Goal: Task Accomplishment & Management: Manage account settings

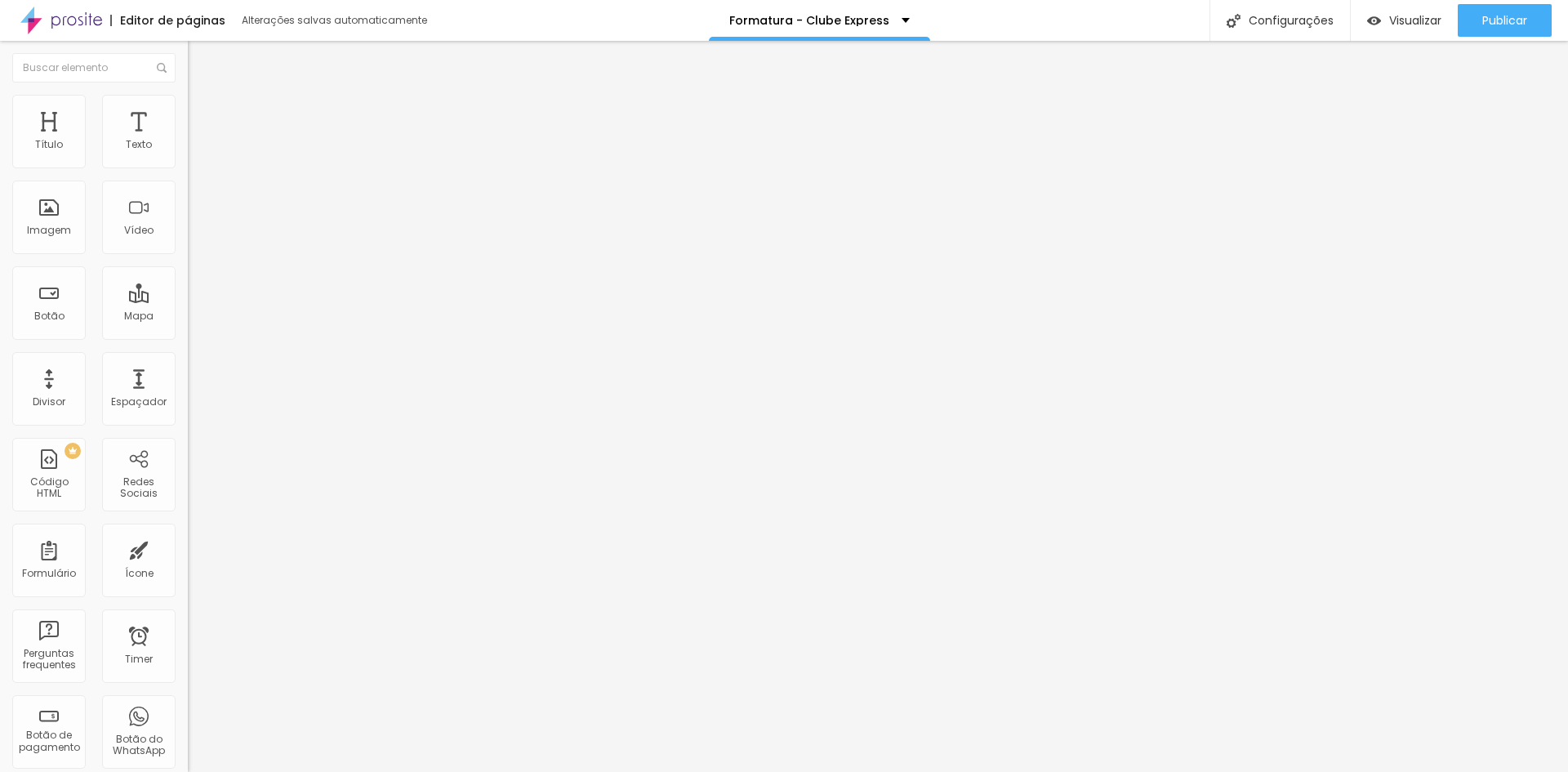
click at [188, 108] on li "Avançado" at bounding box center [281, 102] width 188 height 16
click at [188, 687] on li "Tablet" at bounding box center [281, 692] width 188 height 10
click at [1510, 16] on span "Publicar" at bounding box center [1504, 21] width 45 height 13
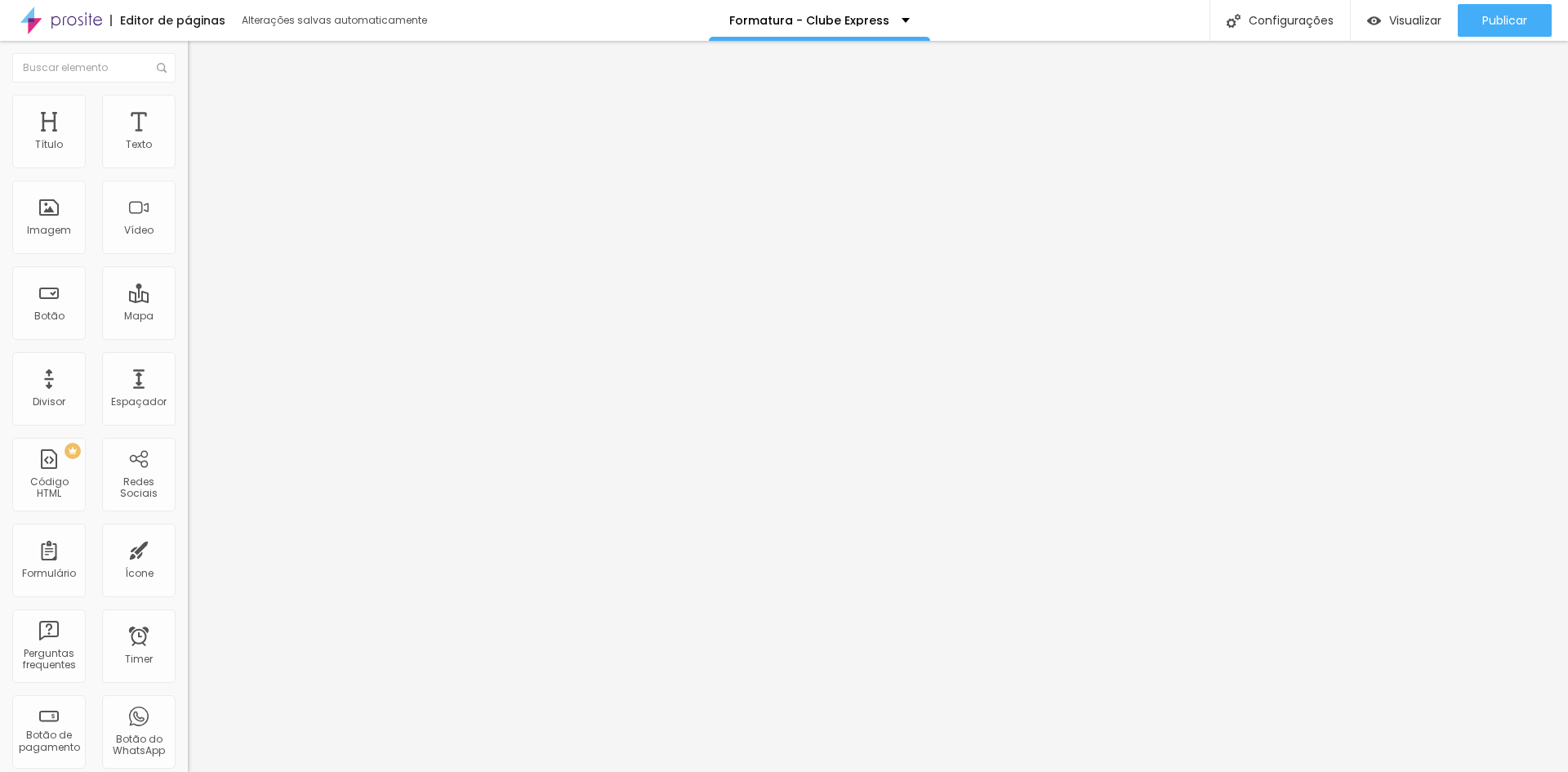
click at [203, 109] on span "Avançado" at bounding box center [230, 105] width 54 height 14
click at [1505, 21] on span "Publicar" at bounding box center [1504, 21] width 45 height 13
click at [188, 111] on img at bounding box center [194, 118] width 14 height 14
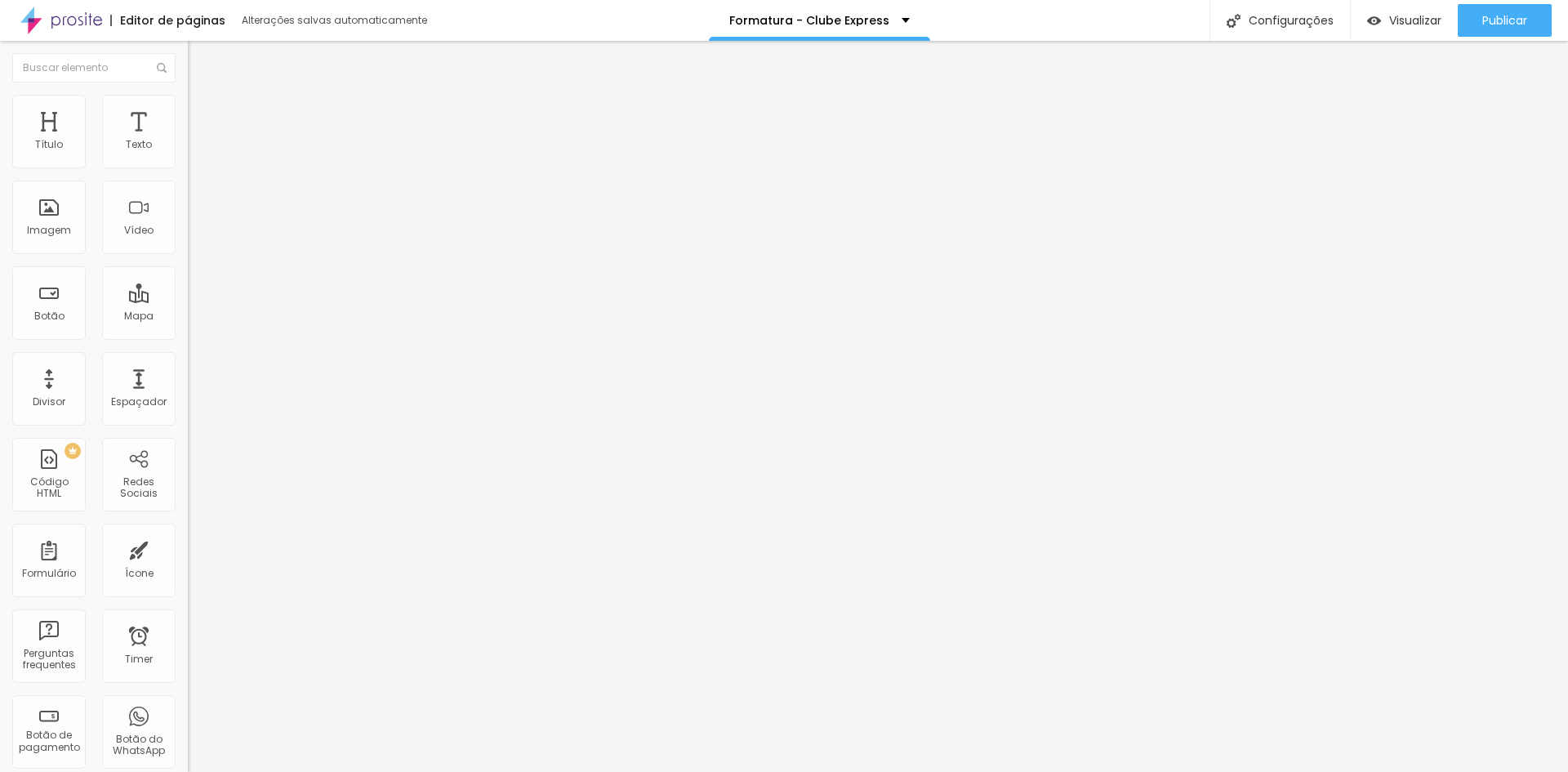
click at [188, 703] on div at bounding box center [281, 703] width 188 height 0
click at [188, 713] on div at bounding box center [281, 713] width 188 height 0
click at [188, 703] on li "Tablet" at bounding box center [281, 708] width 188 height 10
click at [188, 713] on div at bounding box center [281, 713] width 188 height 0
click at [1488, 6] on div "Publicar" at bounding box center [1504, 20] width 45 height 33
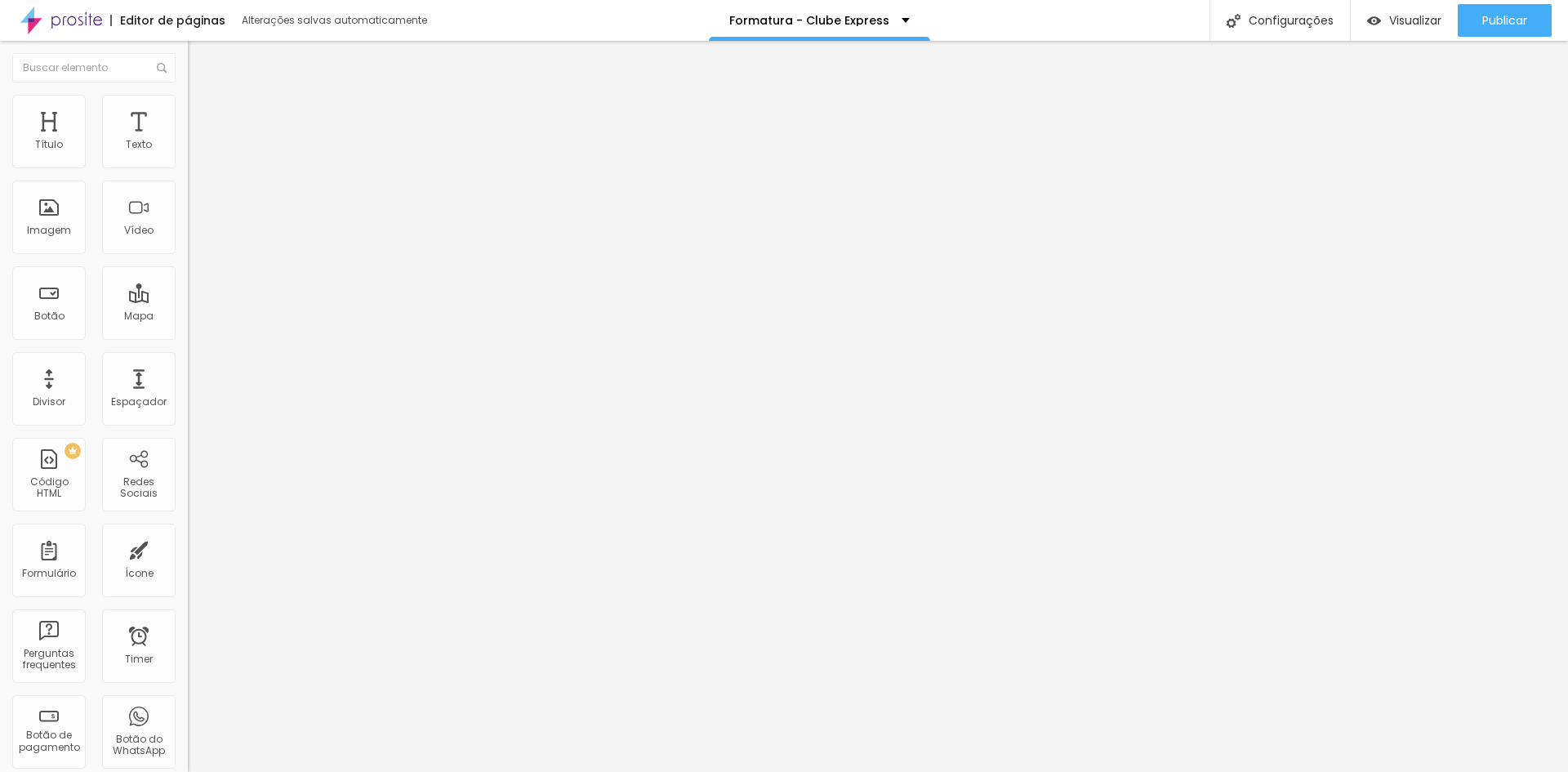
click at [203, 110] on span "Estilo" at bounding box center [215, 105] width 25 height 14
click at [188, 111] on li "Avançado" at bounding box center [281, 119] width 188 height 16
click at [188, 703] on div at bounding box center [281, 703] width 188 height 0
click at [188, 111] on li "Avançado" at bounding box center [281, 119] width 188 height 16
click at [1482, 30] on div "Publicar" at bounding box center [1504, 20] width 45 height 33
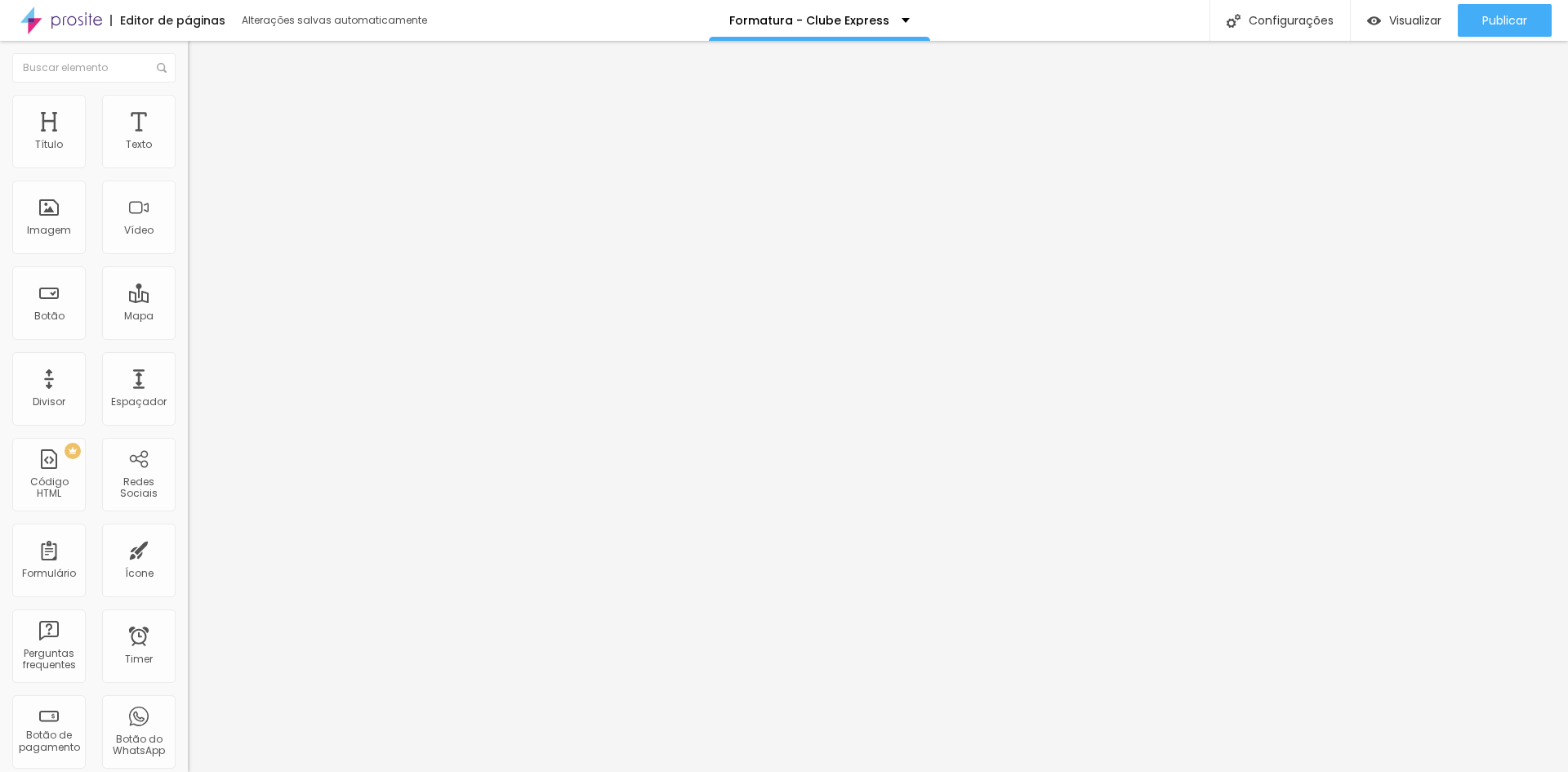
drag, startPoint x: 19, startPoint y: 504, endPoint x: 155, endPoint y: 524, distance: 137.5
paste textarea
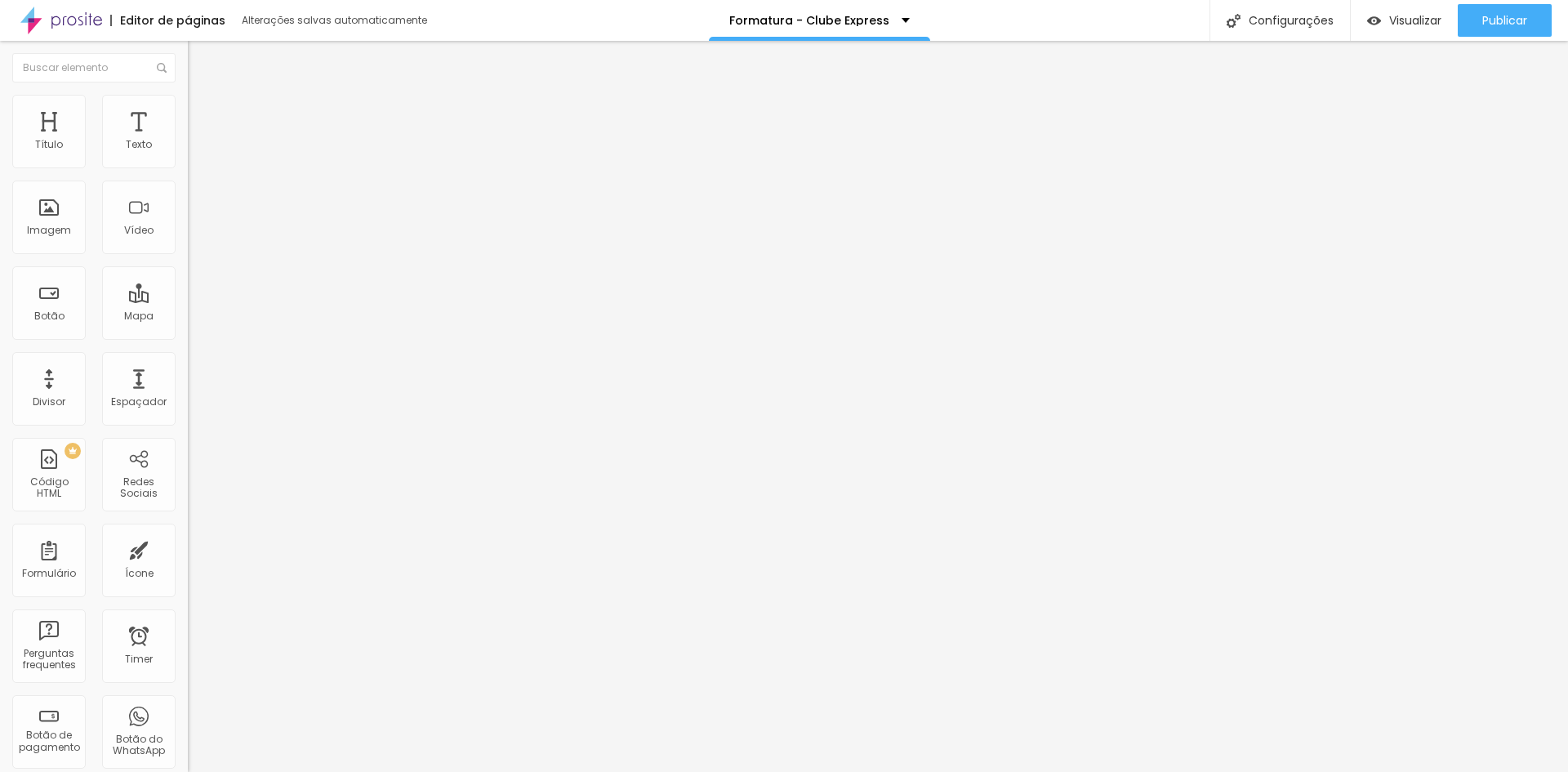
drag, startPoint x: 135, startPoint y: 496, endPoint x: 102, endPoint y: 496, distance: 33.0
click at [1488, 18] on span "Publicar" at bounding box center [1504, 21] width 45 height 13
drag, startPoint x: 68, startPoint y: 536, endPoint x: 0, endPoint y: 481, distance: 87.5
click at [188, 481] on div "0 Espaçamento entre colunas 40 px Espaçamento vertical ID Html Classes Html Vis…" at bounding box center [281, 470] width 188 height 687
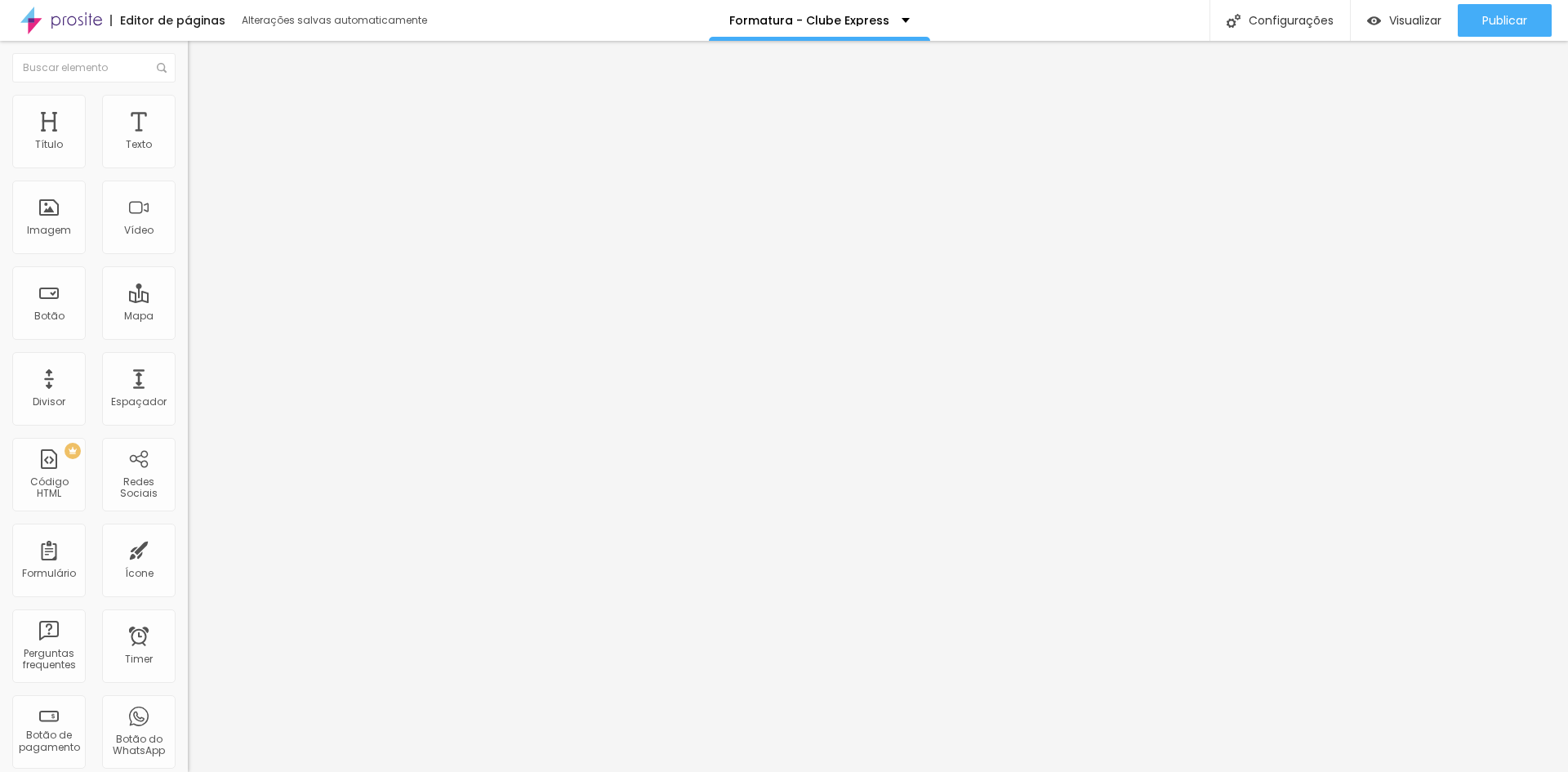
click at [188, 97] on li "Avançado" at bounding box center [281, 102] width 188 height 16
drag, startPoint x: 136, startPoint y: 532, endPoint x: 16, endPoint y: 528, distance: 120.1
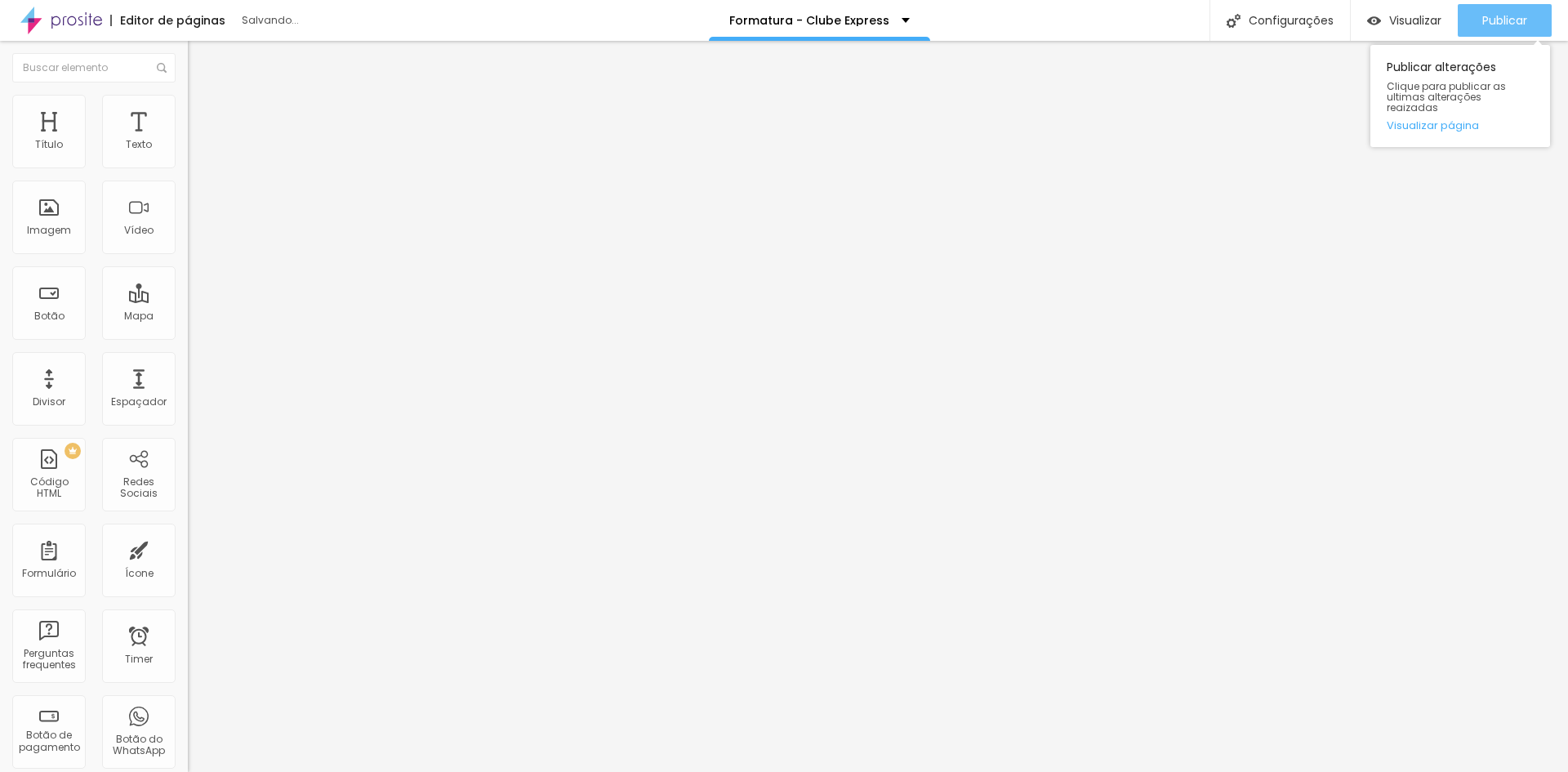
click at [1490, 23] on span "Publicar" at bounding box center [1504, 21] width 45 height 13
click at [1515, 29] on div "Publicar" at bounding box center [1504, 20] width 45 height 33
drag, startPoint x: 59, startPoint y: 554, endPoint x: 0, endPoint y: 520, distance: 68.1
click at [188, 520] on div "82 Espaço de cima 15 Espaço de baixo ID Html Classes Html Visível nos dispositi…" at bounding box center [281, 454] width 188 height 687
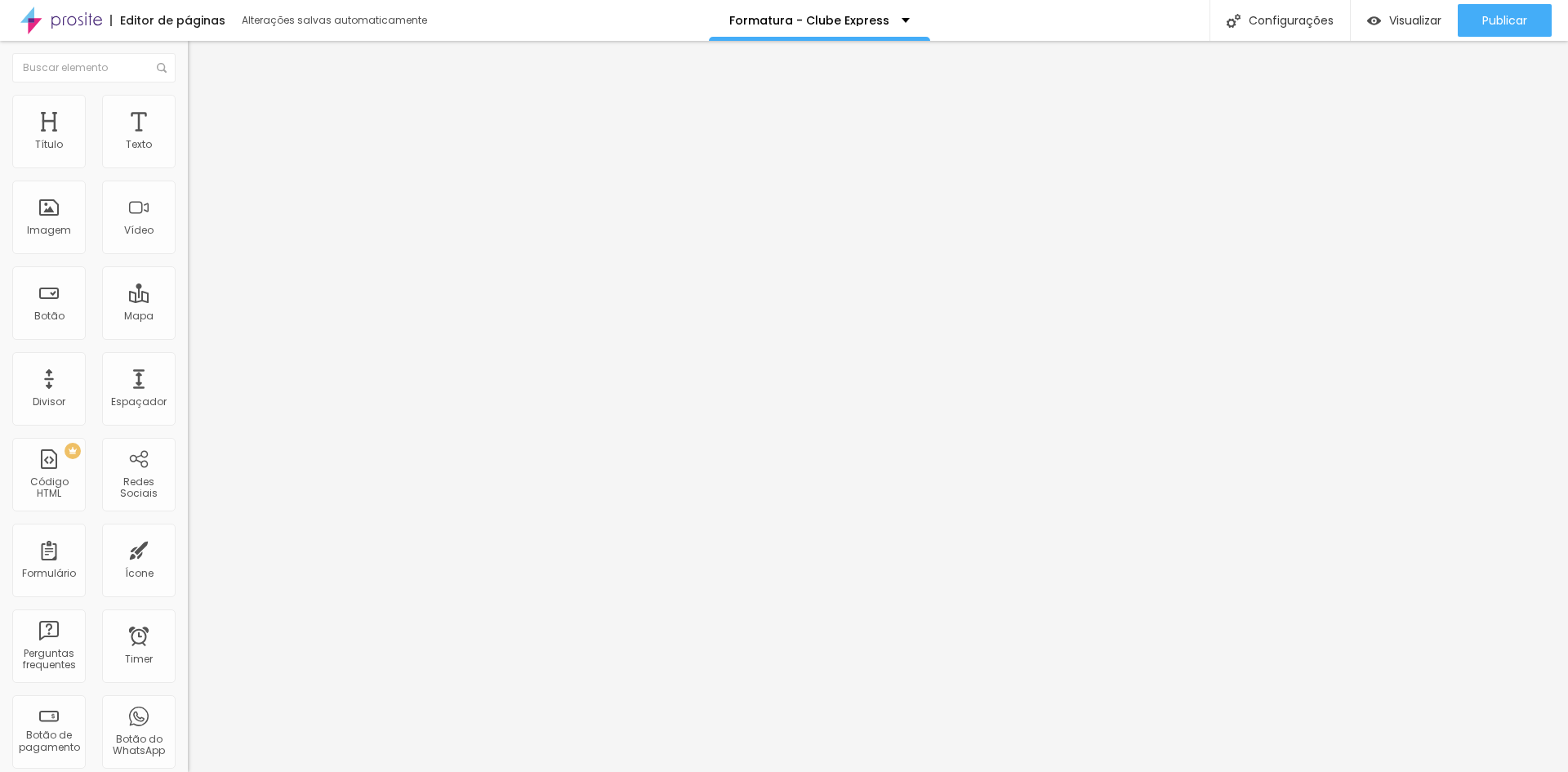
click at [188, 111] on li "Avançado" at bounding box center [281, 119] width 188 height 16
drag, startPoint x: 129, startPoint y: 532, endPoint x: 0, endPoint y: 518, distance: 129.8
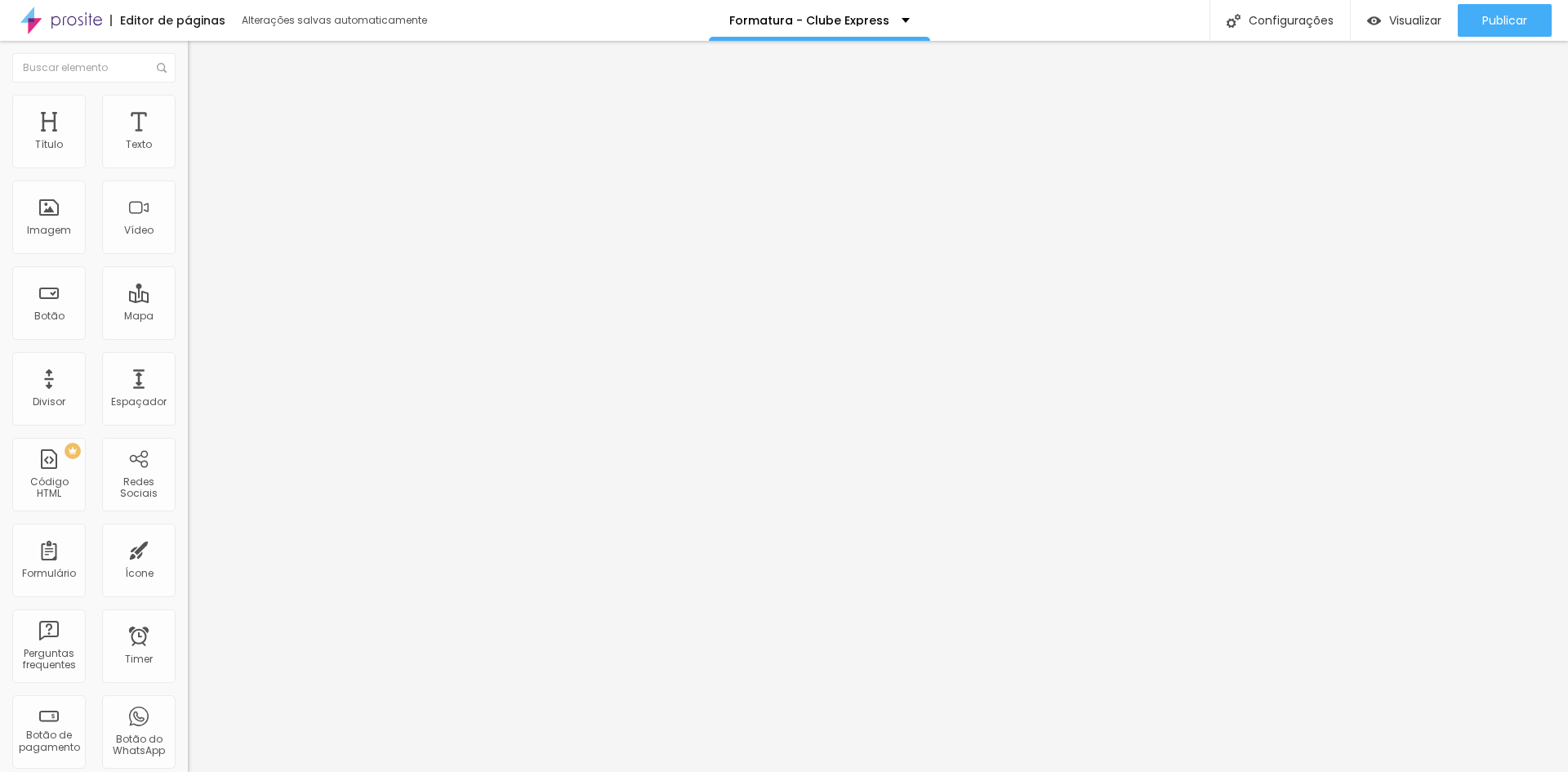
click at [188, 518] on div "0 Espaçamento entre colunas 40 px Espaçamento vertical ID Html Classes Html Vis…" at bounding box center [281, 470] width 188 height 687
click at [1495, 27] on span "Publicar" at bounding box center [1504, 21] width 45 height 13
click at [203, 115] on span "Avançado" at bounding box center [230, 122] width 54 height 14
click at [188, 584] on div at bounding box center [281, 647] width 188 height 125
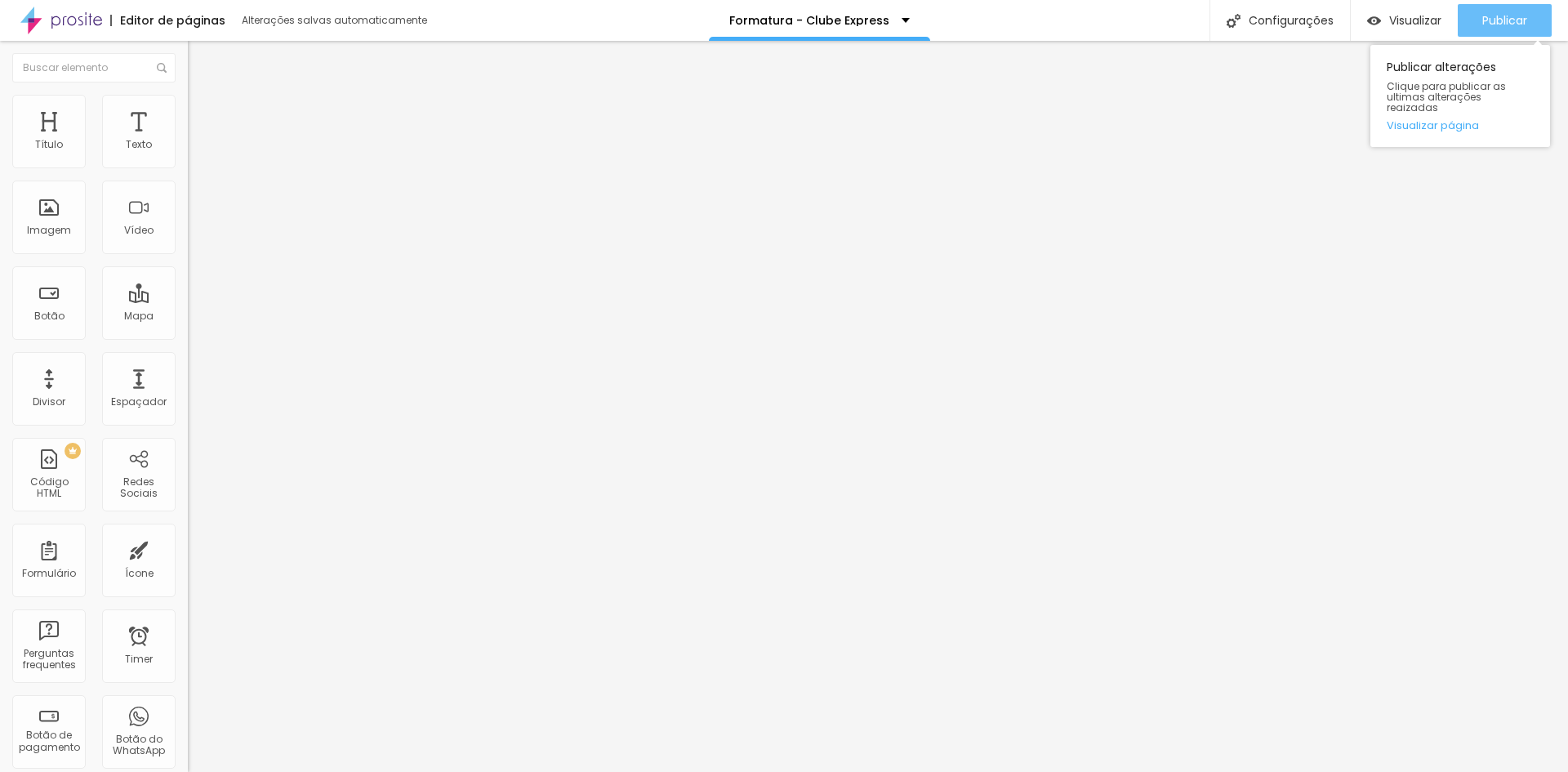
click at [1493, 20] on span "Publicar" at bounding box center [1504, 21] width 45 height 13
click at [1510, 27] on span "Publicar" at bounding box center [1504, 21] width 45 height 13
click at [1498, 26] on span "Publicar" at bounding box center [1504, 21] width 45 height 13
click at [203, 110] on span "Avançado" at bounding box center [230, 105] width 54 height 14
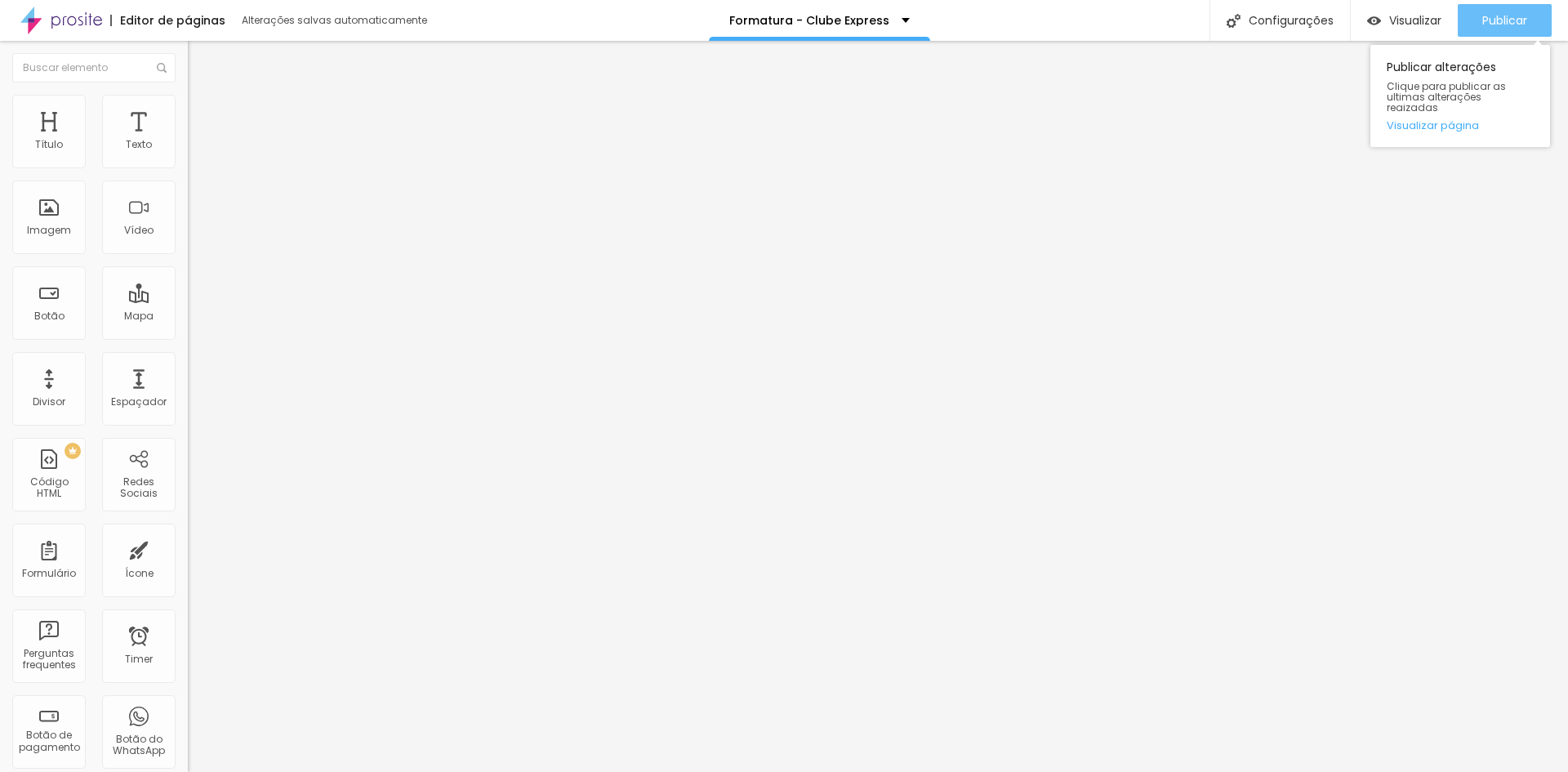
click at [1514, 25] on span "Publicar" at bounding box center [1504, 21] width 45 height 13
drag, startPoint x: 109, startPoint y: 497, endPoint x: 0, endPoint y: 497, distance: 109.0
click at [188, 497] on div "0 Espaço de cima 10 Espaço de baixo ID Html Classes Html Visível nos dispositiv…" at bounding box center [281, 454] width 188 height 687
drag, startPoint x: 146, startPoint y: 520, endPoint x: 0, endPoint y: 503, distance: 147.0
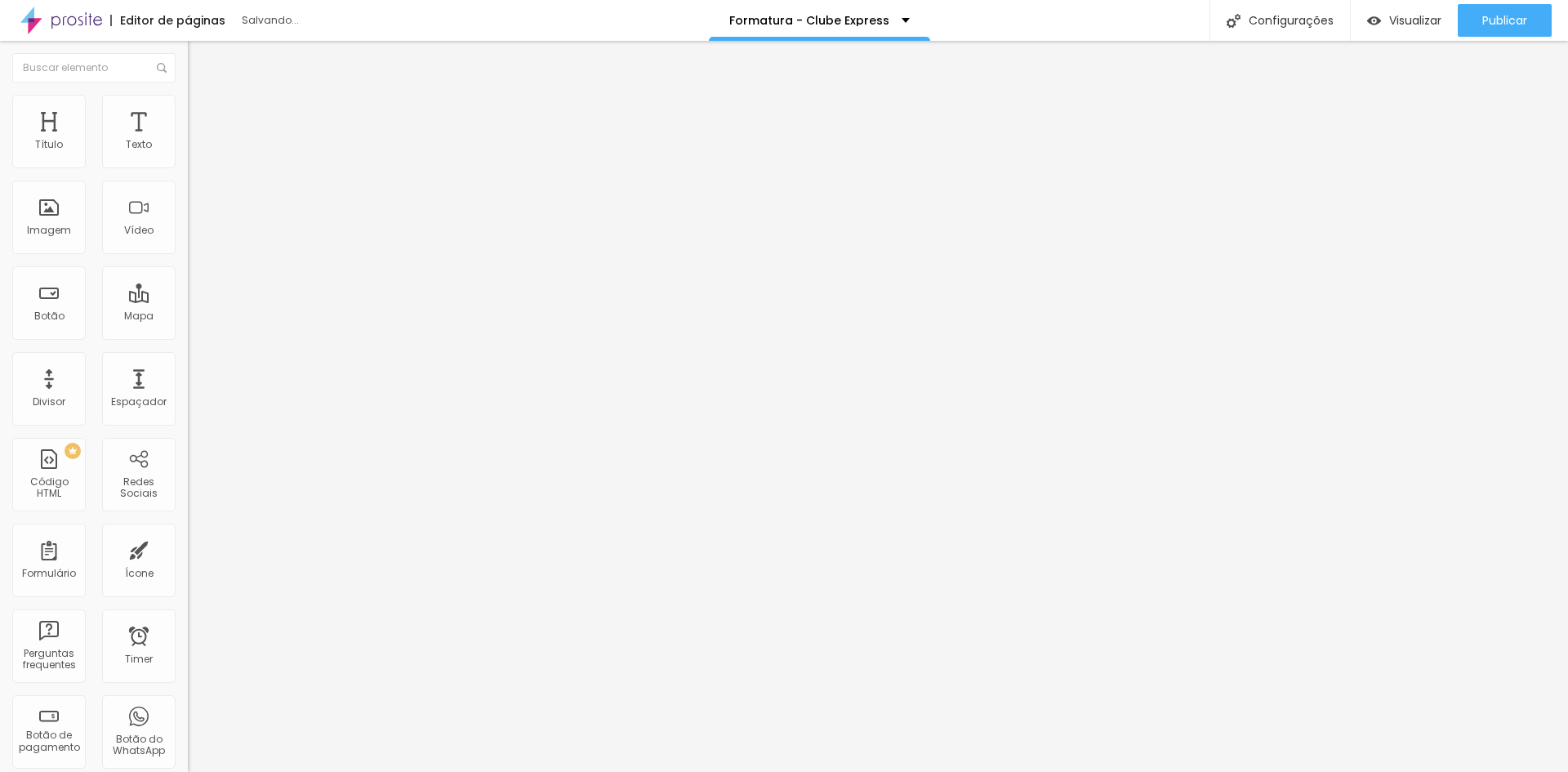
click at [188, 503] on div "0 Espaço de cima 10 Espaço de baixo ID Html Classes Html Visível nos dispositiv…" at bounding box center [281, 454] width 188 height 687
drag, startPoint x: 118, startPoint y: 523, endPoint x: 0, endPoint y: 507, distance: 119.1
click at [188, 507] on div "0 Espaço de cima 10 Espaço de baixo ID Html Classes Html Visível nos dispositiv…" at bounding box center [281, 454] width 188 height 687
click at [1451, 18] on icon "button" at bounding box center [1447, 20] width 19 height 19
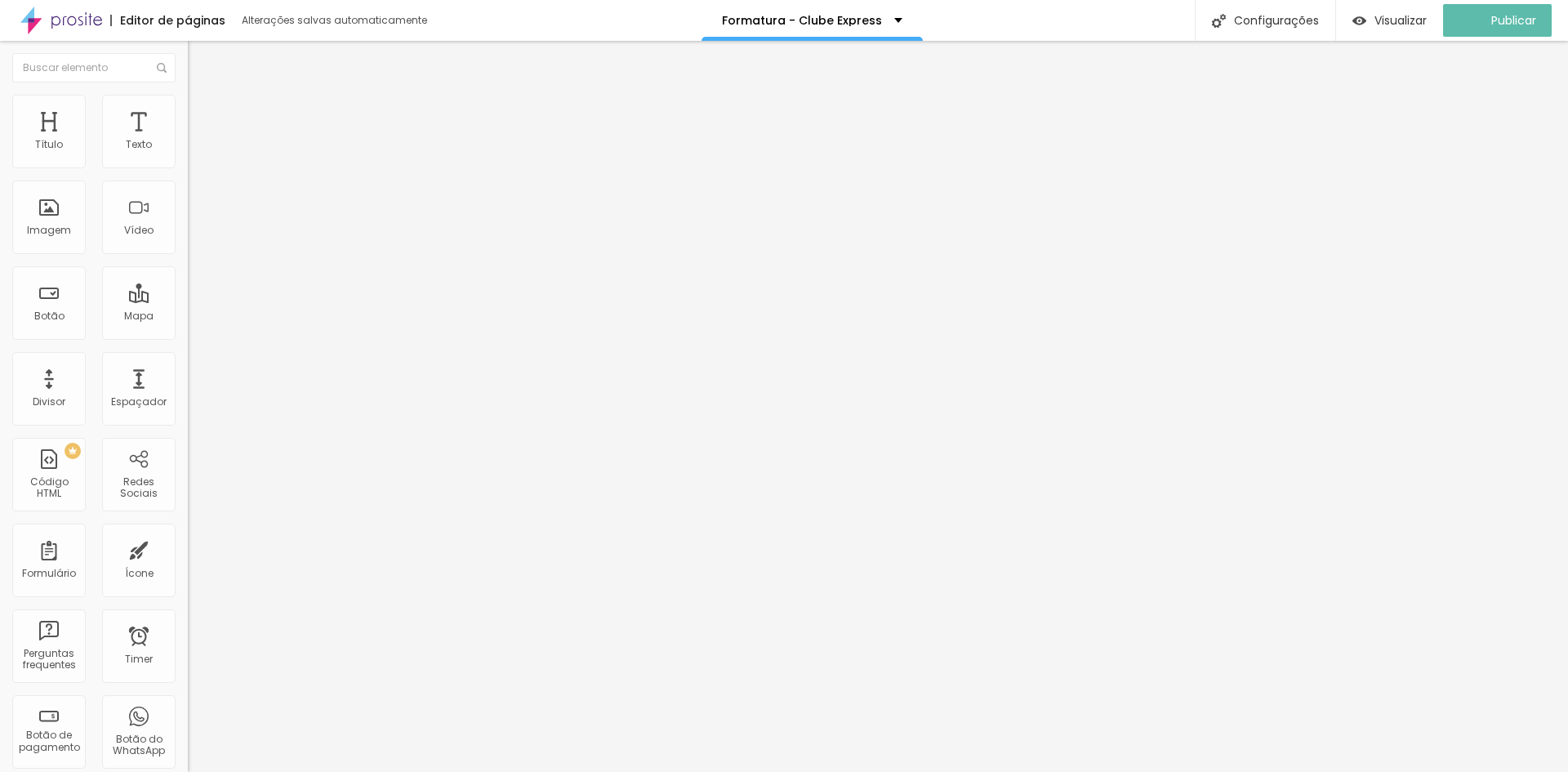
click at [203, 120] on span "Avançado" at bounding box center [230, 122] width 54 height 14
click at [203, 113] on span "Avançado" at bounding box center [230, 105] width 54 height 14
click at [188, 640] on div "Editar Título Estilo Avançado 0 Espaço de cima 10 Espaço de baixo ID Html Class…" at bounding box center [281, 407] width 188 height 732
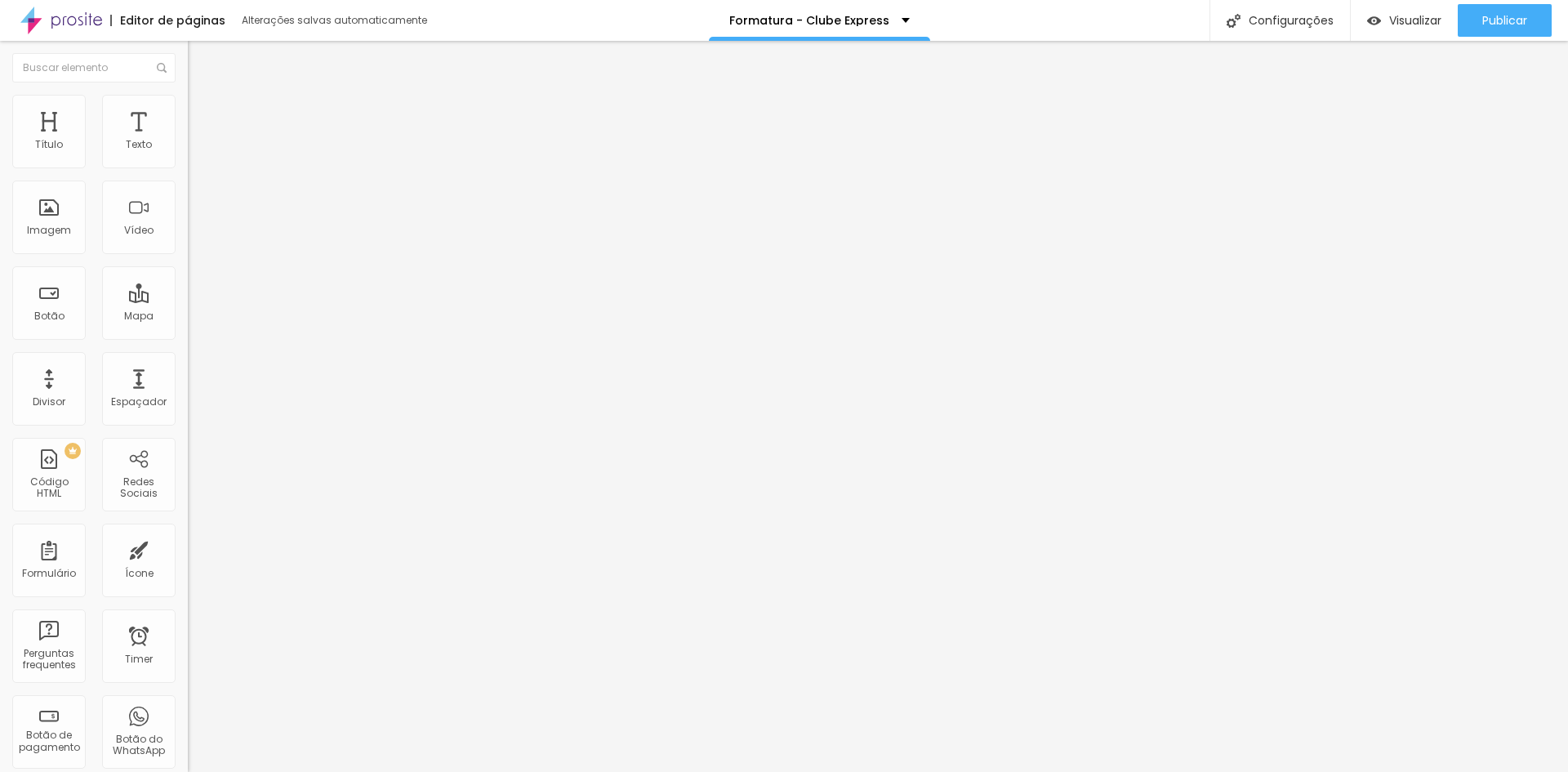
drag, startPoint x: 89, startPoint y: 512, endPoint x: 2, endPoint y: 483, distance: 91.7
click at [188, 483] on div "0 Espaço de cima 10 Espaço de baixo ID Html Classes Html Visível nos dispositiv…" at bounding box center [281, 454] width 188 height 687
drag, startPoint x: 52, startPoint y: 514, endPoint x: 0, endPoint y: 483, distance: 60.5
click at [188, 483] on div "0 Espaço de cima 10 Espaço de baixo ID Html Classes Html Visível nos dispositiv…" at bounding box center [281, 454] width 188 height 687
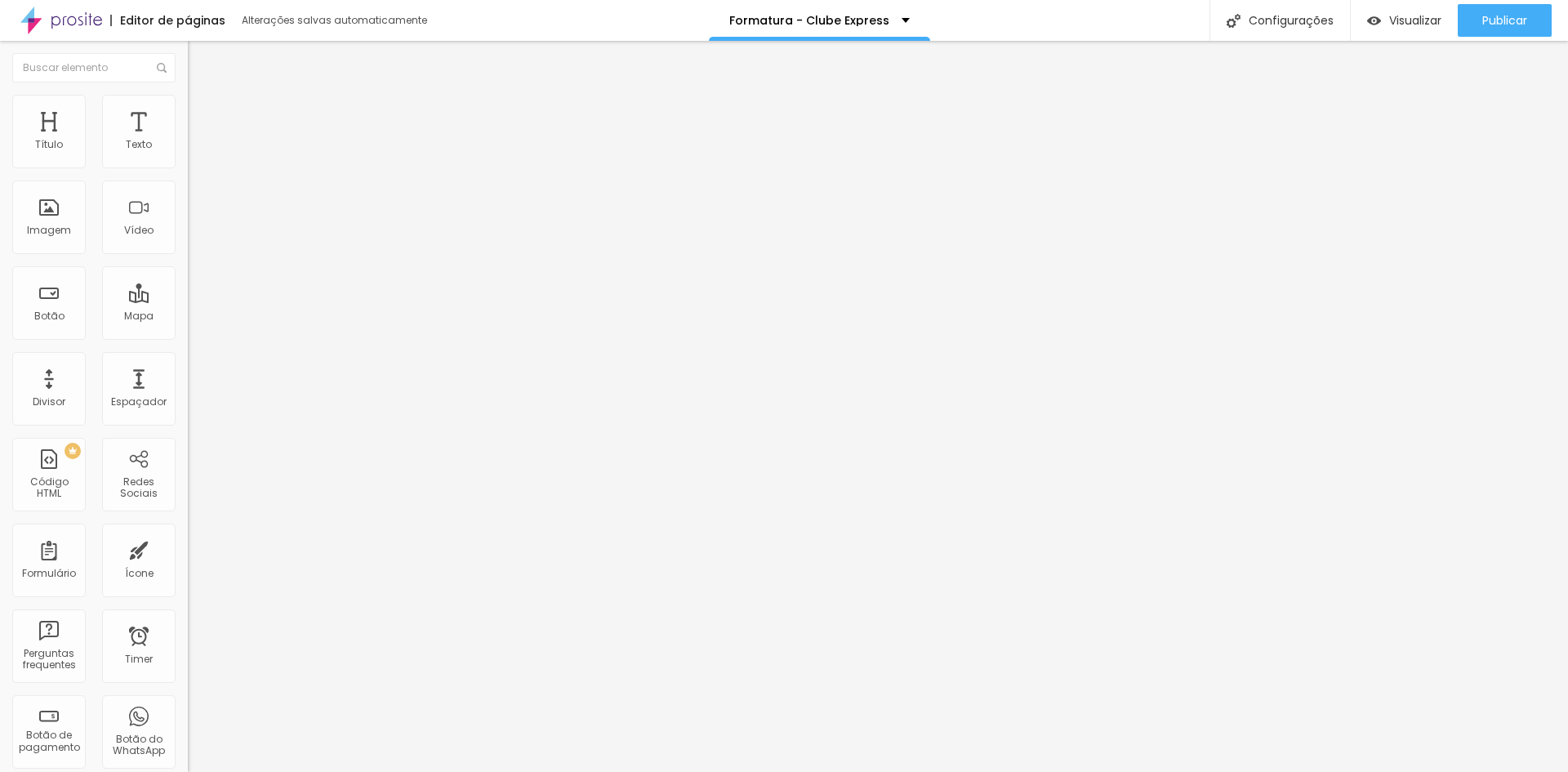
click at [188, 111] on li "Avançado" at bounding box center [281, 119] width 188 height 16
click at [203, 115] on span "Avançado" at bounding box center [230, 122] width 54 height 14
drag, startPoint x: 119, startPoint y: 509, endPoint x: 0, endPoint y: 509, distance: 119.0
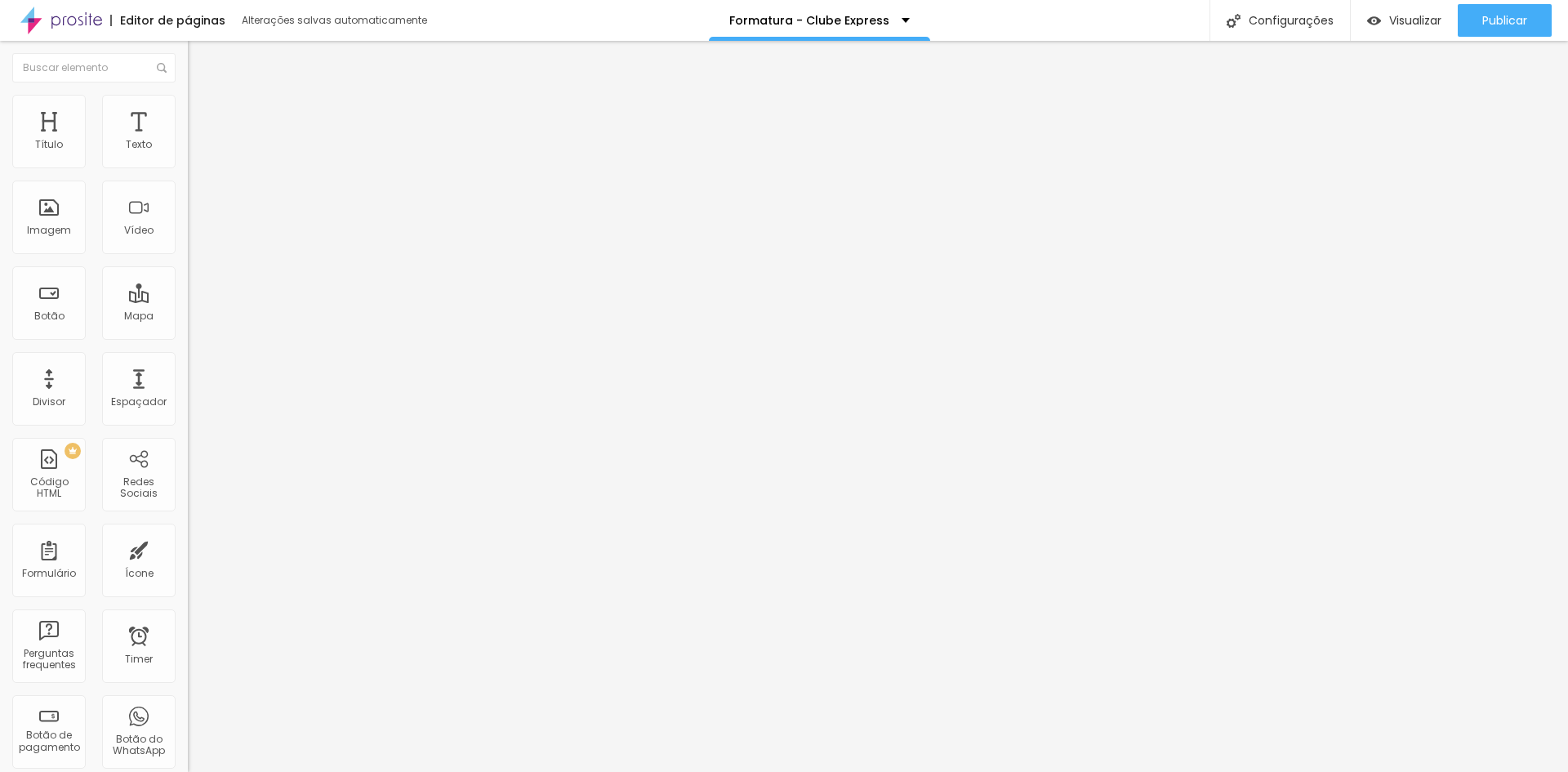
click at [188, 509] on div "0 Espaço de cima 0 Espaço de baixo ID Html Classes Html Visível nos dispositivo…" at bounding box center [281, 470] width 188 height 687
click at [1524, 16] on span "Publicar" at bounding box center [1504, 21] width 45 height 13
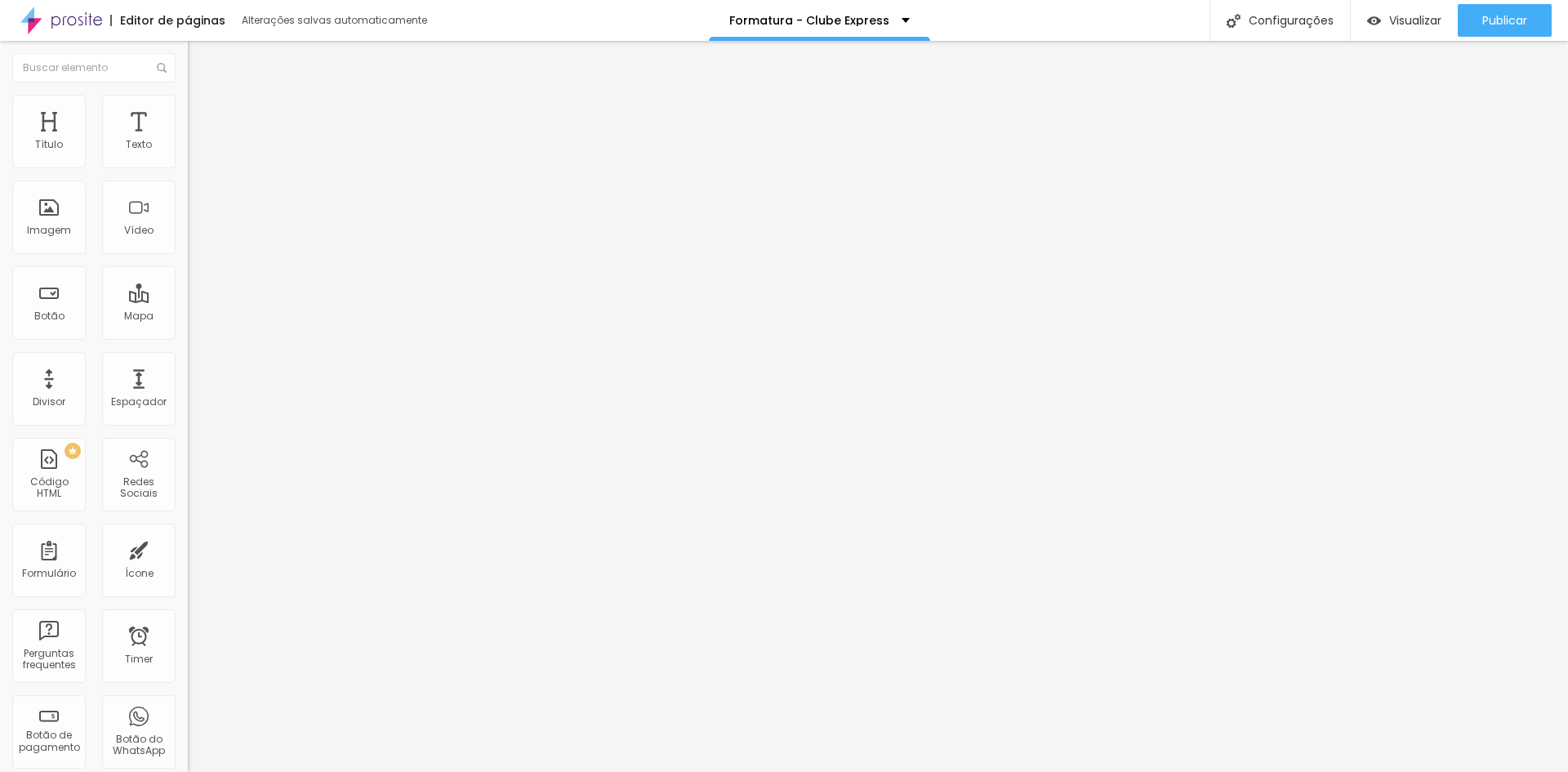
click at [1504, 24] on span "Publicar" at bounding box center [1504, 21] width 45 height 13
drag, startPoint x: 55, startPoint y: 571, endPoint x: 0, endPoint y: 550, distance: 58.9
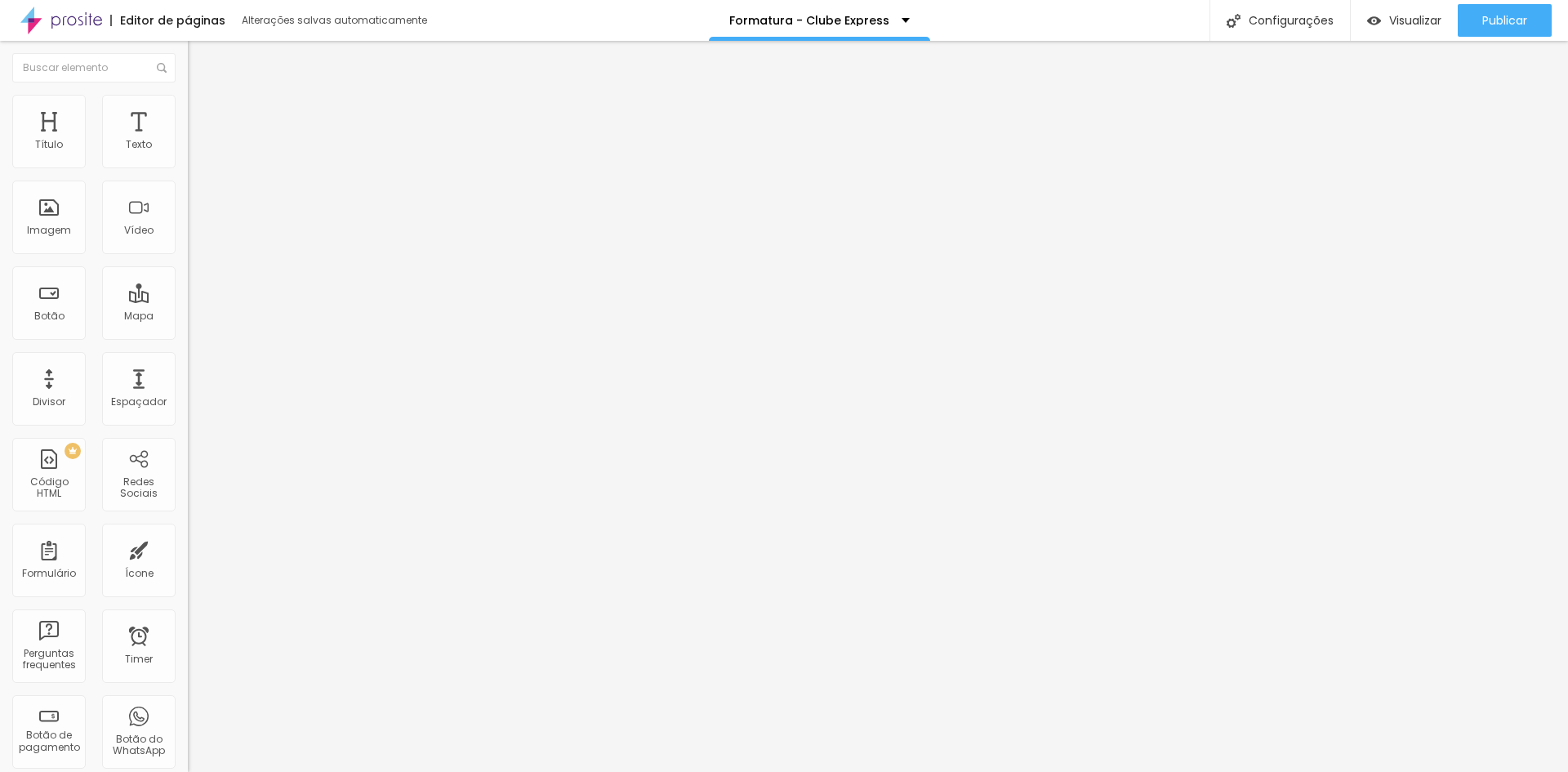
click at [188, 549] on div "0 Espaço de cima 0 Espaço de baixo ID Html Classes Html Visível nos dispositivo…" at bounding box center [281, 470] width 188 height 687
drag, startPoint x: 41, startPoint y: 574, endPoint x: 16, endPoint y: 527, distance: 53.2
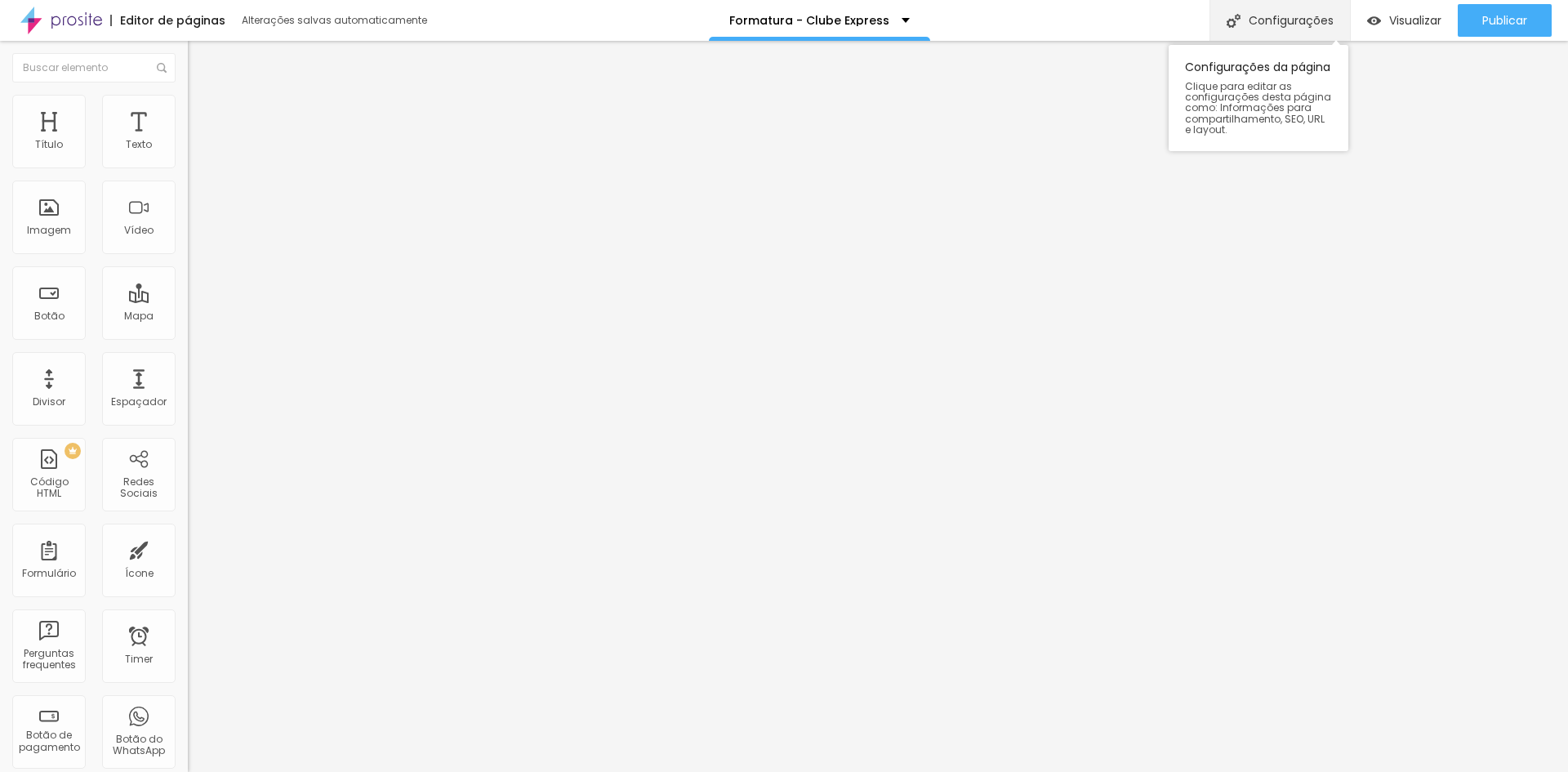
click at [1301, 17] on div "Configurações" at bounding box center [1279, 20] width 141 height 41
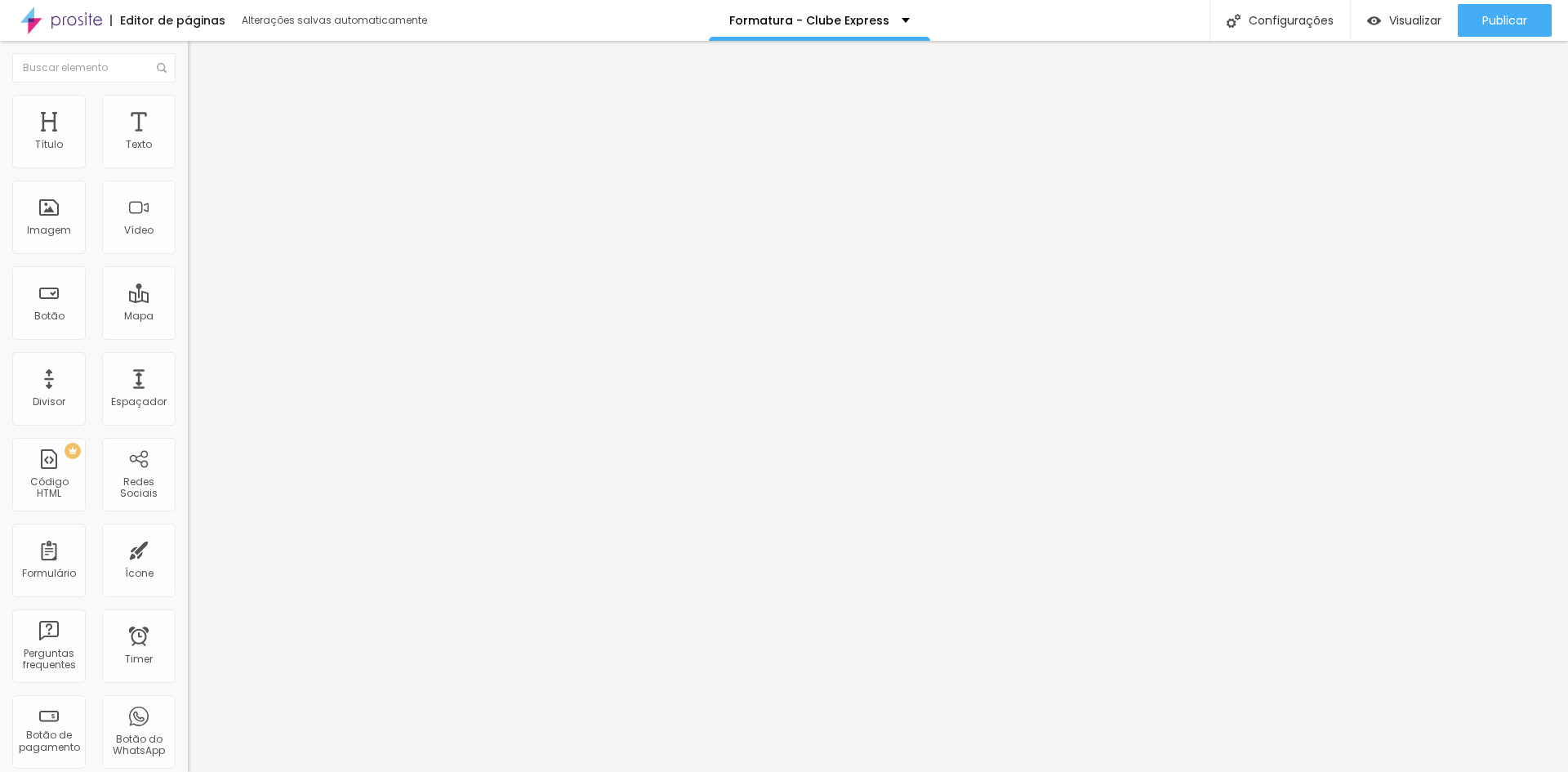
drag, startPoint x: 107, startPoint y: 523, endPoint x: 1, endPoint y: 510, distance: 106.8
click at [188, 510] on div "0 Espaço de cima 0 Espaço de baixo ID Html Classes Html Visível nos dispositivo…" at bounding box center [281, 470] width 188 height 687
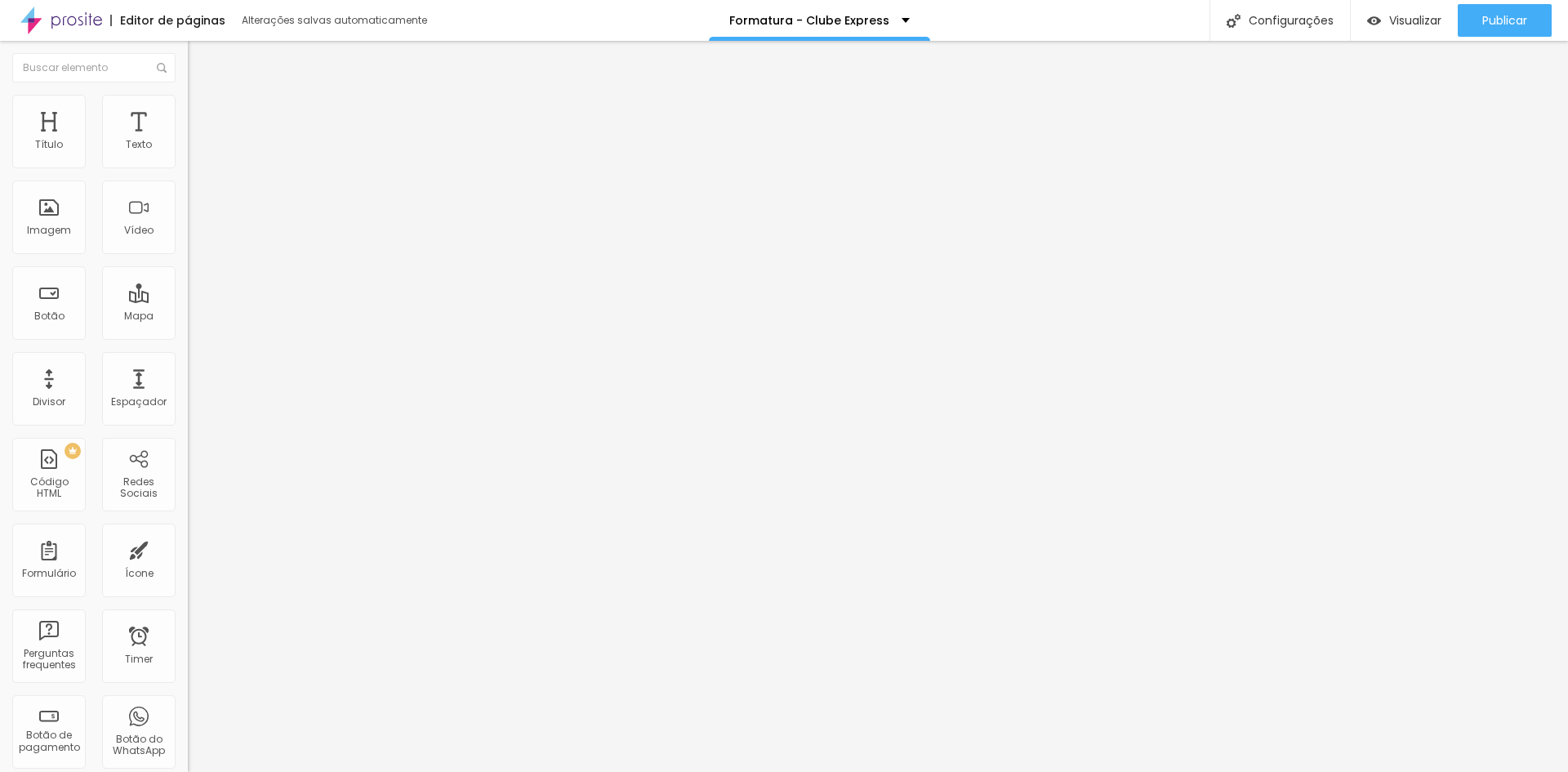
scroll to position [35, 0]
click at [1305, 33] on div "Configurações" at bounding box center [1279, 20] width 141 height 41
drag, startPoint x: 685, startPoint y: 346, endPoint x: 630, endPoint y: 287, distance: 80.7
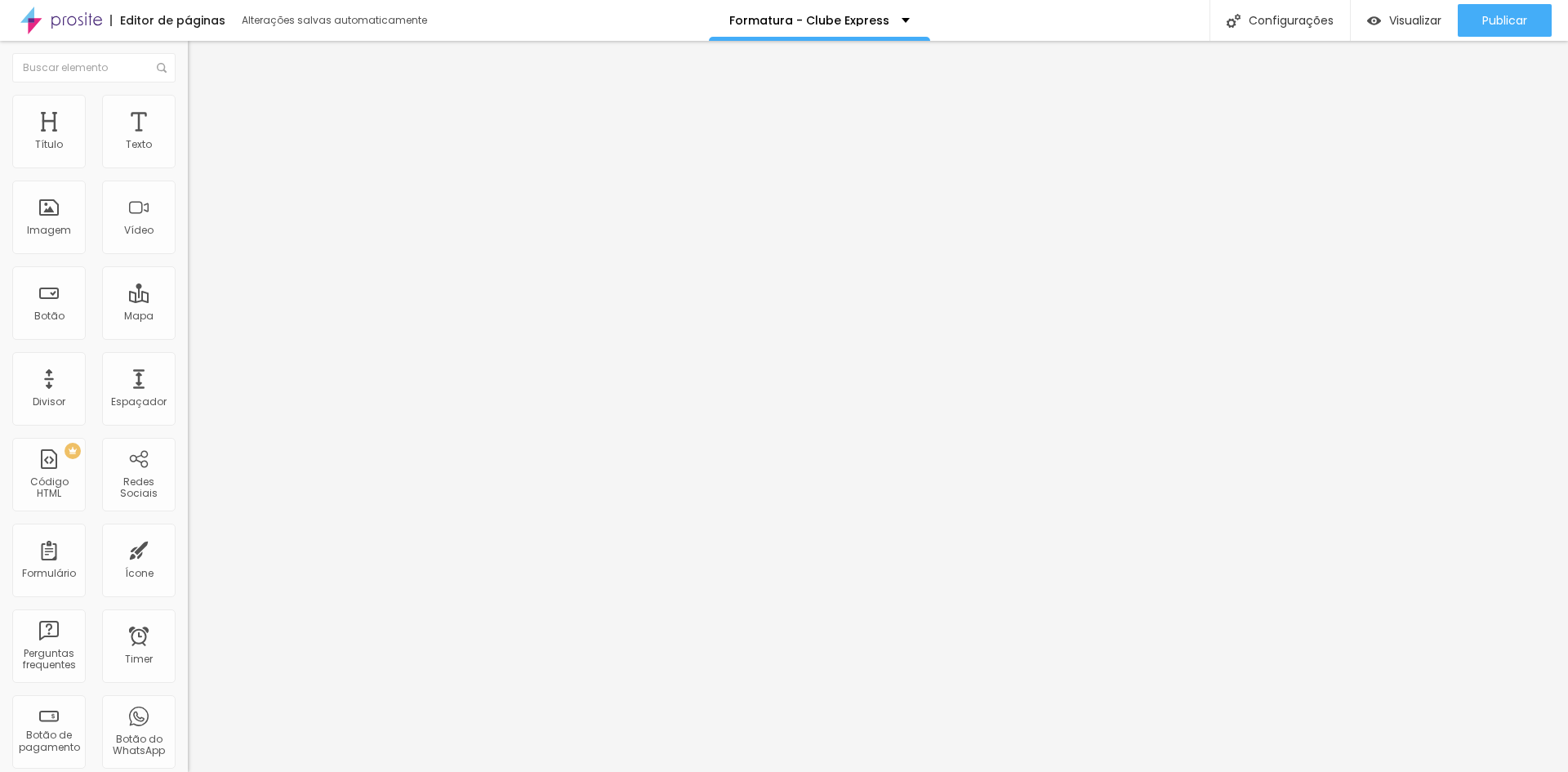
drag, startPoint x: 734, startPoint y: 308, endPoint x: 675, endPoint y: 299, distance: 59.7
drag, startPoint x: 745, startPoint y: 308, endPoint x: 671, endPoint y: 299, distance: 74.5
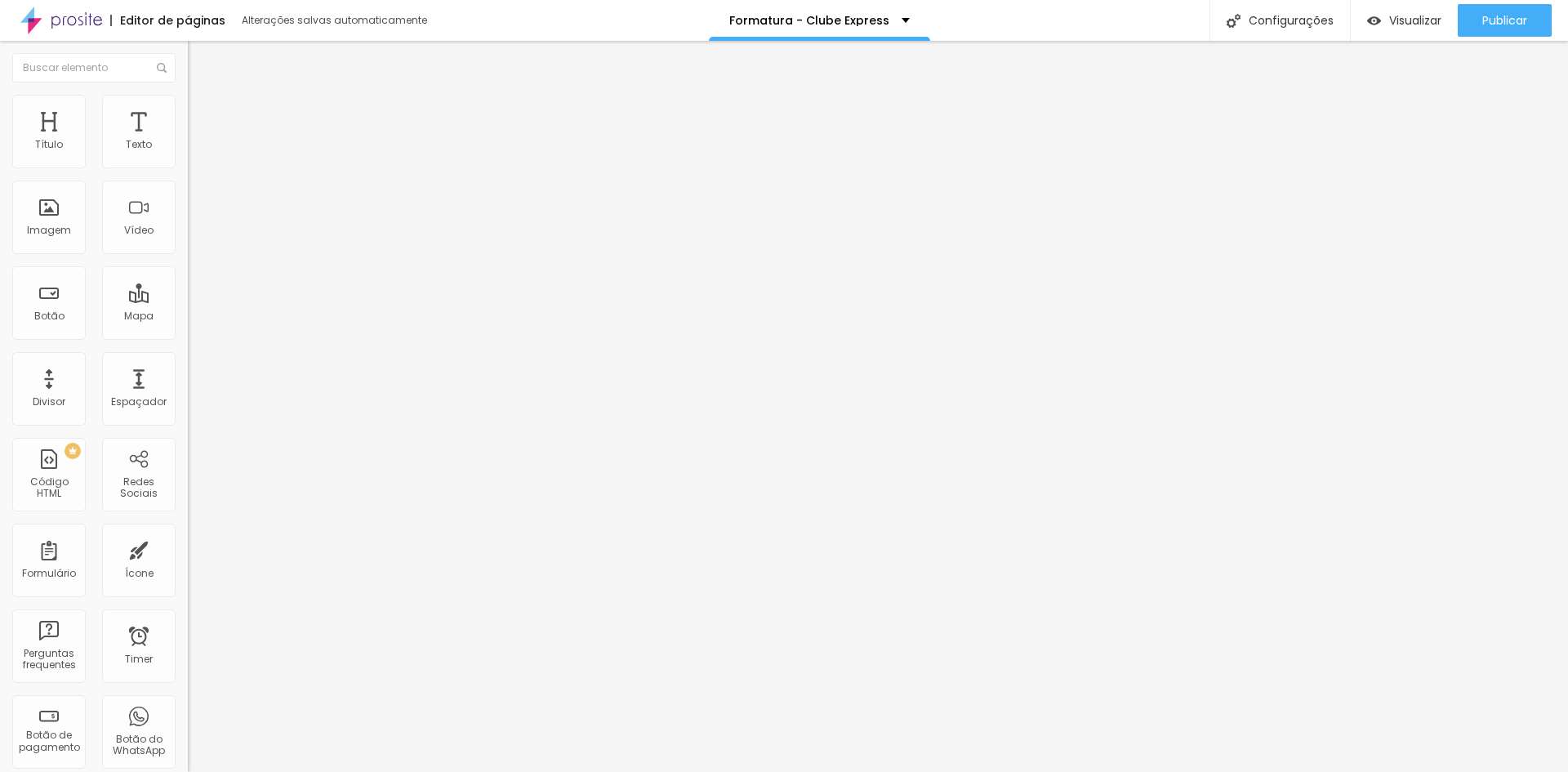
click at [1440, 120] on link "Visualizar página" at bounding box center [1461, 125] width 147 height 11
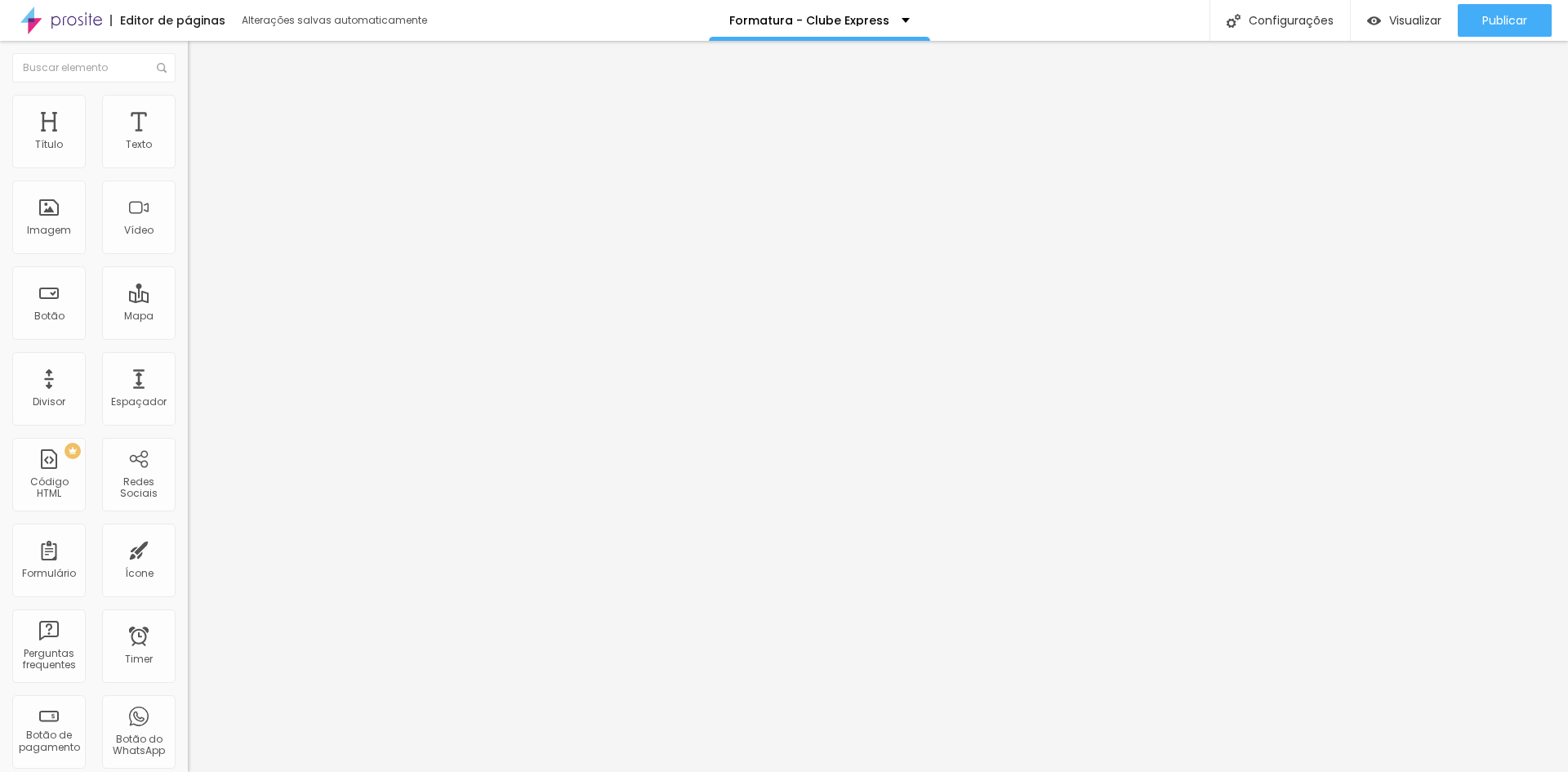
click at [1508, 30] on div "Publicar" at bounding box center [1504, 20] width 45 height 33
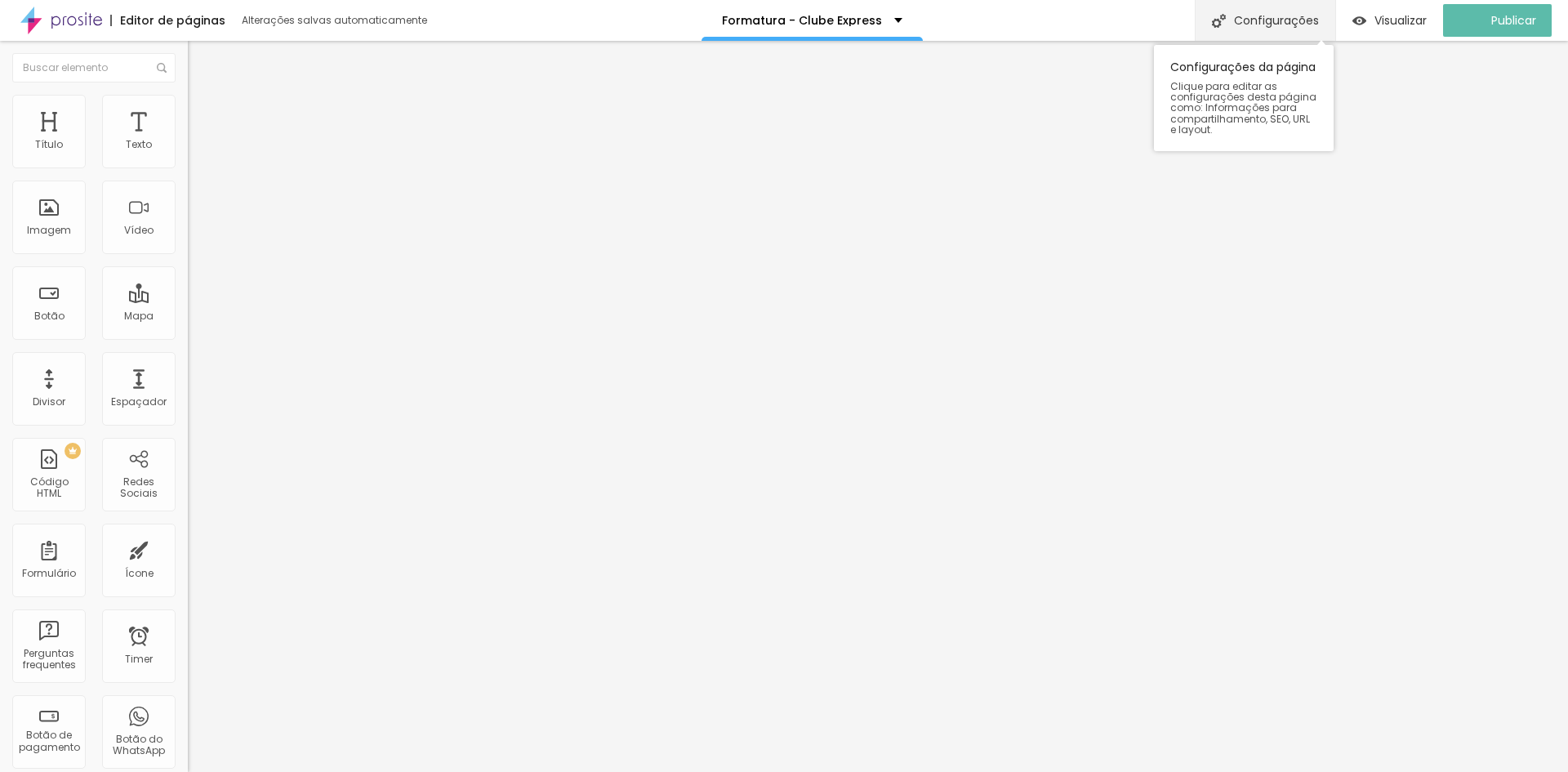
click at [1308, 16] on div "Configurações" at bounding box center [1265, 20] width 141 height 41
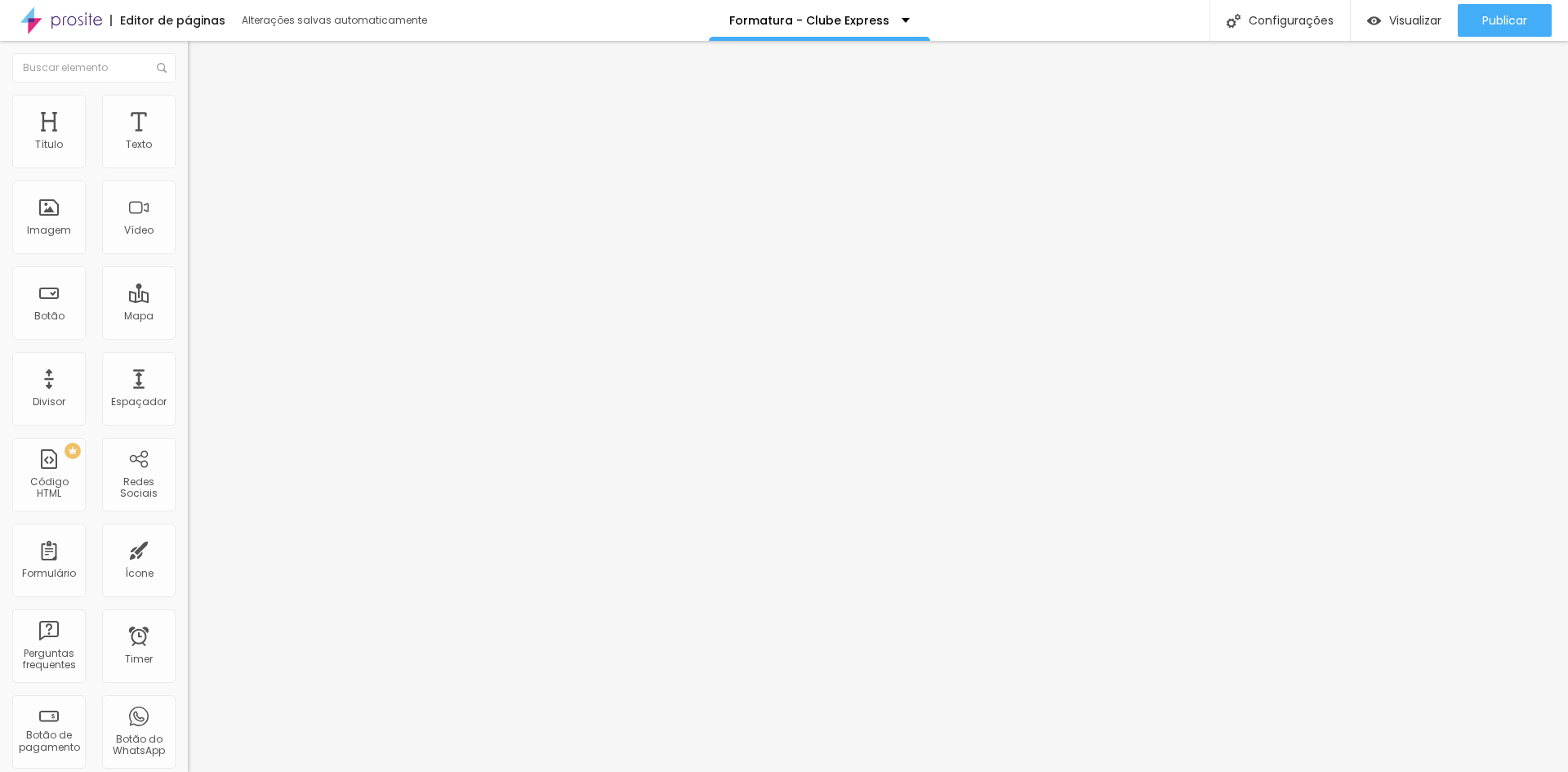
drag, startPoint x: 765, startPoint y: 335, endPoint x: 698, endPoint y: 322, distance: 68.2
drag, startPoint x: 765, startPoint y: 335, endPoint x: 693, endPoint y: 324, distance: 72.8
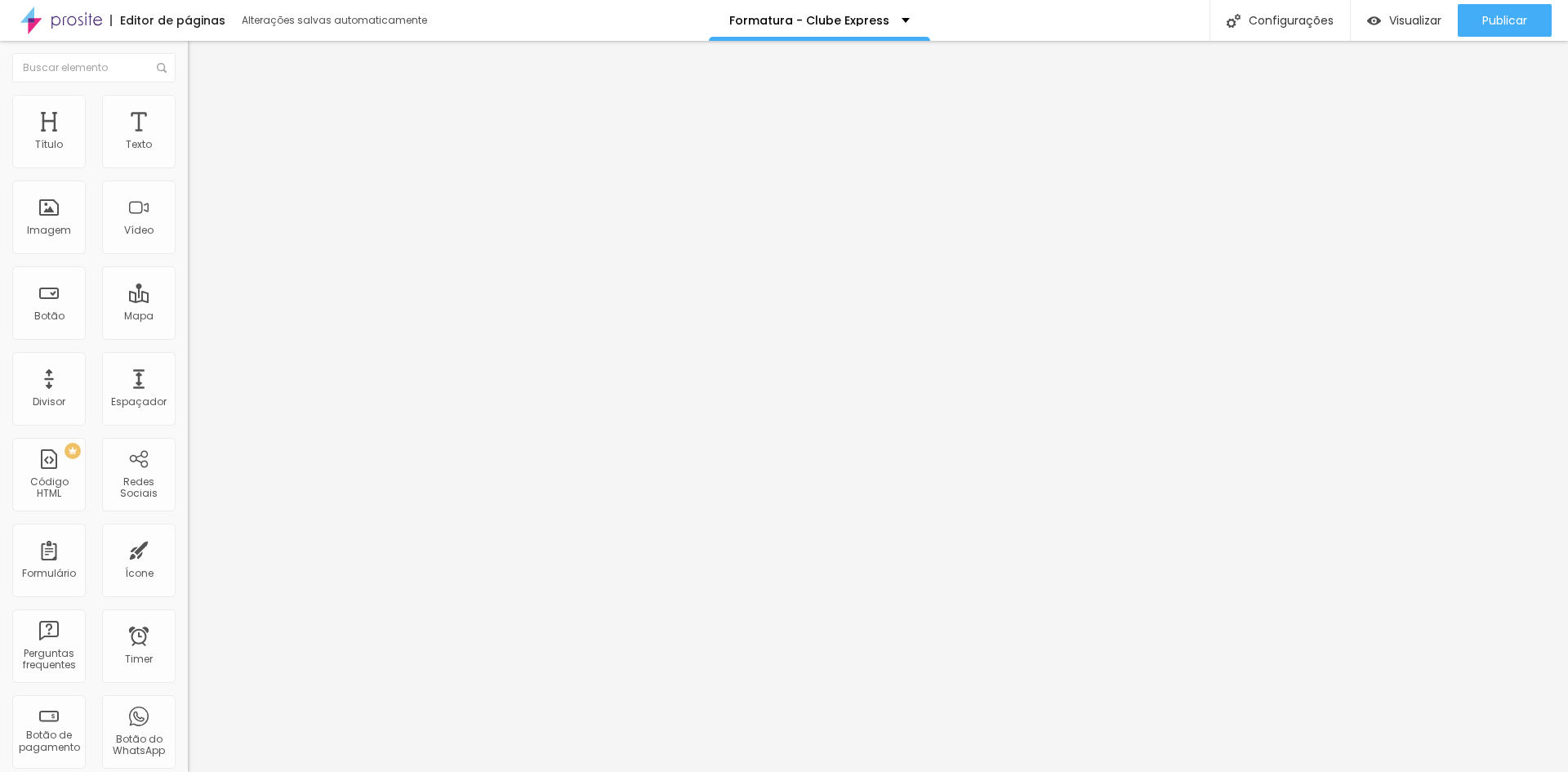
scroll to position [0, 0]
drag, startPoint x: 831, startPoint y: 373, endPoint x: 650, endPoint y: 346, distance: 183.0
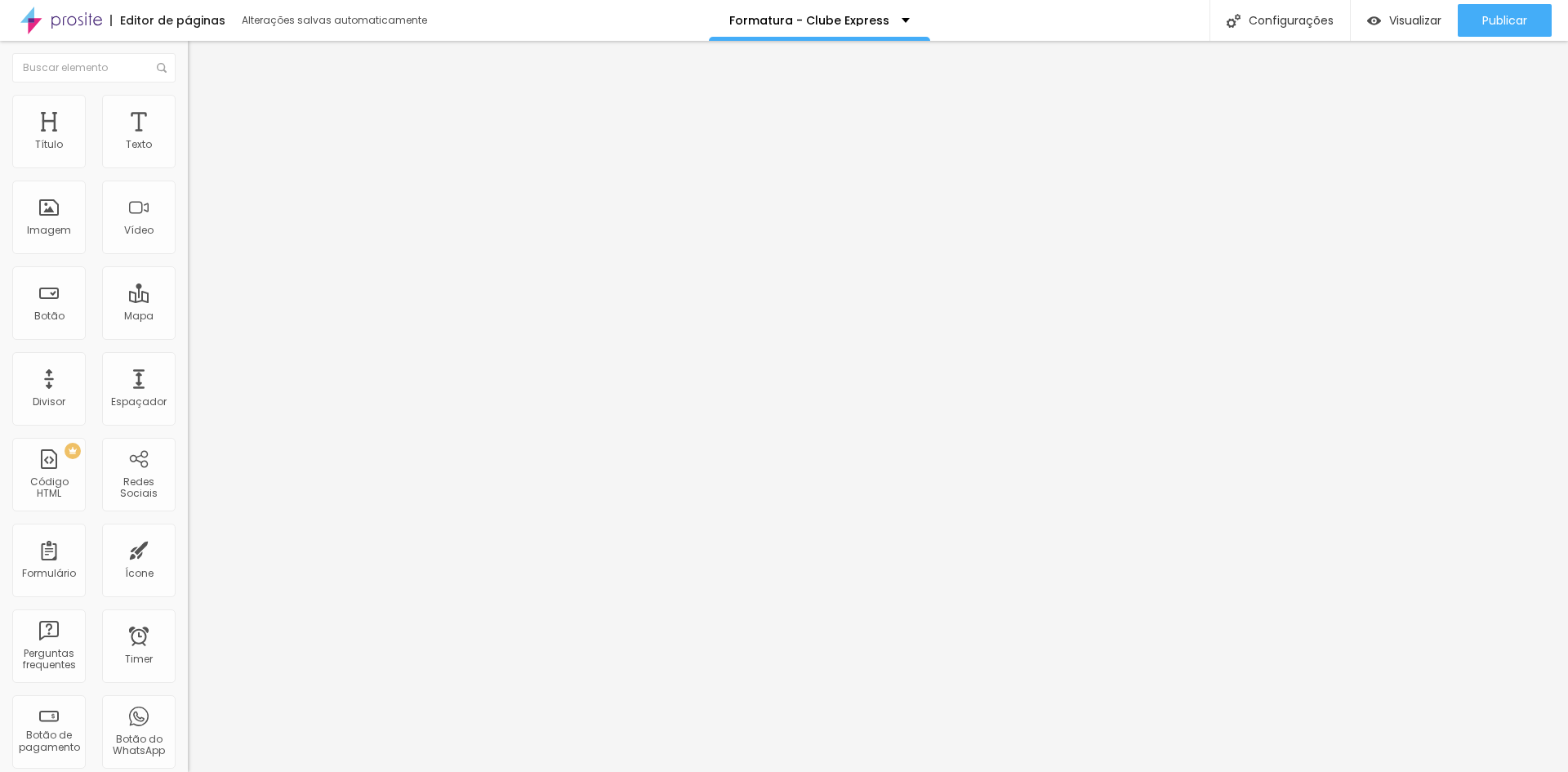
drag, startPoint x: 834, startPoint y: 367, endPoint x: 632, endPoint y: 365, distance: 202.0
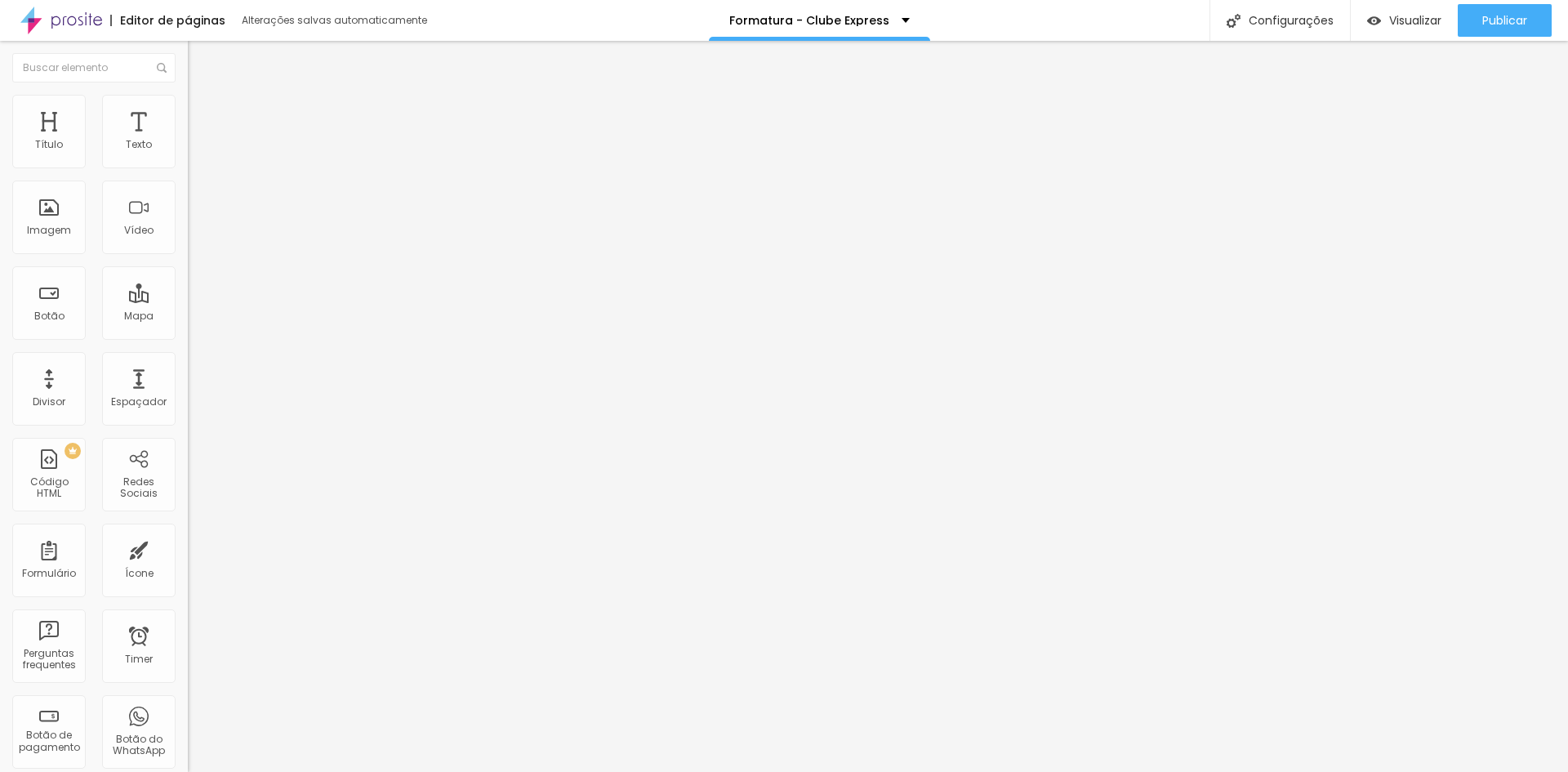
scroll to position [46, 0]
drag, startPoint x: 715, startPoint y: 339, endPoint x: 621, endPoint y: 313, distance: 97.5
drag, startPoint x: 785, startPoint y: 297, endPoint x: 691, endPoint y: 302, distance: 94.1
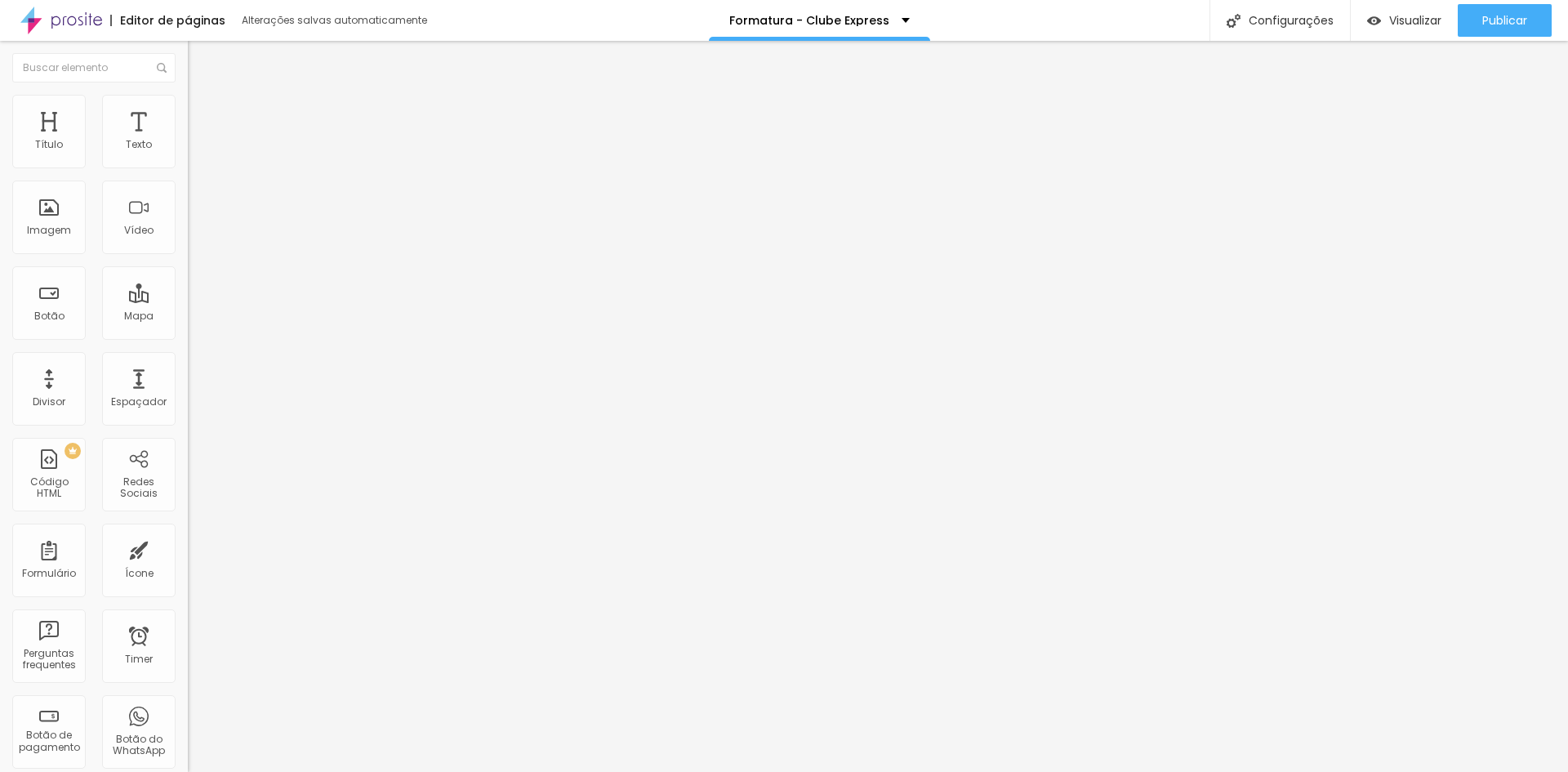
paste textarea
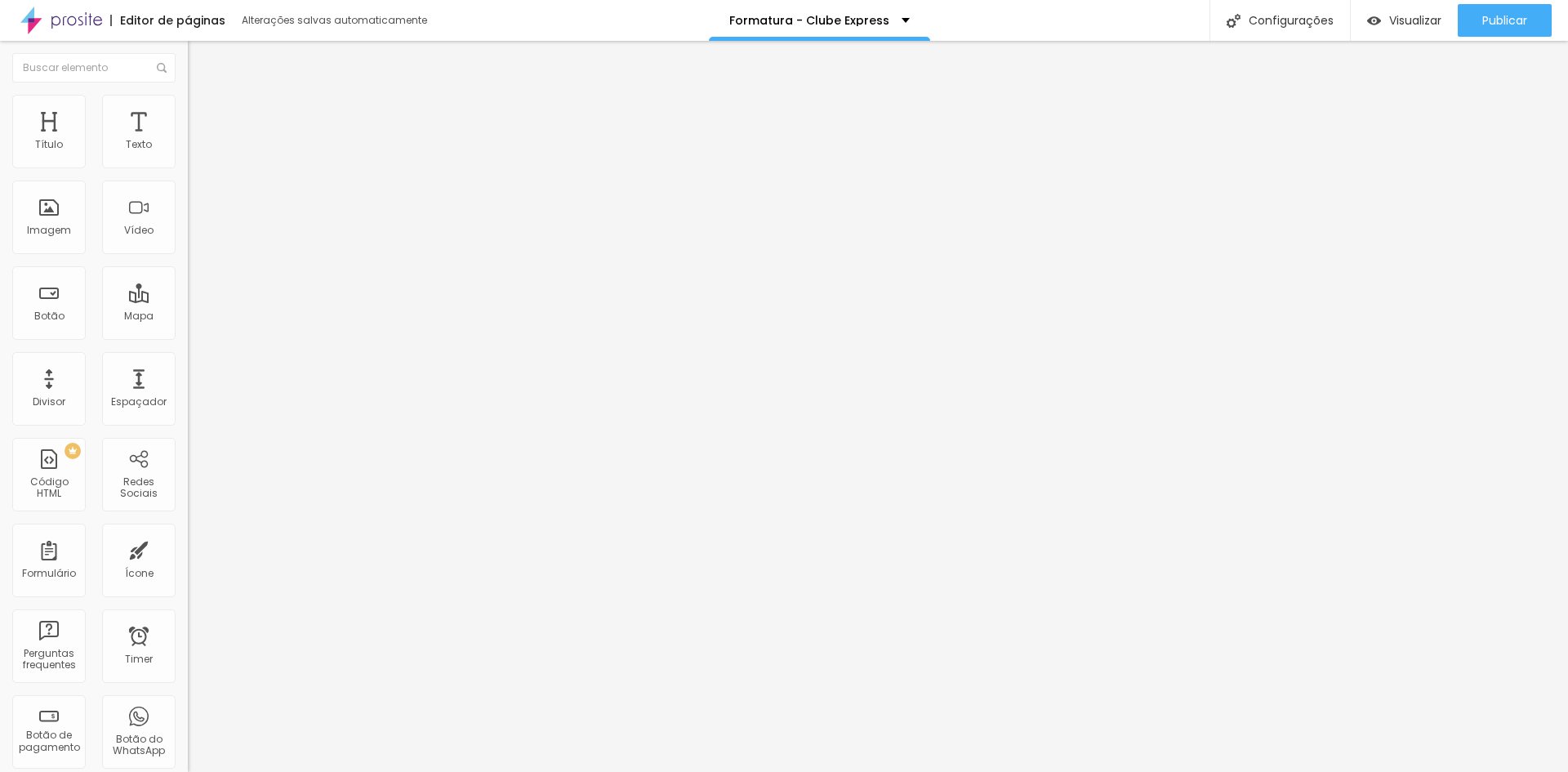
paste textarea
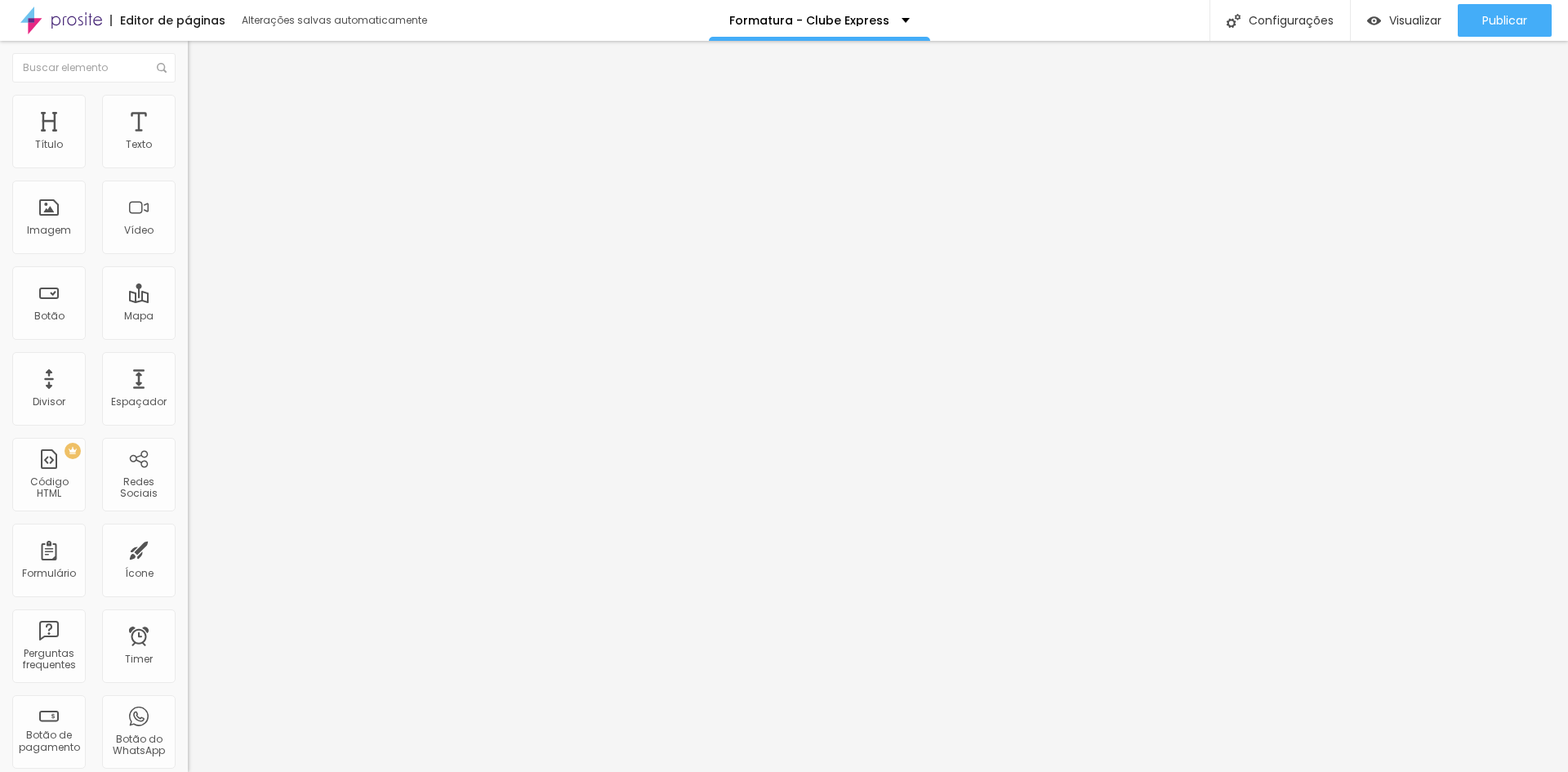
scroll to position [23, 0]
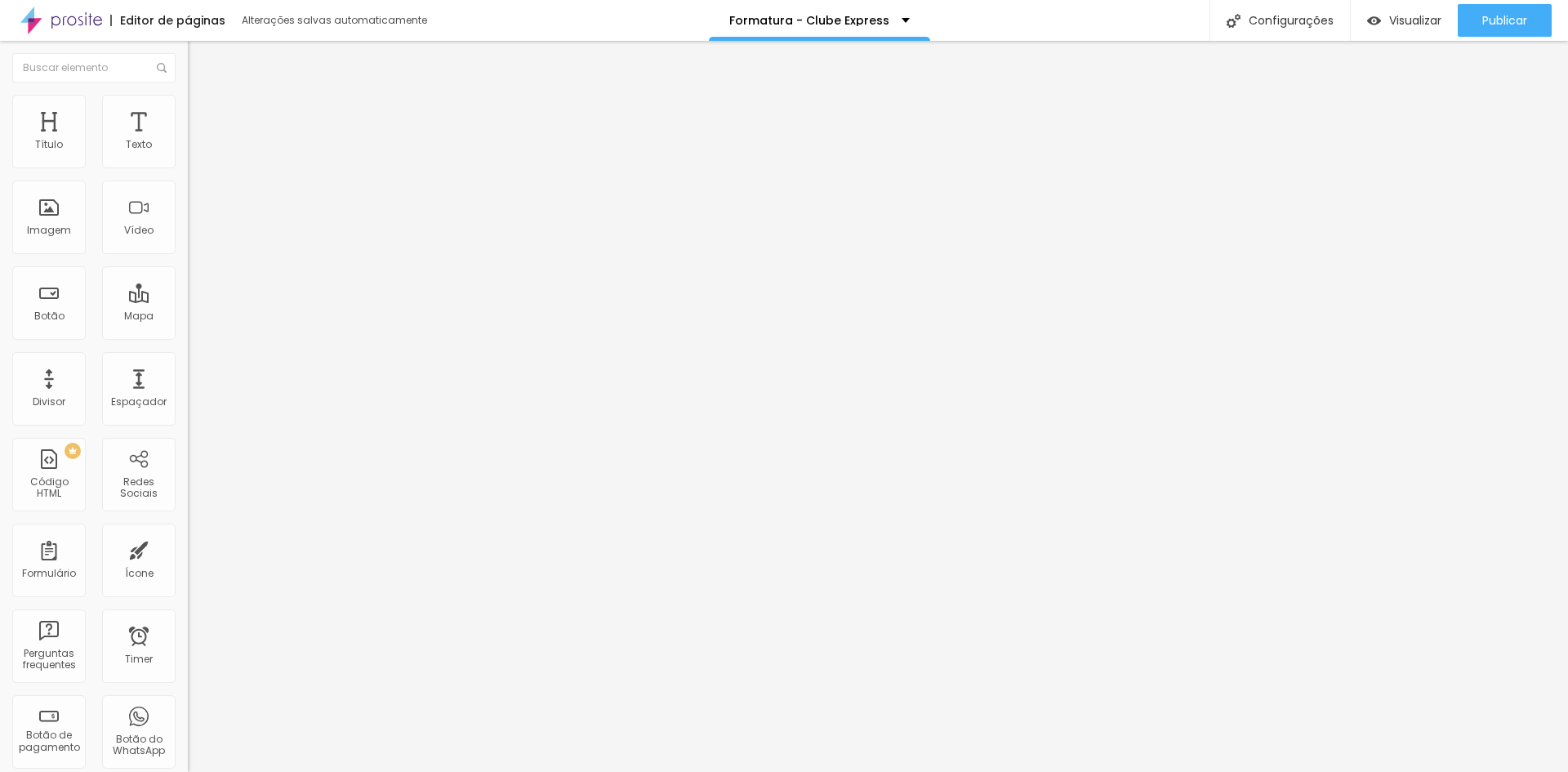
drag, startPoint x: 722, startPoint y: 298, endPoint x: 706, endPoint y: 298, distance: 16.0
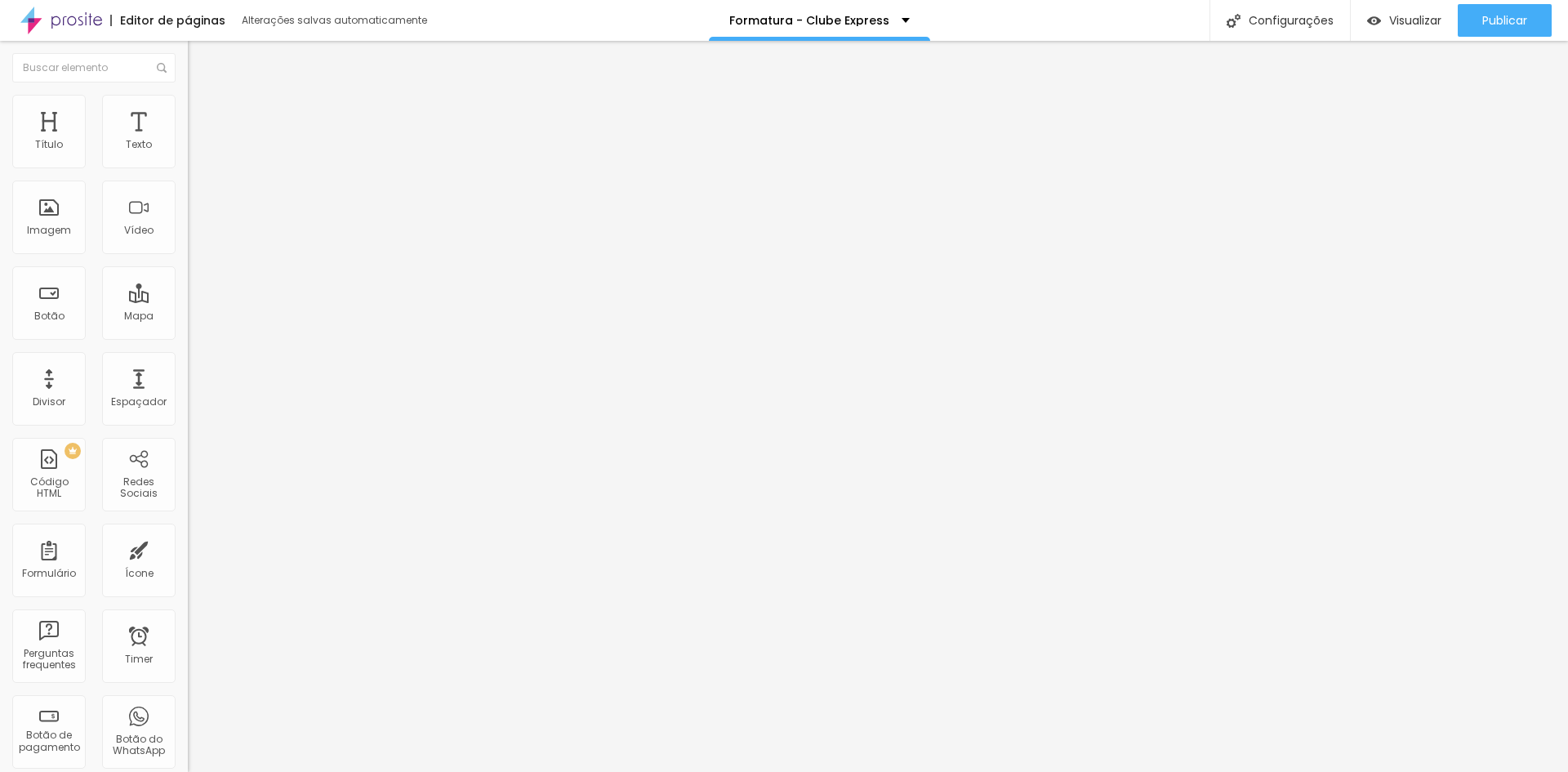
drag, startPoint x: 698, startPoint y: 299, endPoint x: 716, endPoint y: 299, distance: 18.0
drag, startPoint x: 723, startPoint y: 300, endPoint x: 701, endPoint y: 302, distance: 22.1
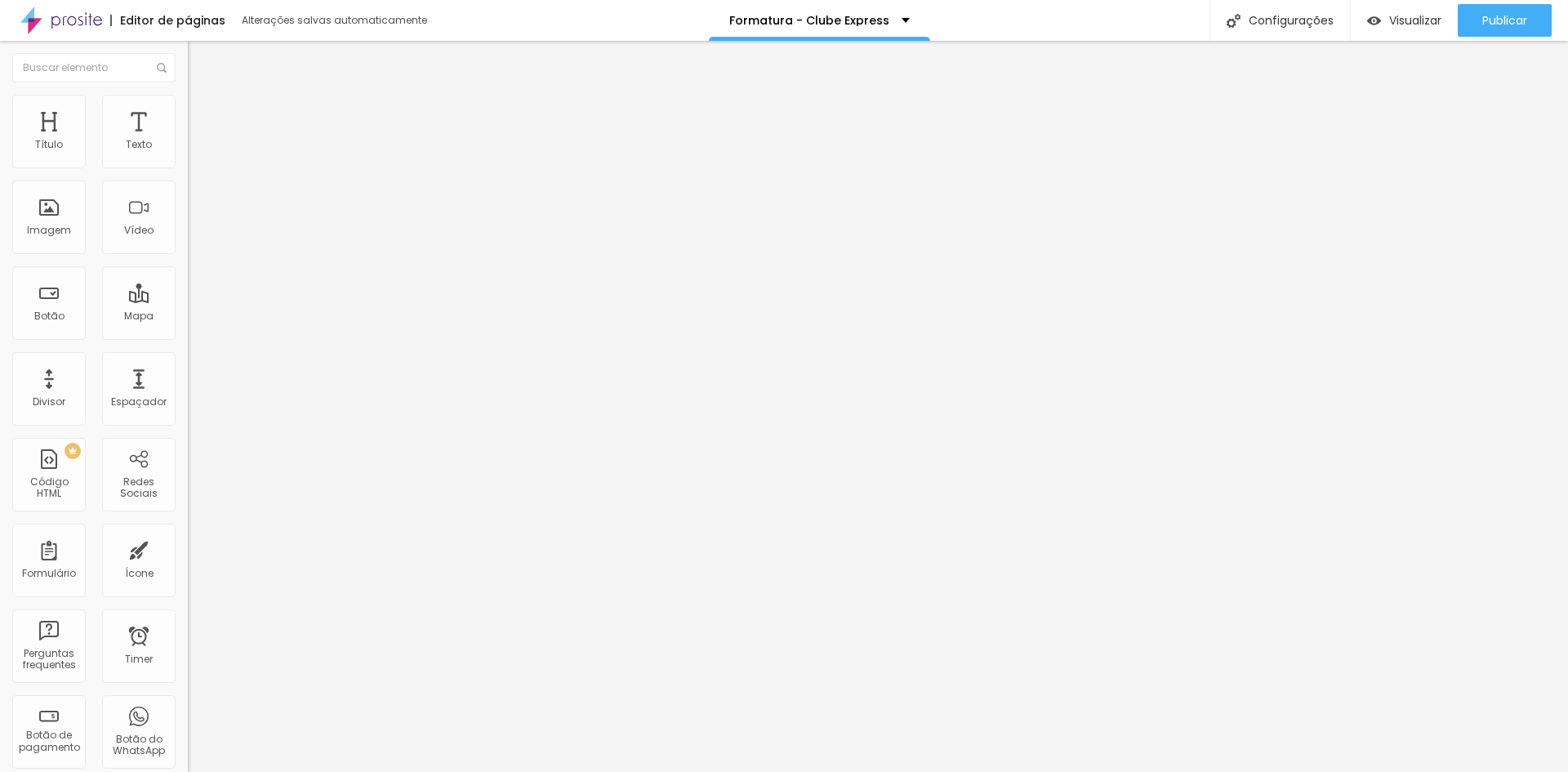
scroll to position [98, 0]
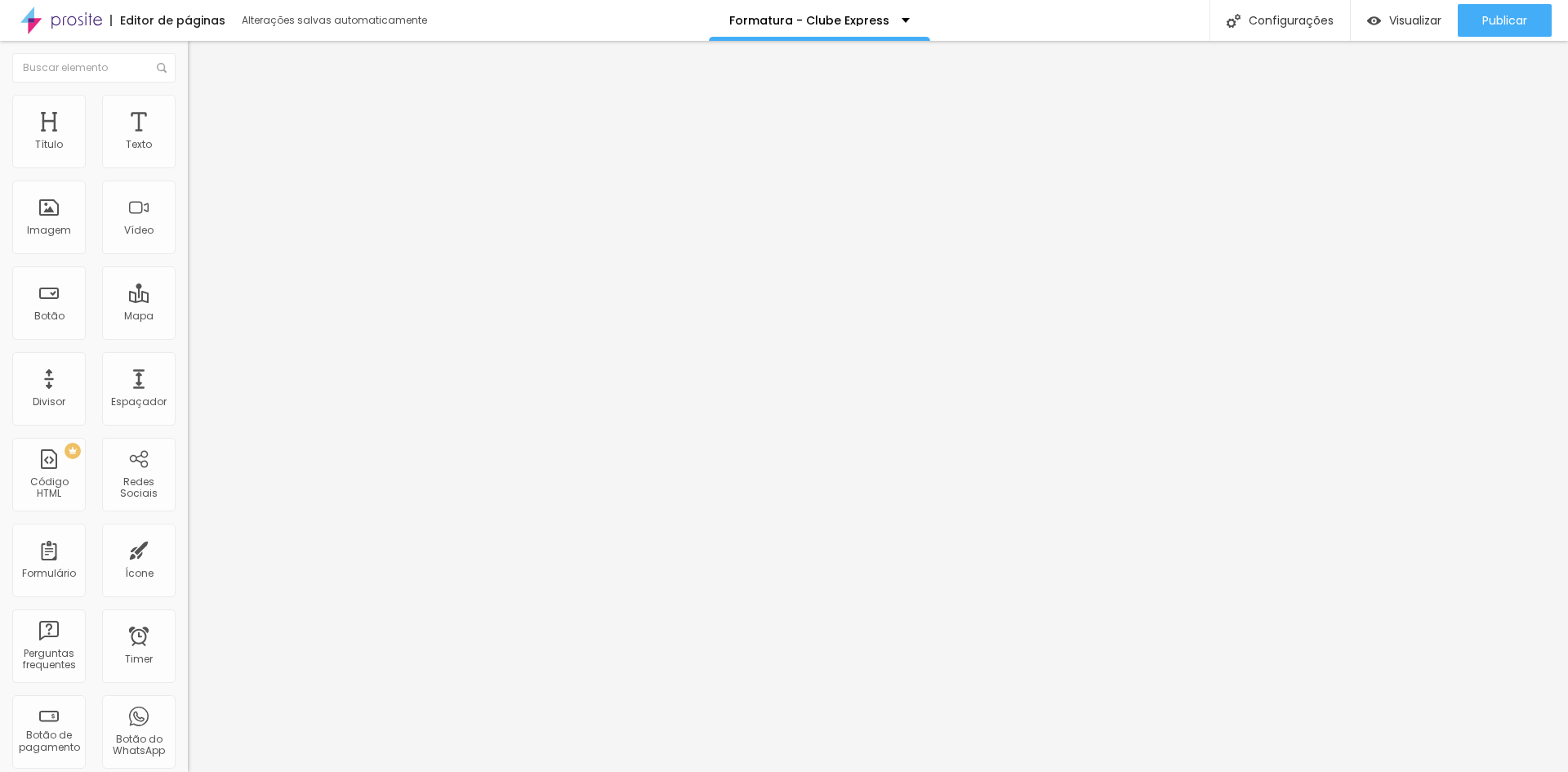
drag, startPoint x: 726, startPoint y: 295, endPoint x: 800, endPoint y: 302, distance: 74.3
drag, startPoint x: 699, startPoint y: 296, endPoint x: 766, endPoint y: 300, distance: 67.1
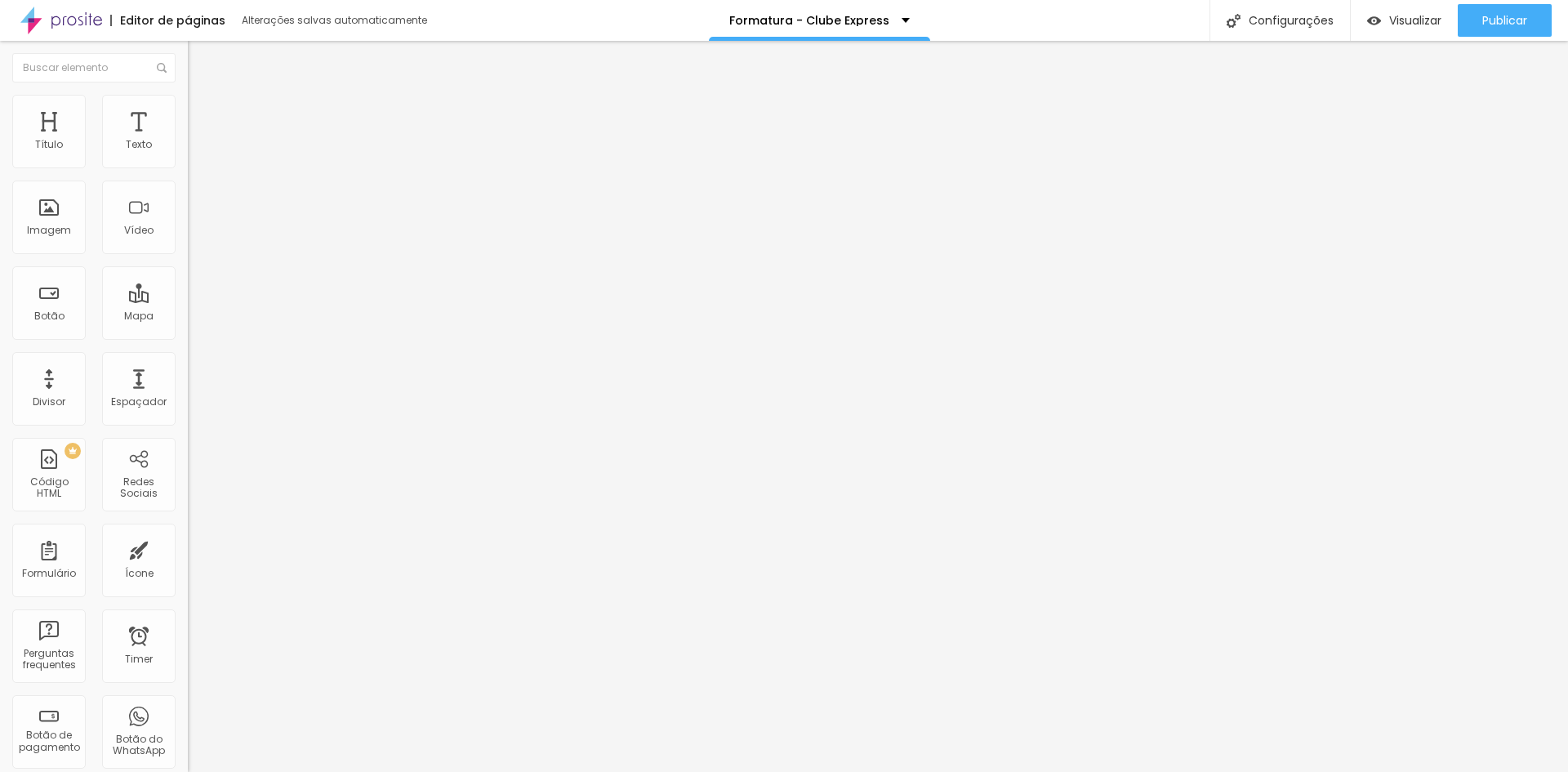
drag, startPoint x: 688, startPoint y: 378, endPoint x: 652, endPoint y: 302, distance: 84.1
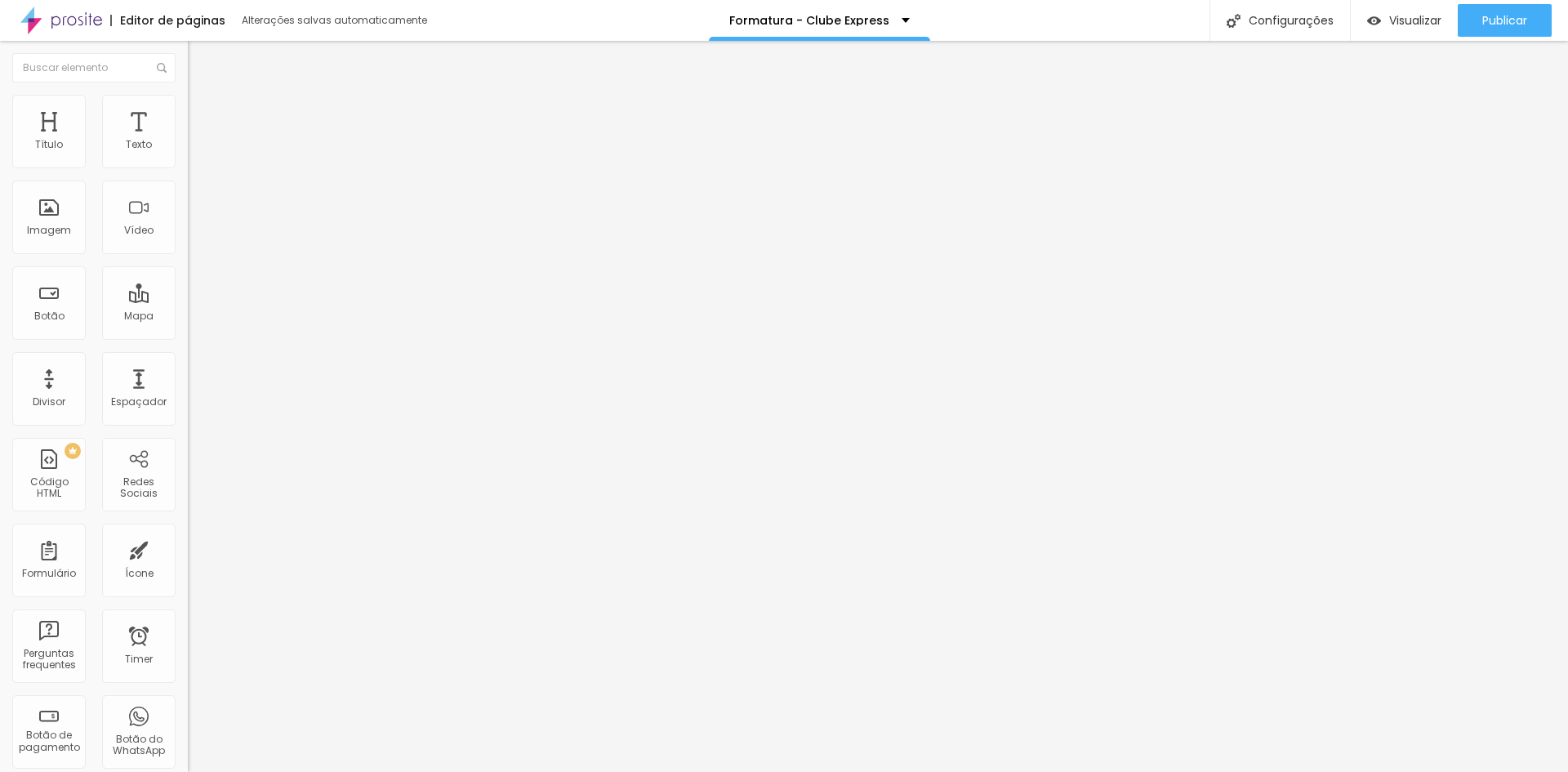
scroll to position [0, 0]
drag, startPoint x: 833, startPoint y: 334, endPoint x: 696, endPoint y: 308, distance: 139.4
drag, startPoint x: 685, startPoint y: 324, endPoint x: 838, endPoint y: 335, distance: 153.4
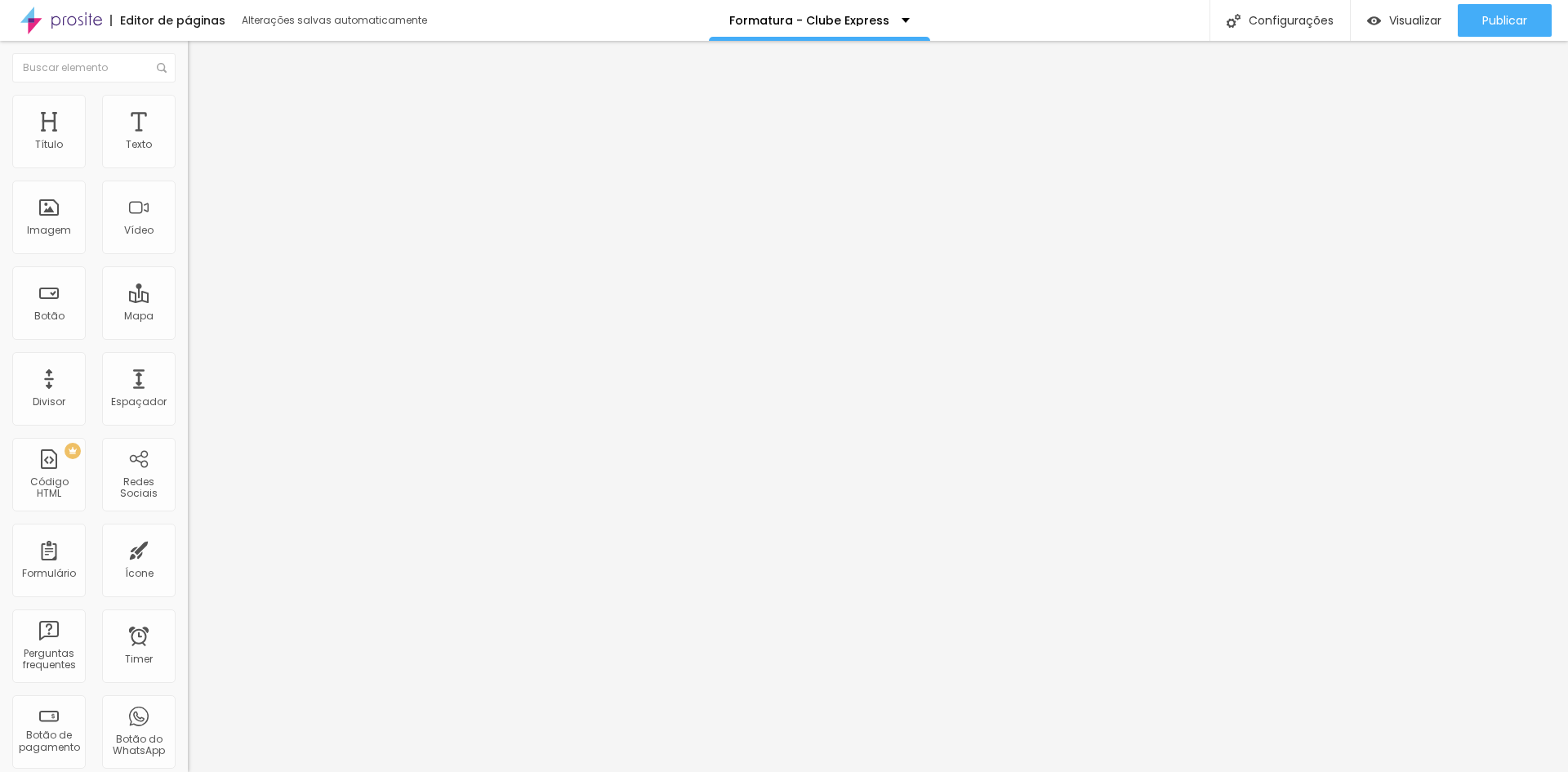
click at [188, 124] on li "Avançado" at bounding box center [281, 119] width 188 height 16
click at [188, 103] on li "Avançado" at bounding box center [281, 102] width 188 height 16
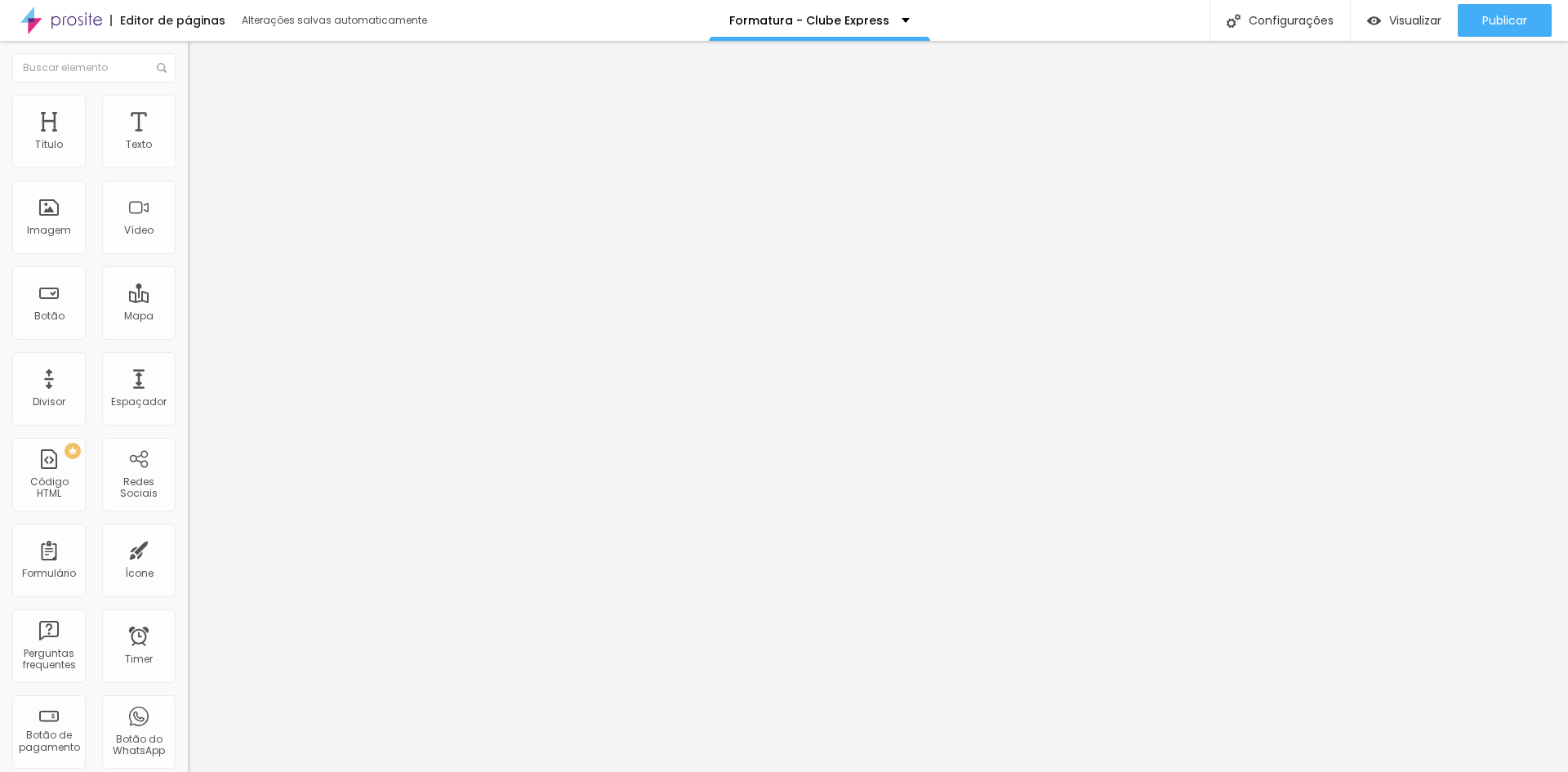
click at [203, 115] on span "Avançado" at bounding box center [230, 122] width 54 height 14
drag, startPoint x: 131, startPoint y: 507, endPoint x: 0, endPoint y: 507, distance: 131.0
click at [188, 507] on div "0 Espaço de cima 0 Espaço de baixo ID Html Classes Html Visível nos dispositivo…" at bounding box center [281, 470] width 188 height 687
click at [188, 111] on li "Avançado" at bounding box center [281, 119] width 188 height 16
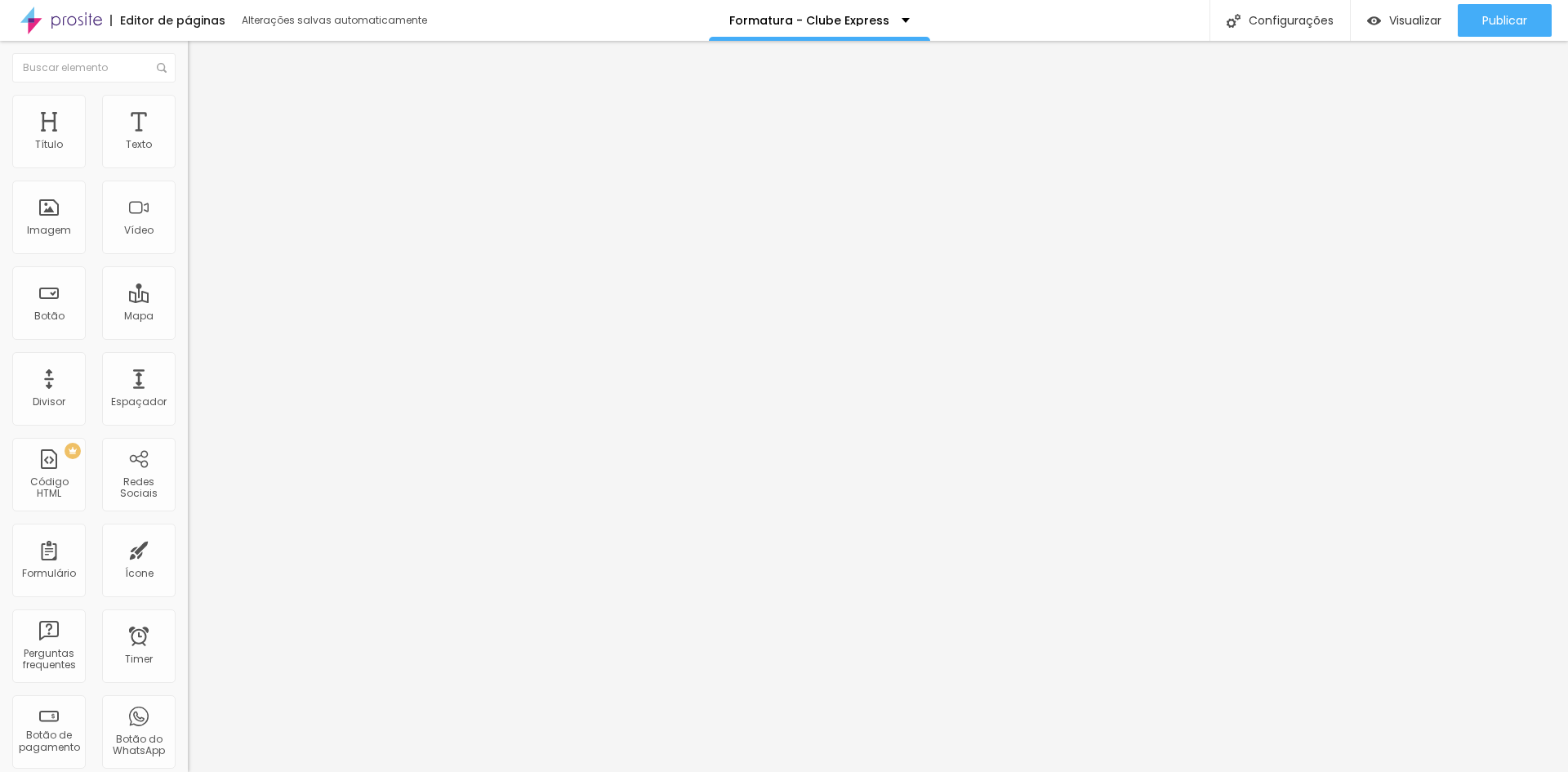
click at [203, 111] on span "Estilo" at bounding box center [215, 105] width 25 height 14
click at [188, 95] on li "Conteúdo" at bounding box center [281, 86] width 188 height 16
click at [188, 101] on img at bounding box center [194, 102] width 14 height 14
click at [188, 95] on li "Conteúdo" at bounding box center [281, 86] width 188 height 16
click at [188, 98] on li "Estilo" at bounding box center [281, 102] width 188 height 16
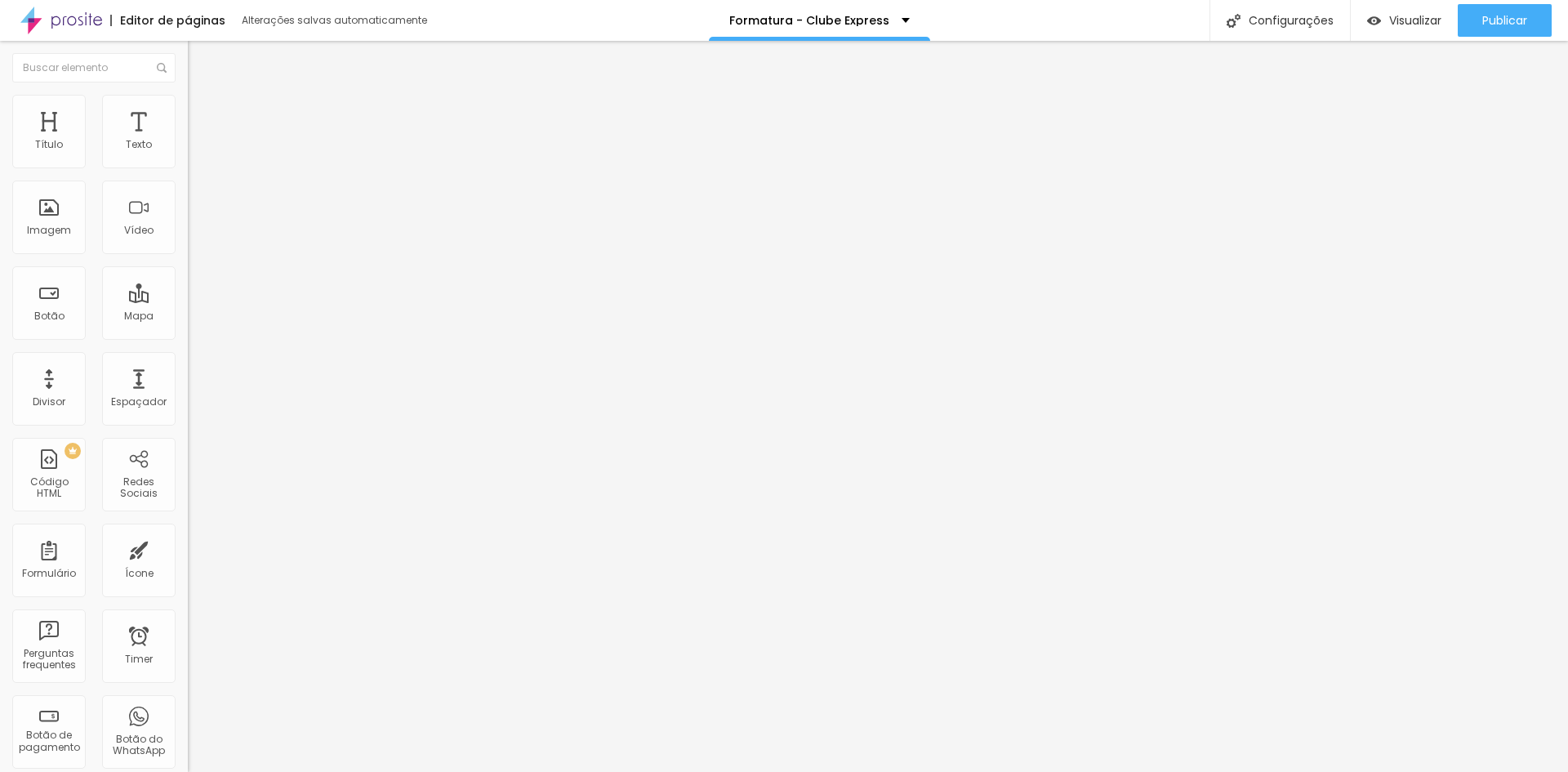
click at [203, 115] on span "Avançado" at bounding box center [230, 122] width 54 height 14
click at [188, 93] on img at bounding box center [194, 85] width 14 height 14
click at [203, 116] on span "Avançado" at bounding box center [230, 122] width 54 height 14
click at [1333, 30] on div "Configurações" at bounding box center [1279, 20] width 141 height 41
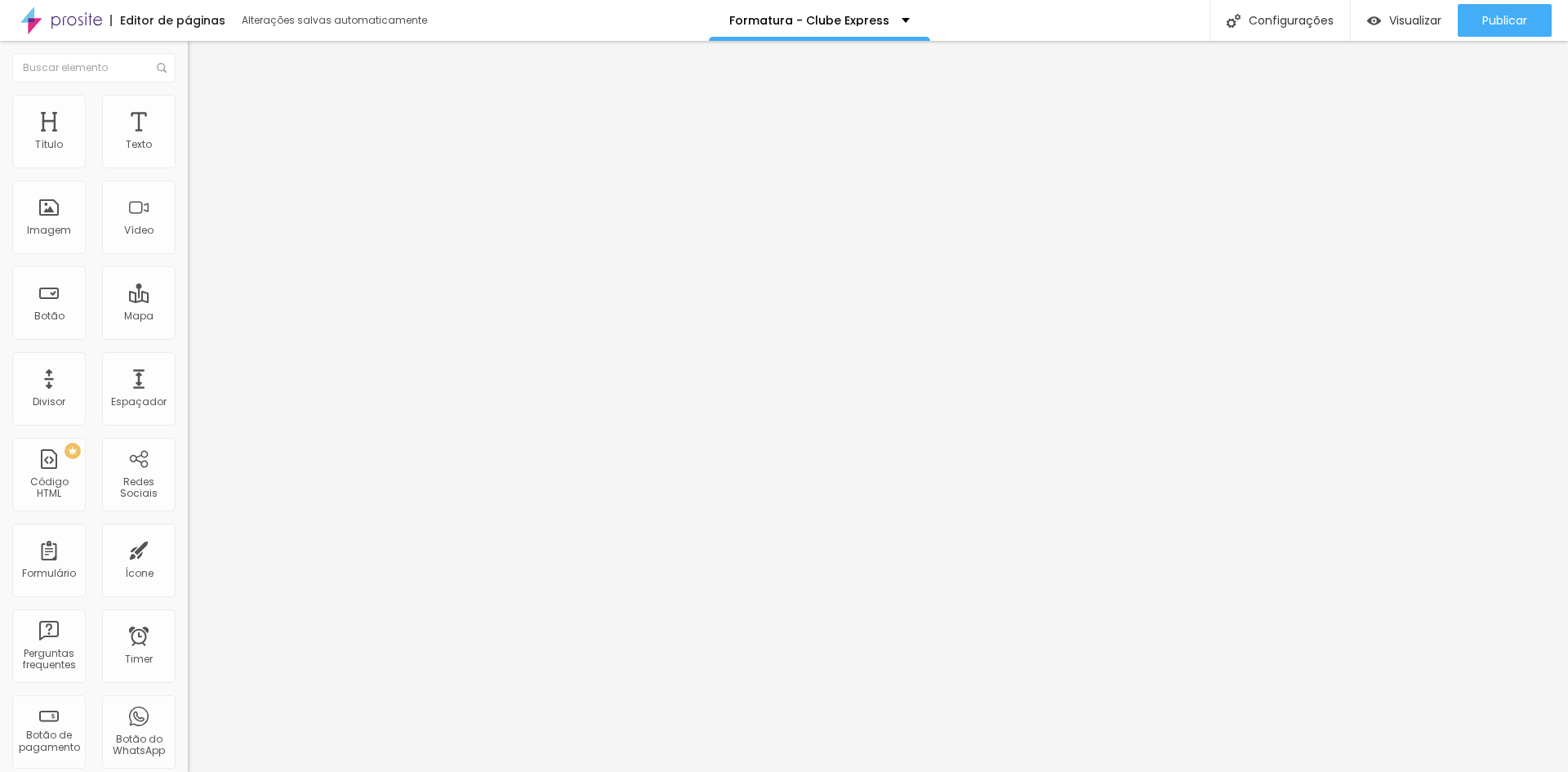
scroll to position [160, 0]
drag, startPoint x: 670, startPoint y: 353, endPoint x: 628, endPoint y: 330, distance: 47.9
drag, startPoint x: 704, startPoint y: 365, endPoint x: 661, endPoint y: 286, distance: 89.9
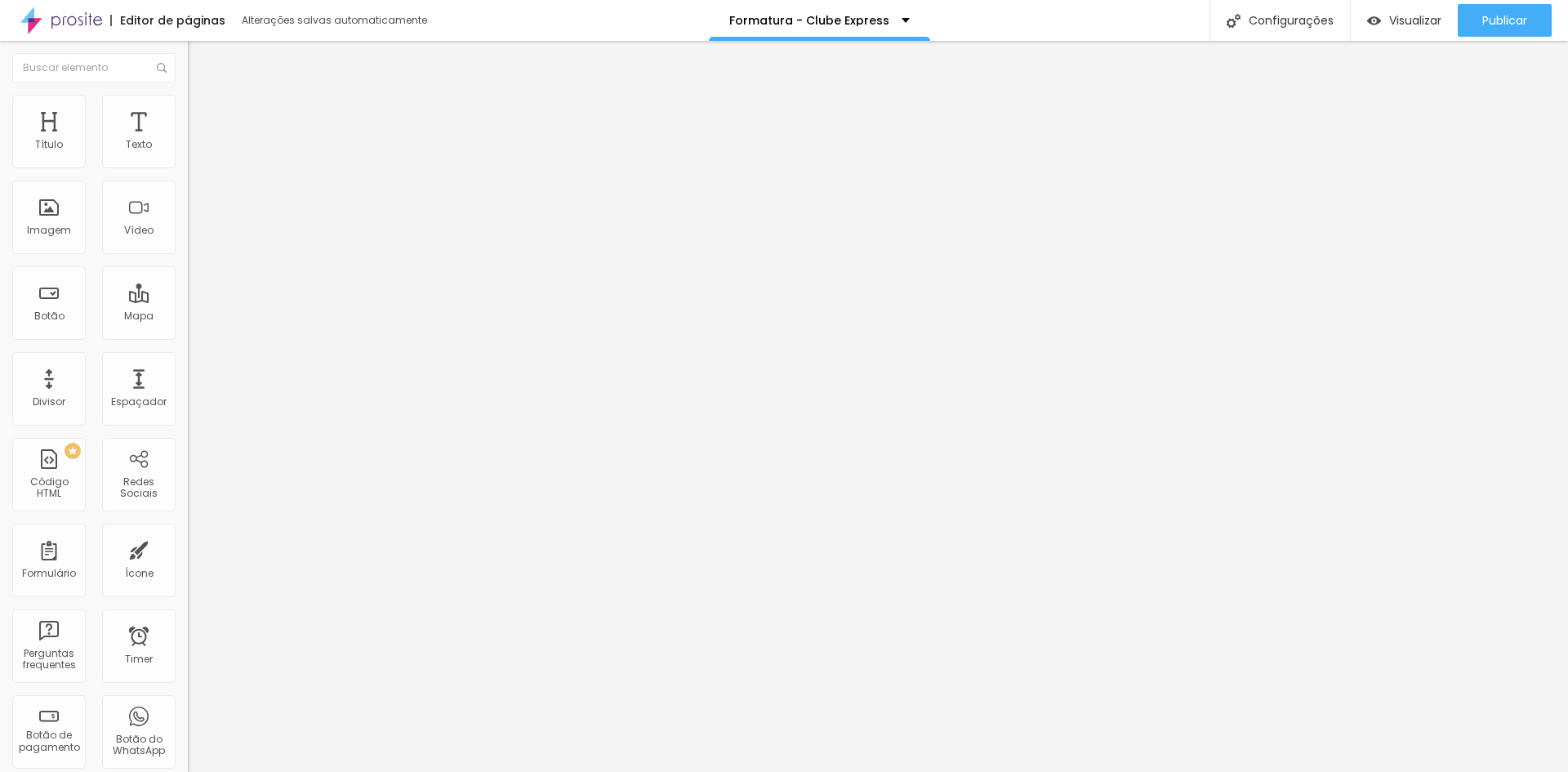
click at [1520, 19] on span "Publicar" at bounding box center [1504, 21] width 45 height 13
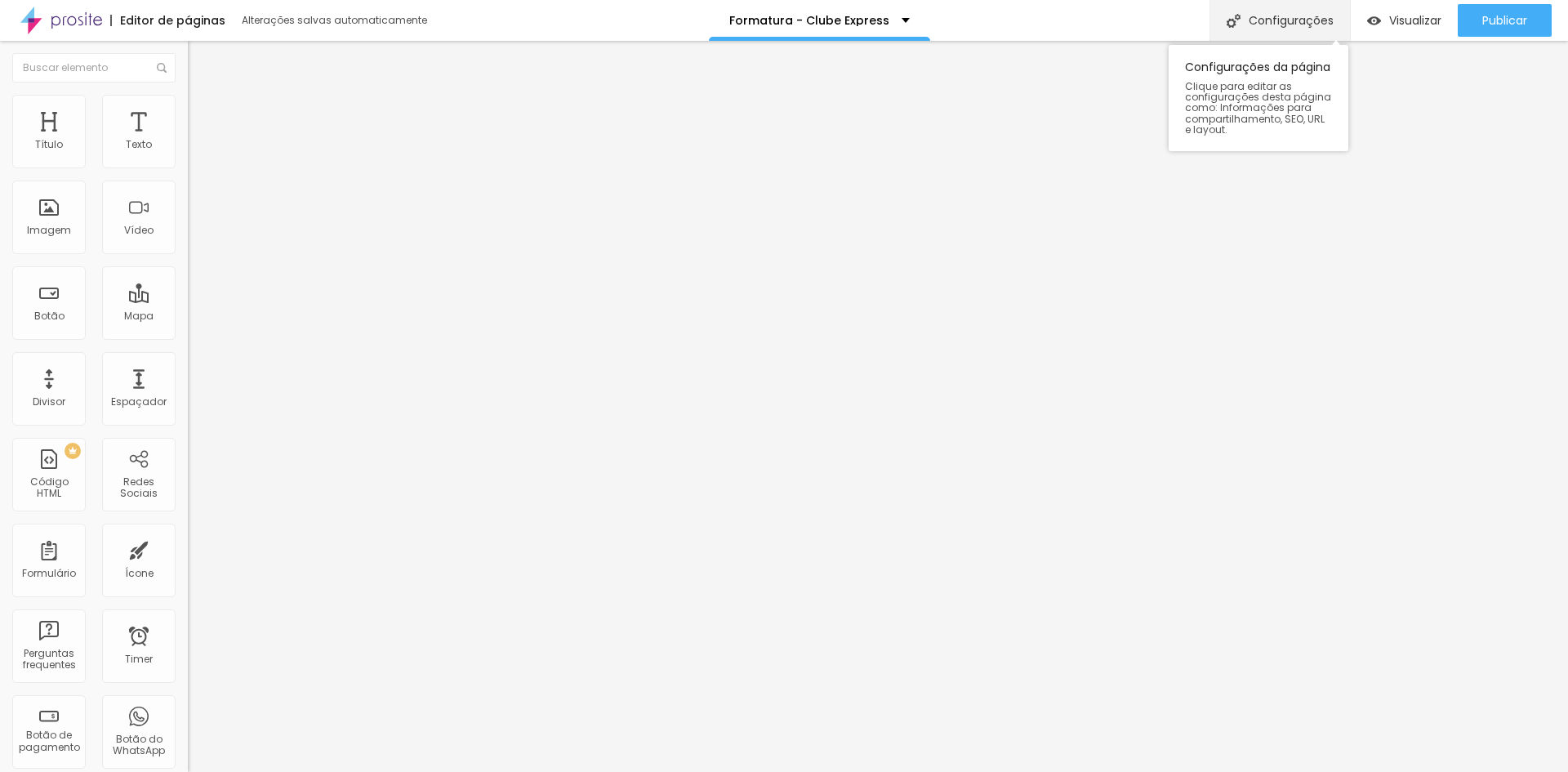
click at [1272, 14] on div "Configurações" at bounding box center [1279, 20] width 141 height 41
drag, startPoint x: 738, startPoint y: 307, endPoint x: 512, endPoint y: 252, distance: 232.6
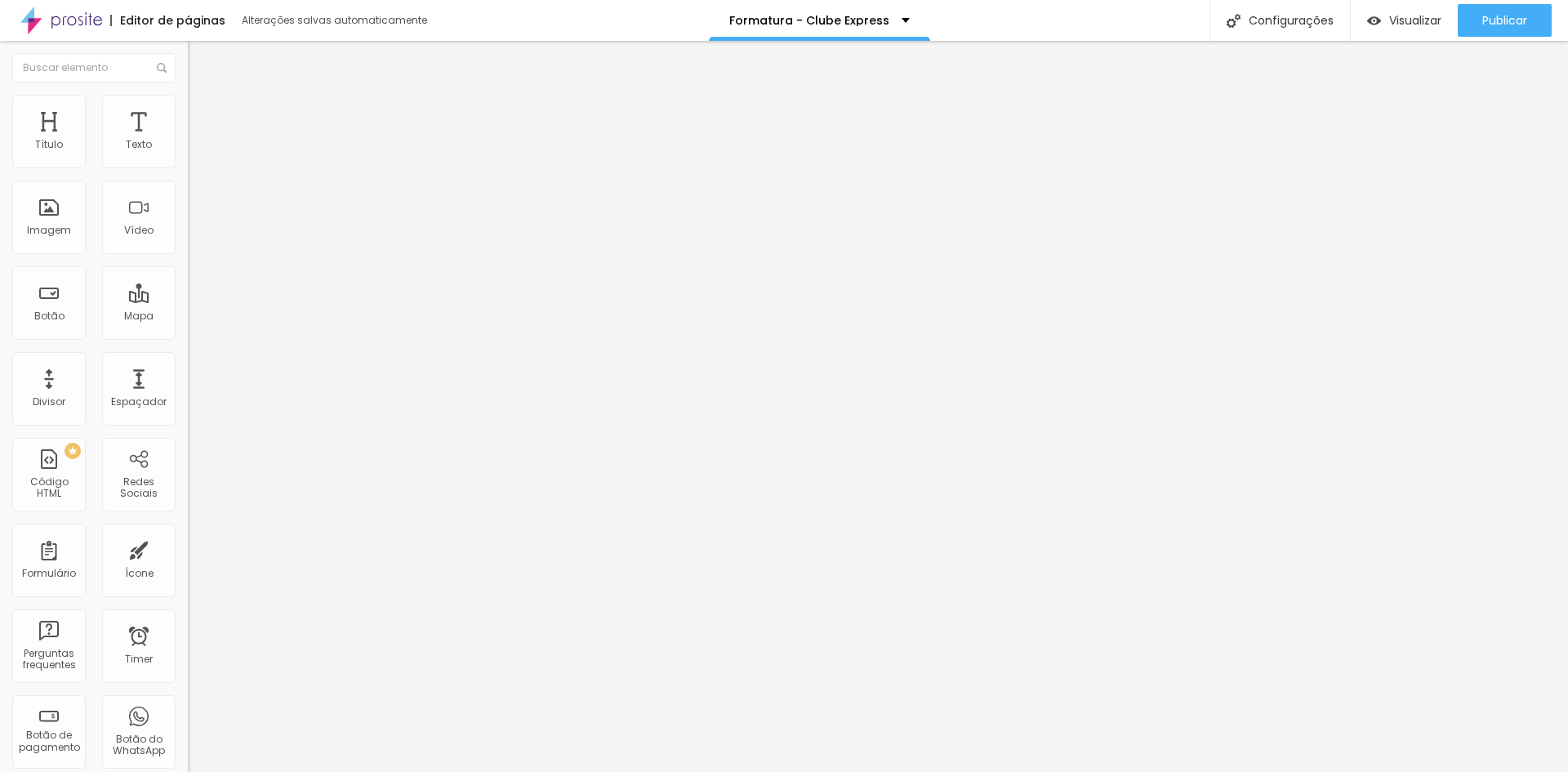
scroll to position [80, 0]
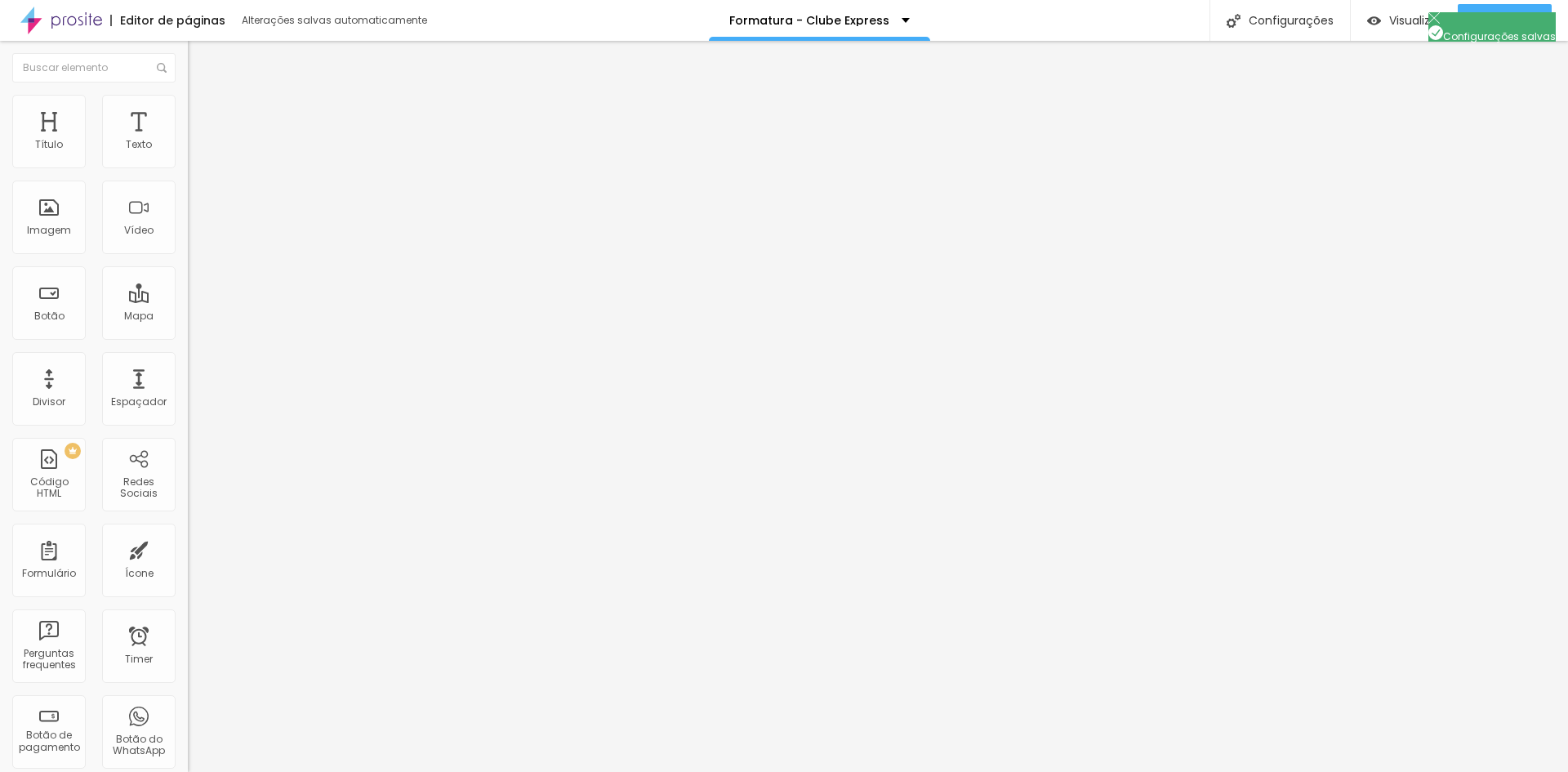
click at [1491, 27] on span "Publicar" at bounding box center [1504, 21] width 45 height 13
click at [1448, 120] on link "Visualizar página" at bounding box center [1461, 125] width 147 height 11
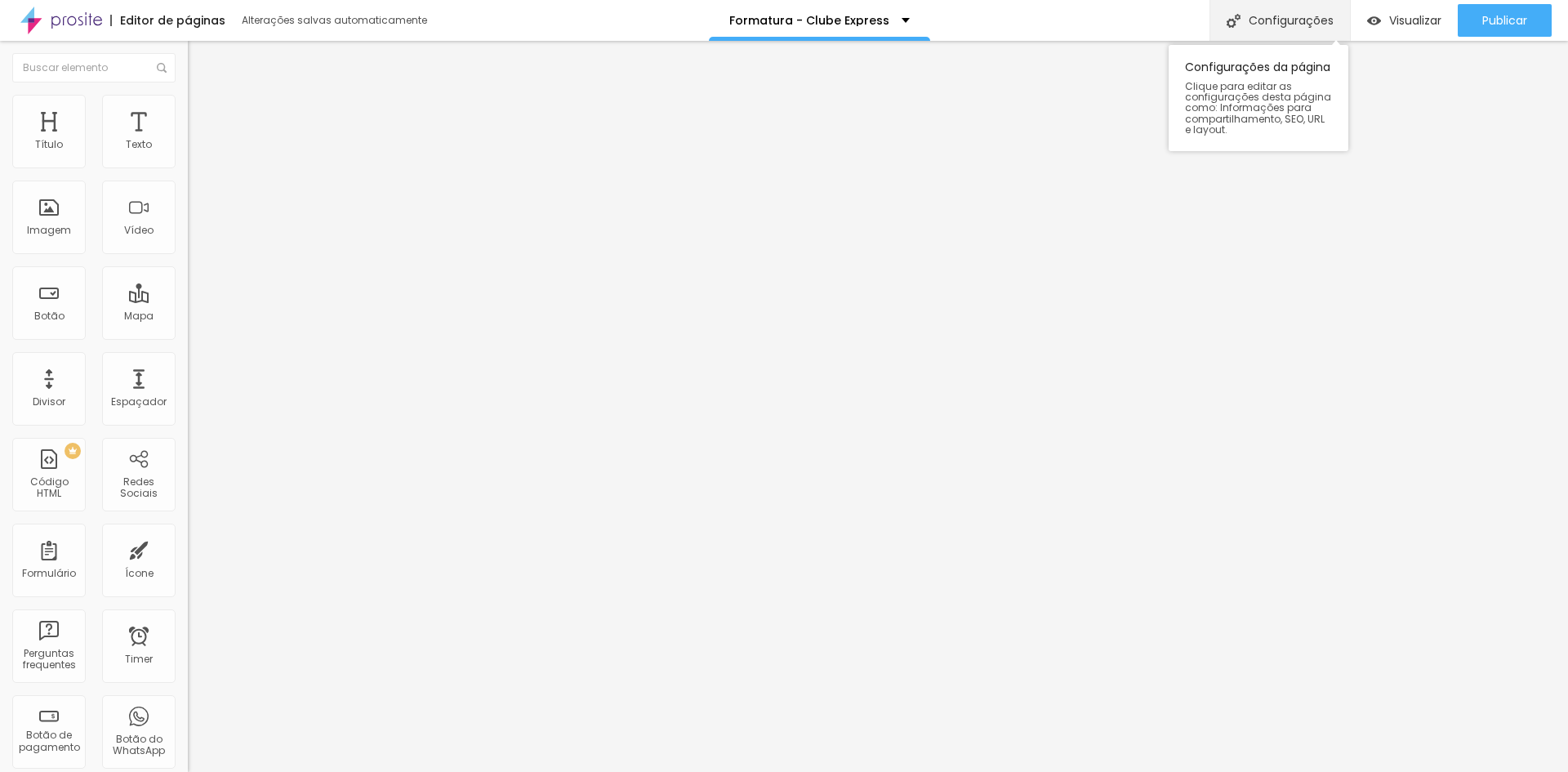
click at [1273, 19] on div "Configurações" at bounding box center [1279, 20] width 141 height 41
drag, startPoint x: 720, startPoint y: 336, endPoint x: 626, endPoint y: 311, distance: 97.3
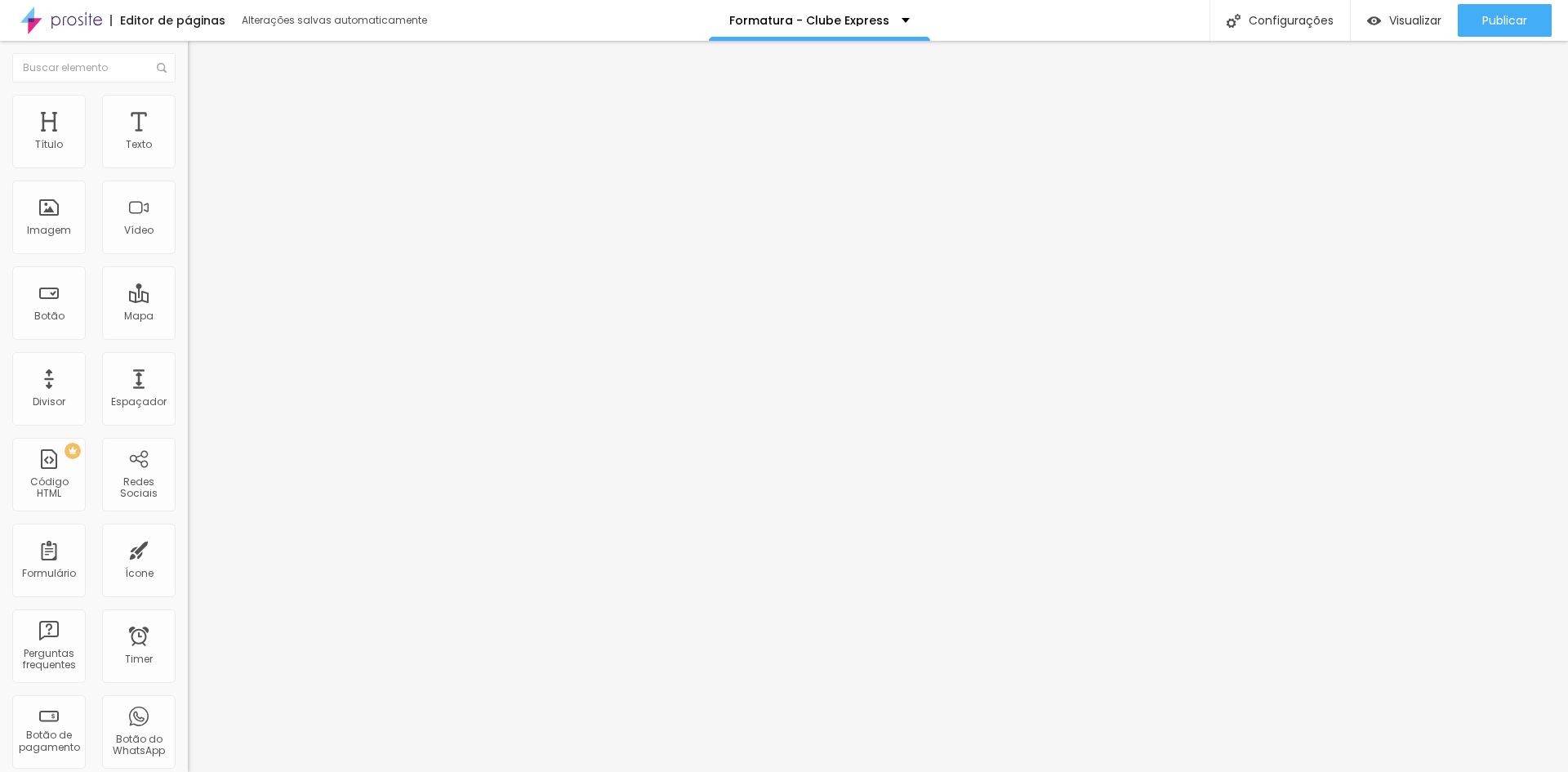
drag, startPoint x: 740, startPoint y: 311, endPoint x: 842, endPoint y: 314, distance: 102.0
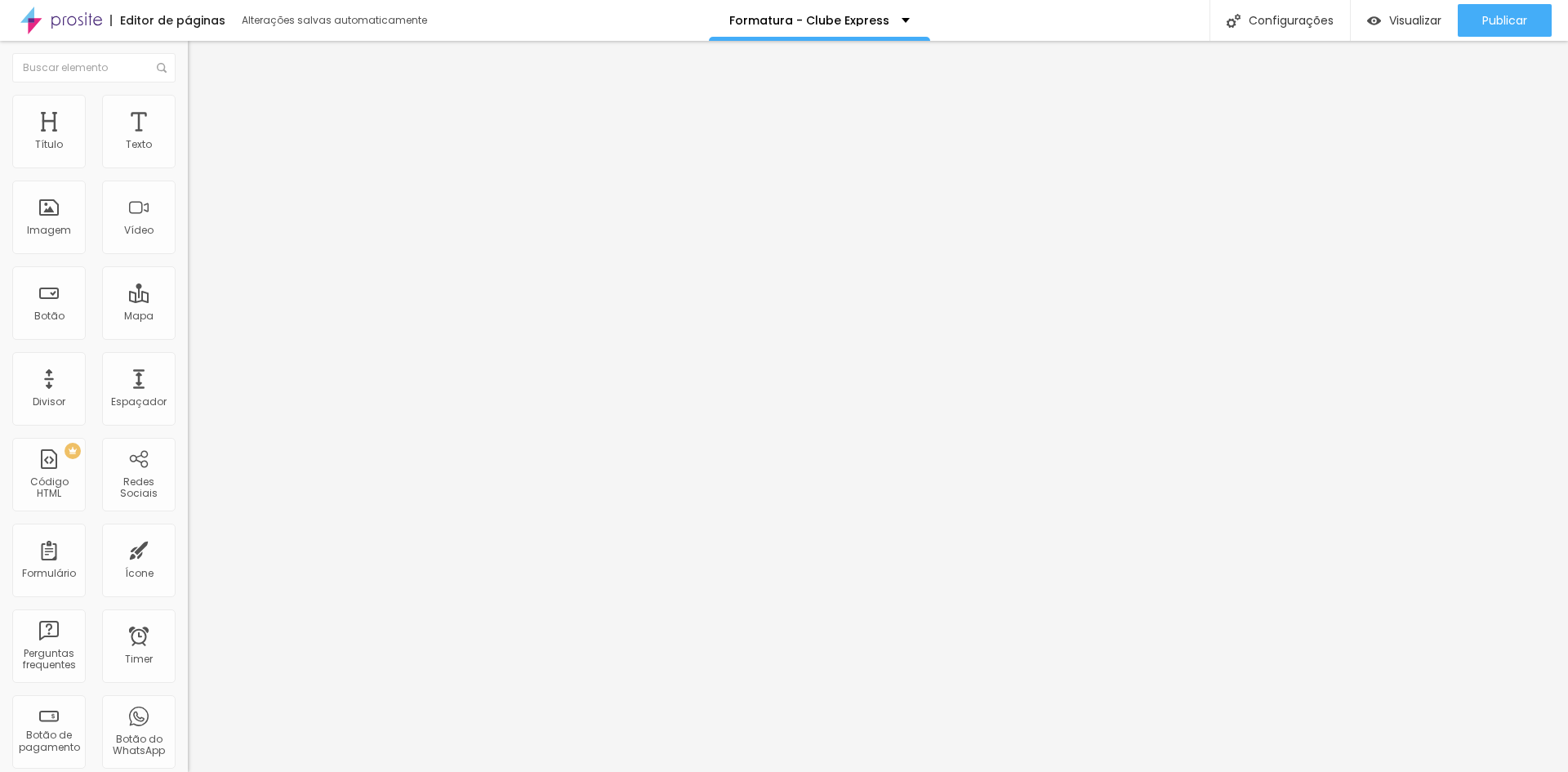
drag, startPoint x: 812, startPoint y: 308, endPoint x: 891, endPoint y: 312, distance: 79.1
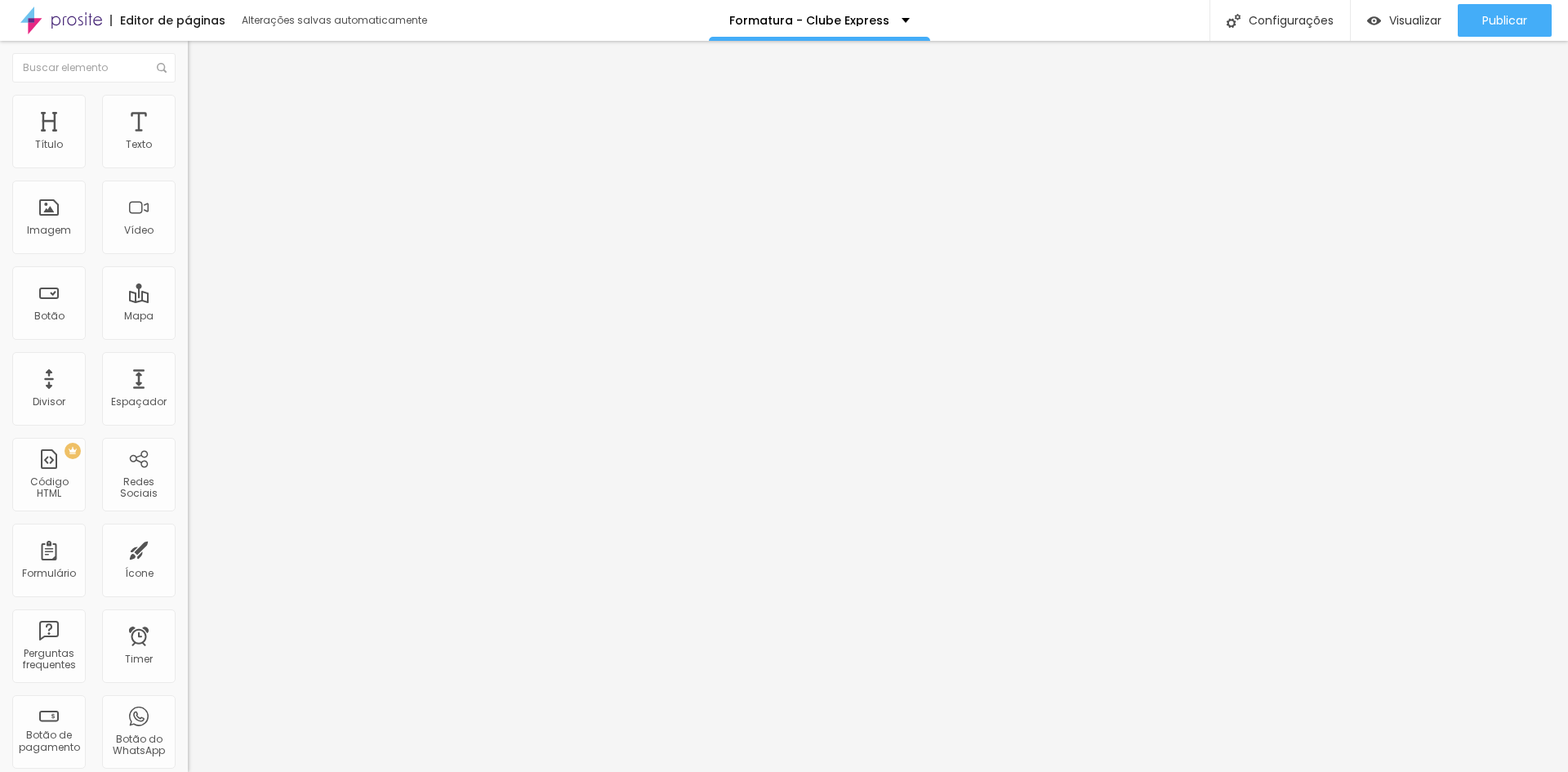
drag, startPoint x: 719, startPoint y: 466, endPoint x: 666, endPoint y: 465, distance: 53.0
drag, startPoint x: 681, startPoint y: 481, endPoint x: 632, endPoint y: 443, distance: 62.0
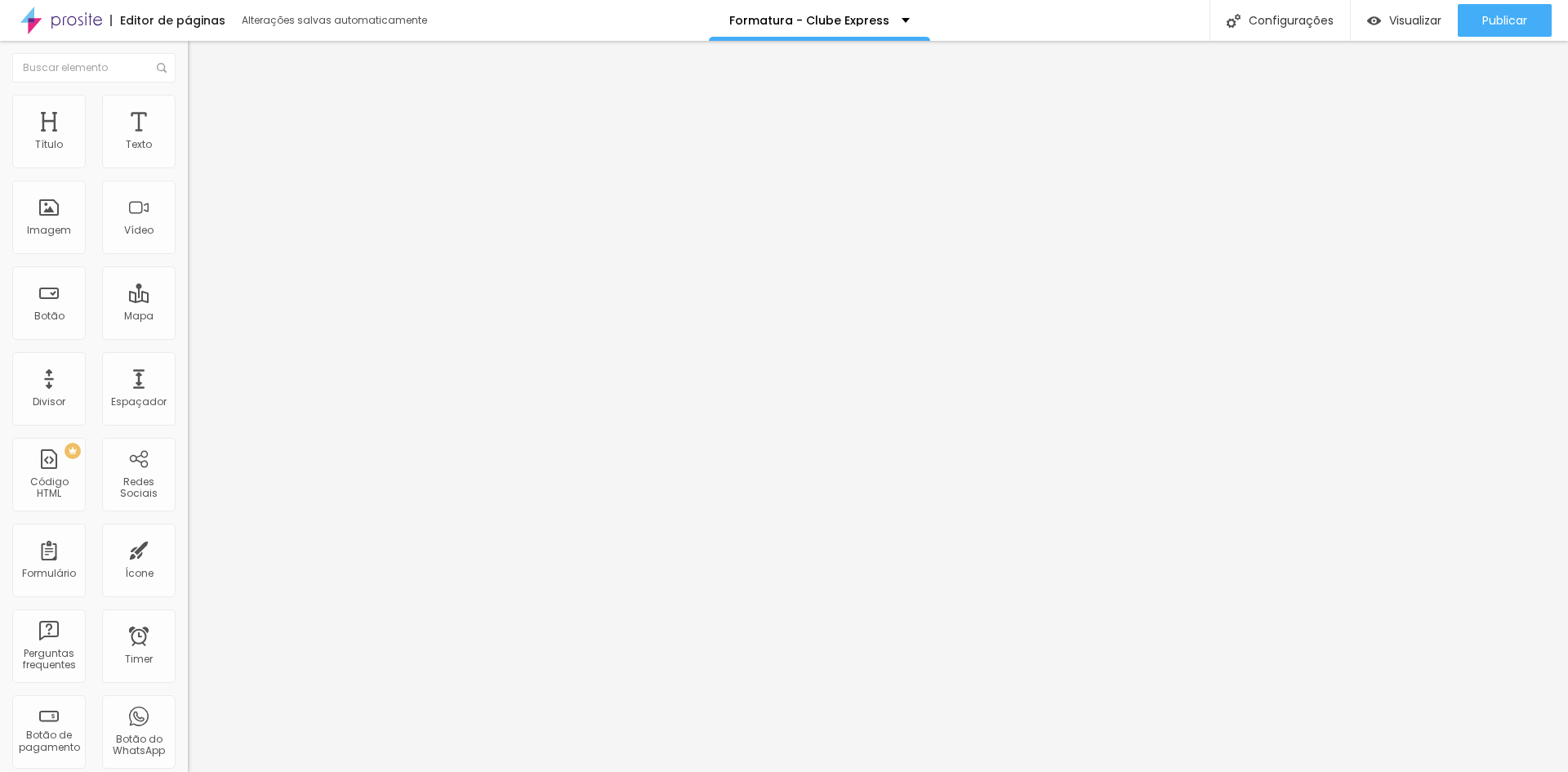
drag, startPoint x: 676, startPoint y: 479, endPoint x: 645, endPoint y: 436, distance: 53.0
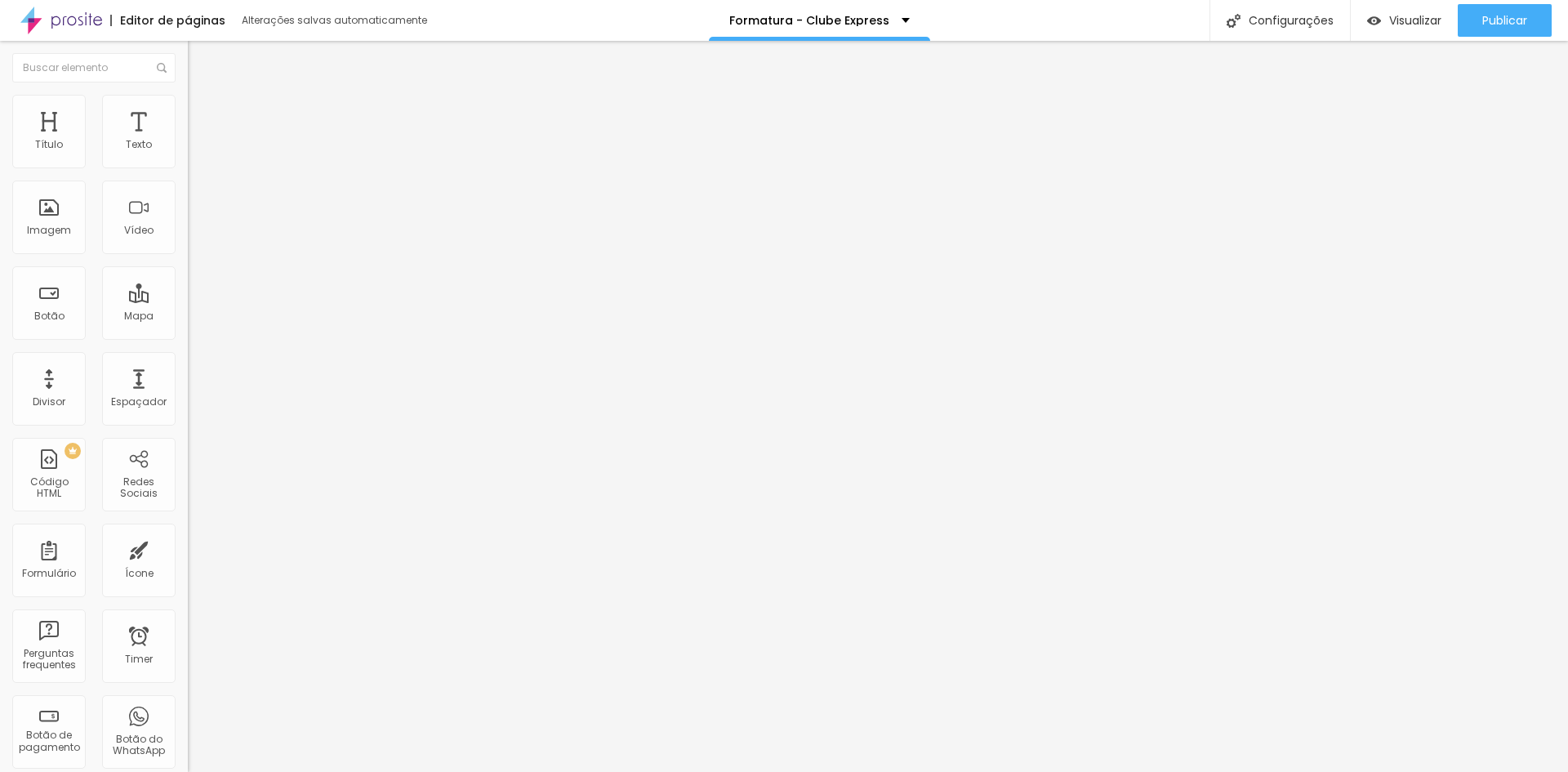
drag, startPoint x: 915, startPoint y: 309, endPoint x: 691, endPoint y: 306, distance: 224.0
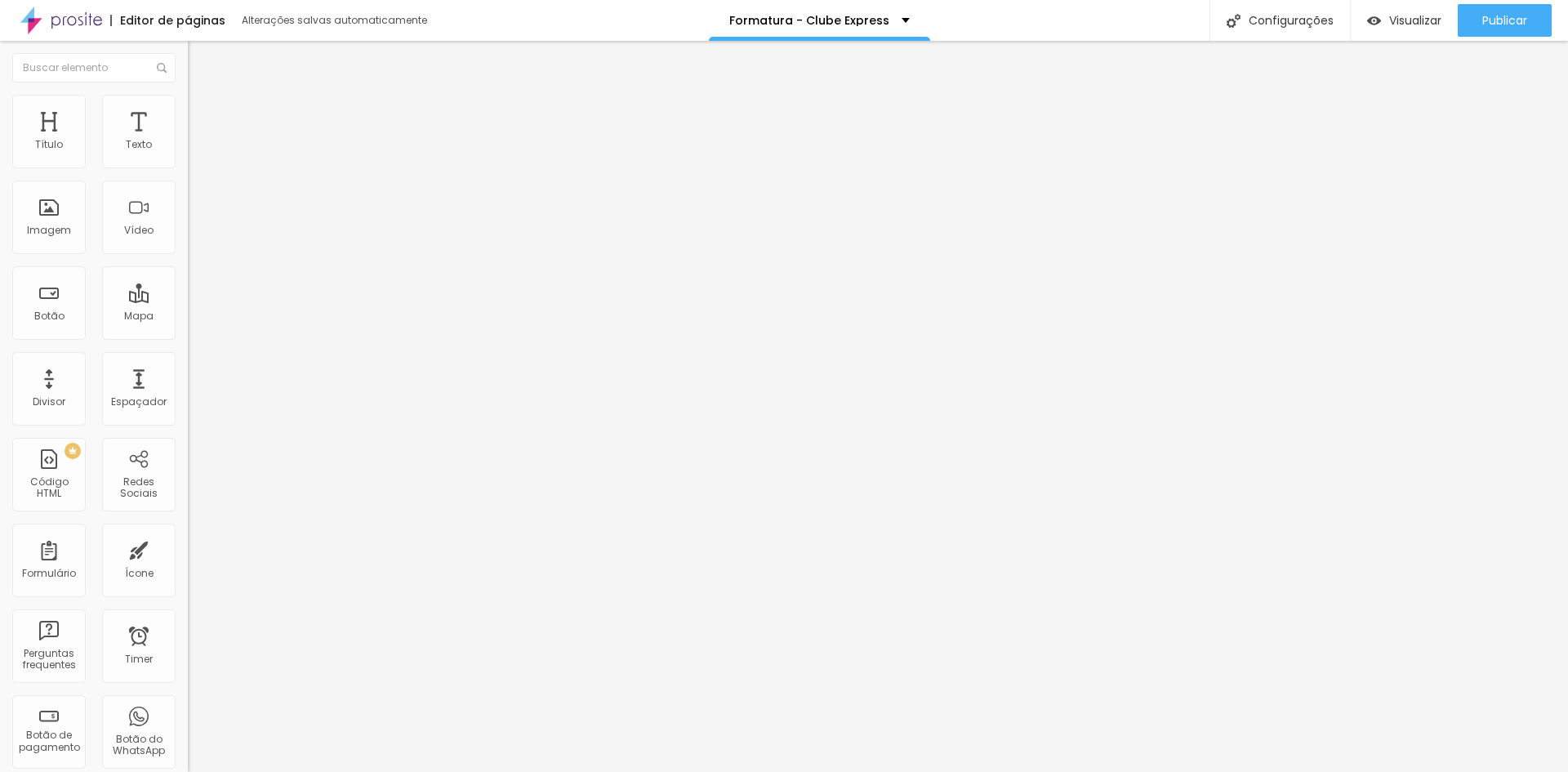
click at [203, 110] on span "Estilo" at bounding box center [215, 105] width 25 height 14
click at [188, 93] on img at bounding box center [194, 85] width 14 height 14
click at [188, 256] on span "1:1 Quadrado" at bounding box center [219, 249] width 64 height 14
click at [188, 301] on span "Original" at bounding box center [207, 293] width 39 height 14
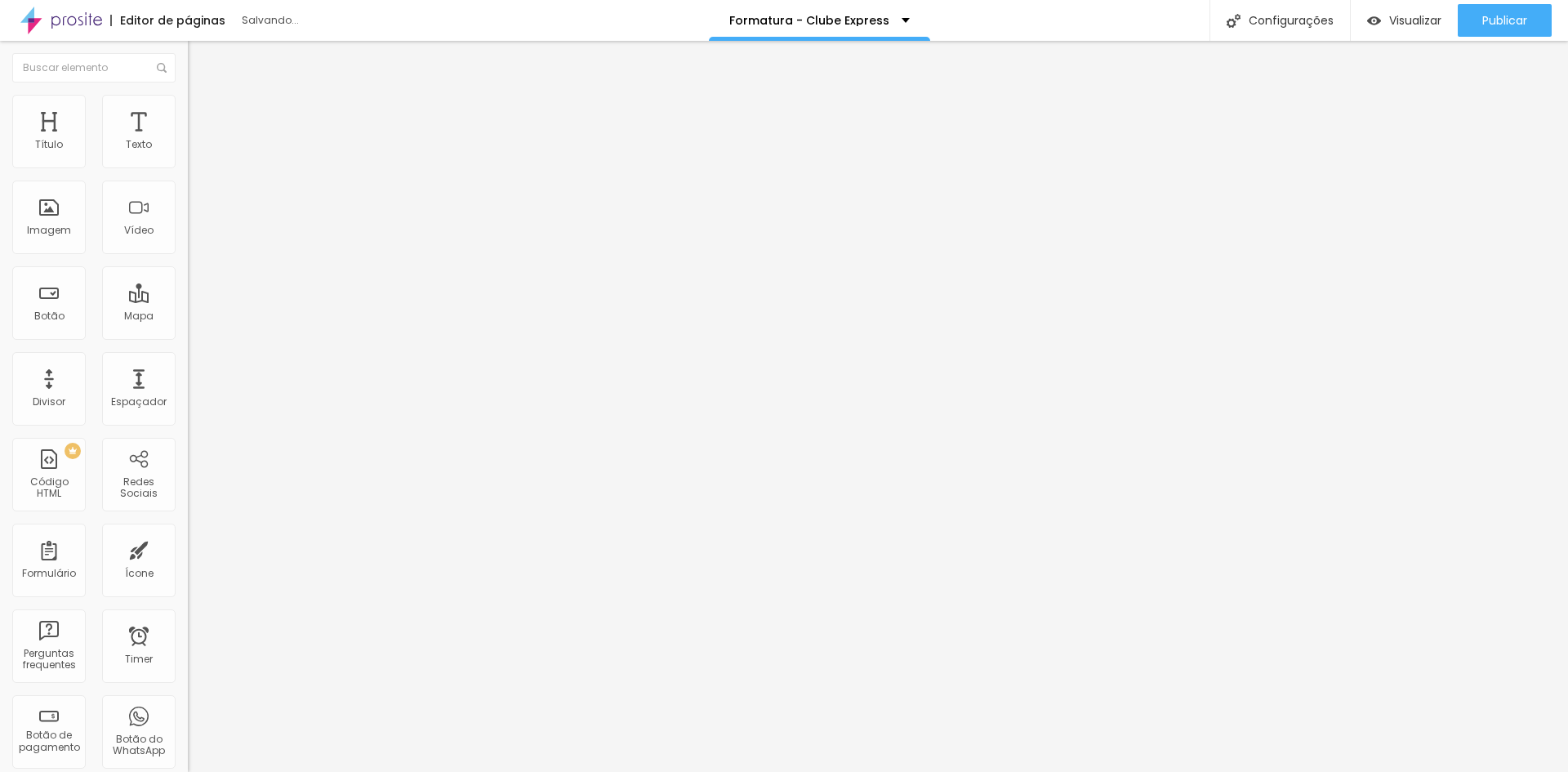
click at [188, 299] on div "Proporção 1:1 Quadrado Cinema 16:9 Padrão 4:3 Quadrado 1:1 Original" at bounding box center [281, 266] width 188 height 64
click at [188, 256] on span "1:1 Quadrado" at bounding box center [219, 249] width 64 height 14
click at [188, 301] on span "Original" at bounding box center [207, 293] width 39 height 14
click at [1509, 11] on div "Publicar" at bounding box center [1504, 20] width 45 height 33
click at [1273, 34] on div "Configurações" at bounding box center [1279, 20] width 141 height 41
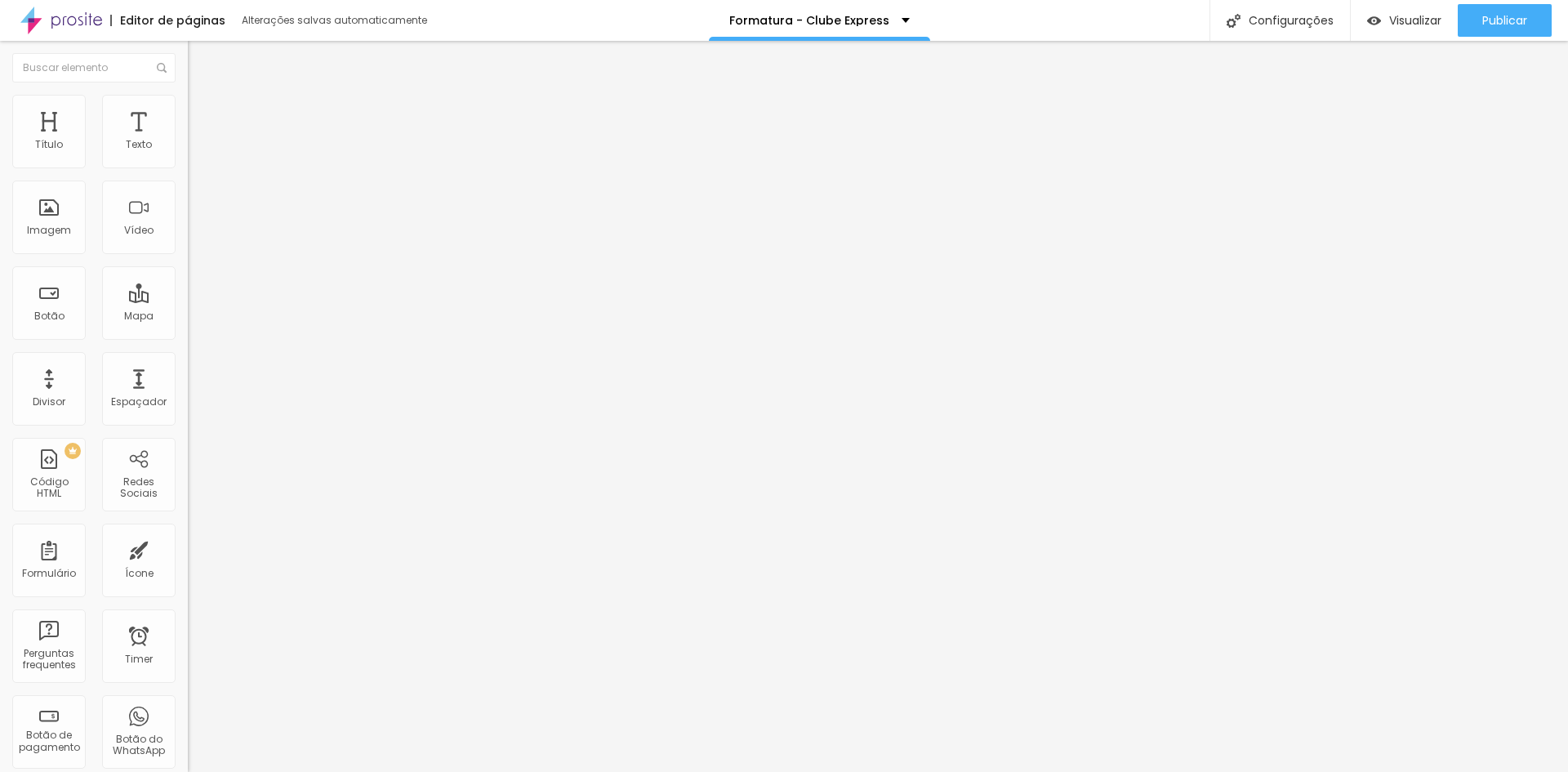
drag, startPoint x: 717, startPoint y: 328, endPoint x: 594, endPoint y: 309, distance: 124.5
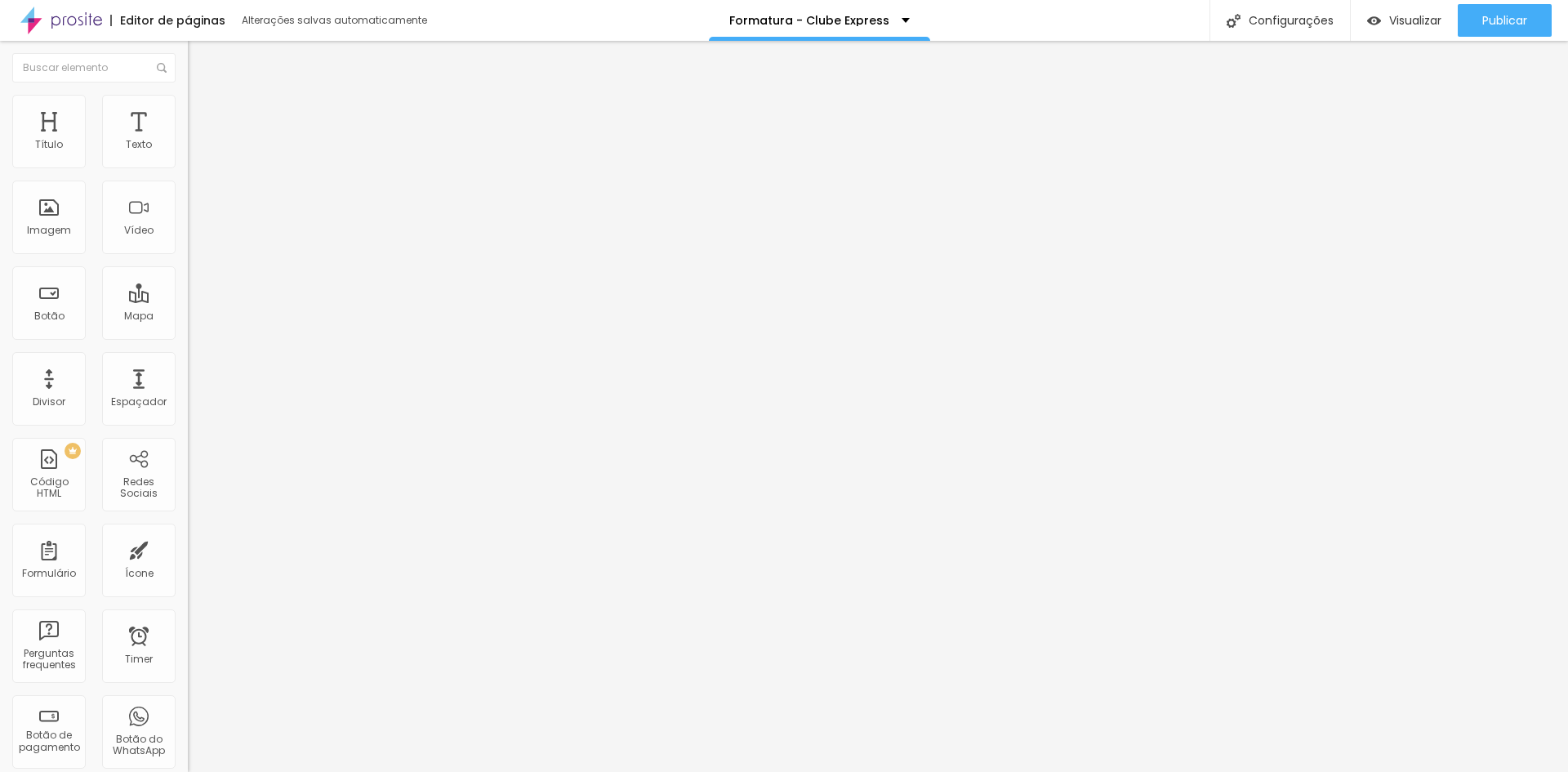
click at [203, 118] on span "Avançado" at bounding box center [230, 122] width 54 height 14
click at [188, 95] on img at bounding box center [194, 102] width 14 height 14
click at [1295, 23] on div "Configurações" at bounding box center [1279, 20] width 141 height 41
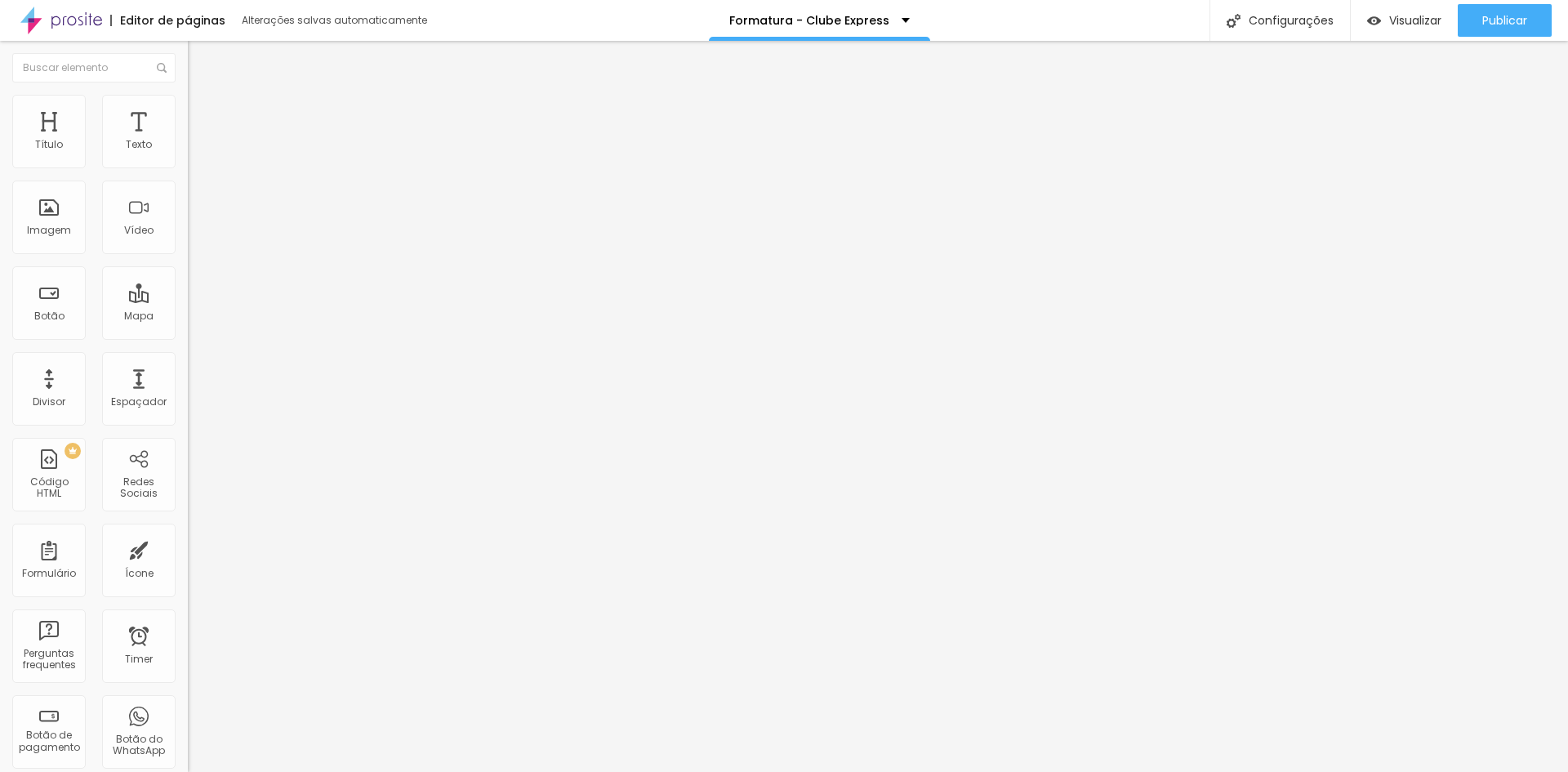
drag, startPoint x: 682, startPoint y: 331, endPoint x: 676, endPoint y: 307, distance: 24.7
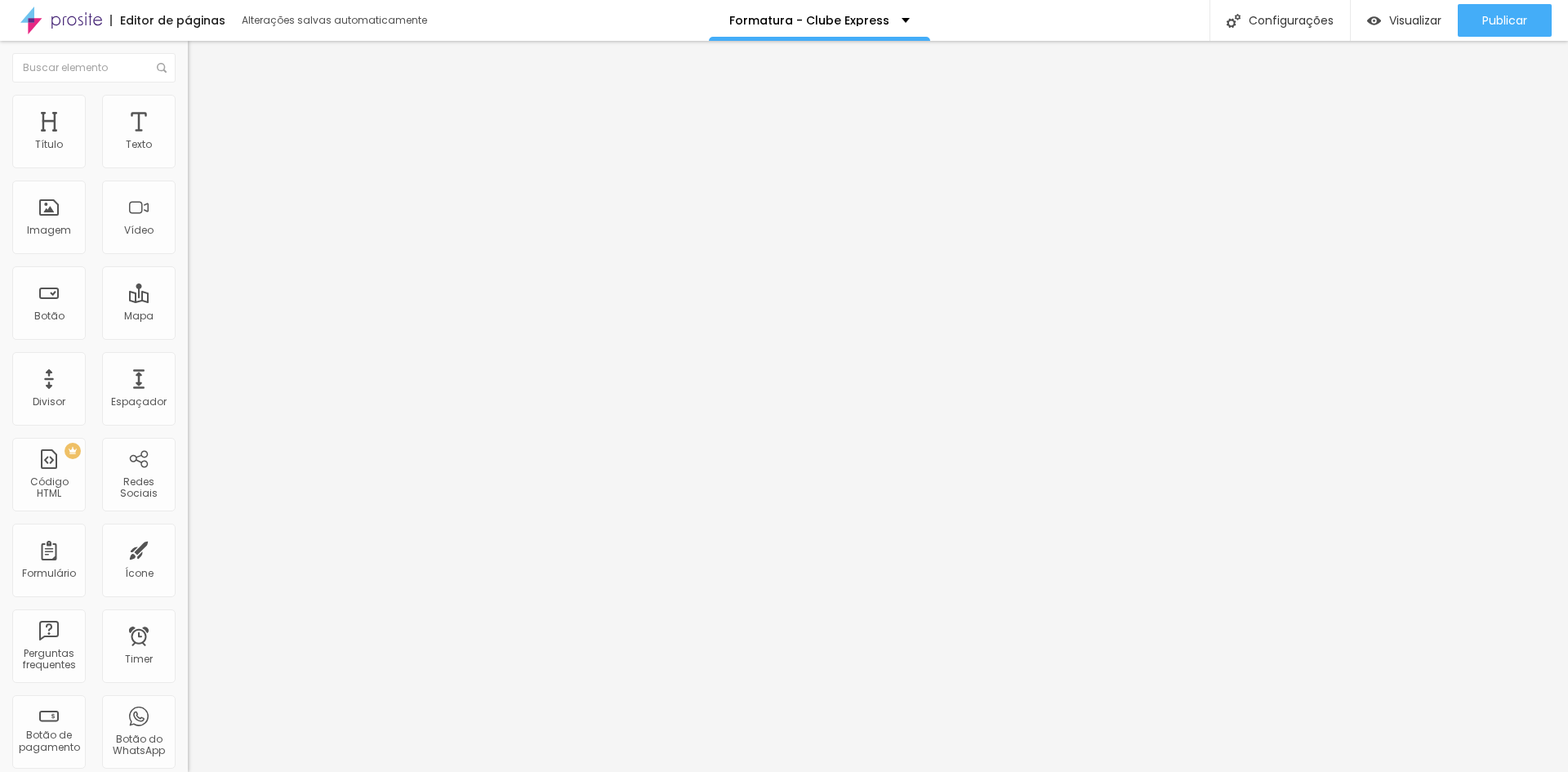
click at [188, 111] on li "Avançado" at bounding box center [281, 119] width 188 height 16
paste textarea
click at [1498, 14] on span "Publicar" at bounding box center [1504, 21] width 45 height 13
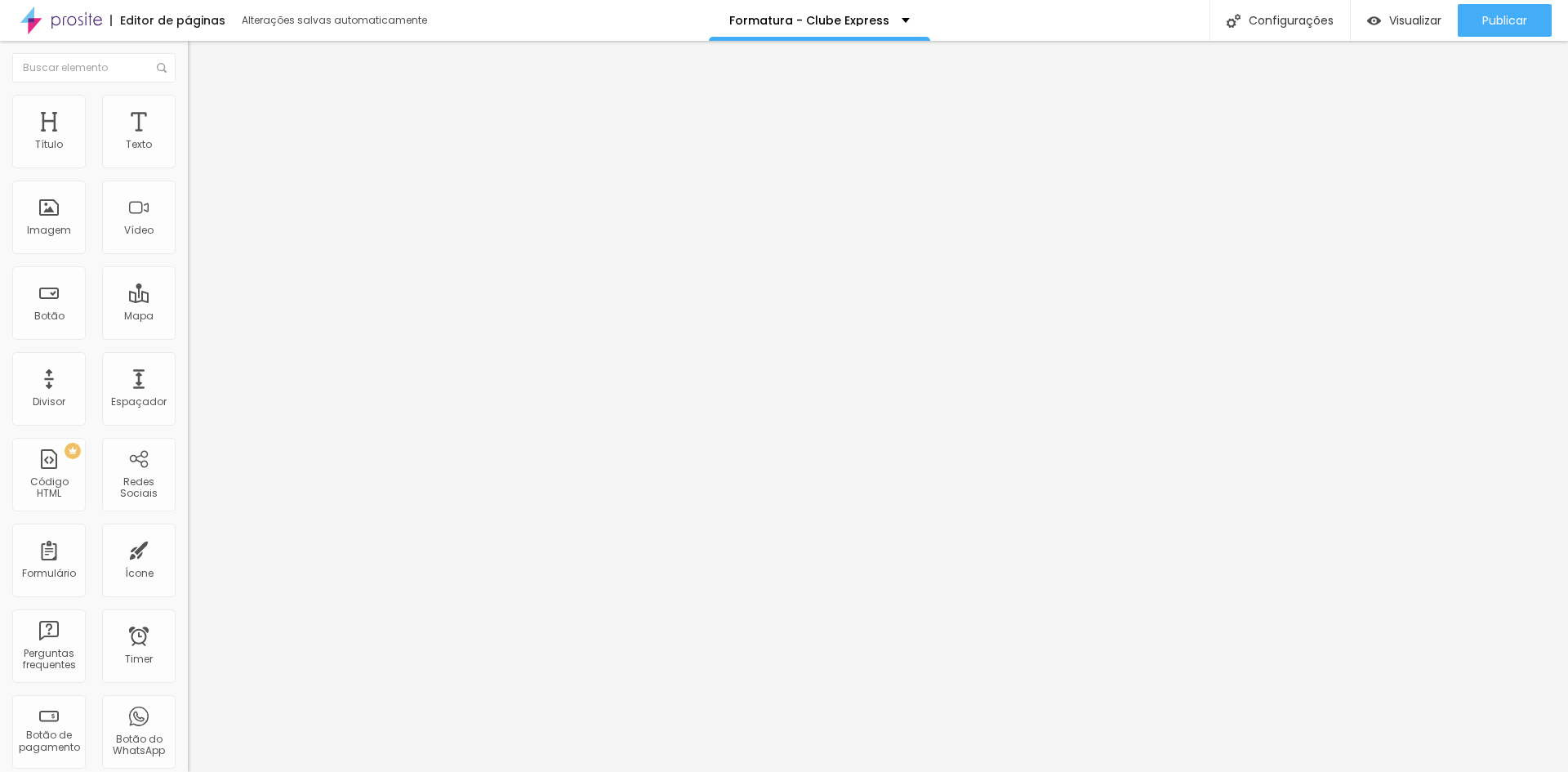
drag, startPoint x: 131, startPoint y: 507, endPoint x: 0, endPoint y: 512, distance: 131.1
click at [188, 512] on div "0 Espaçamento entre colunas 40 px Espaçamento vertical ID Html Classes Html Vis…" at bounding box center [281, 470] width 188 height 687
click at [1511, 26] on span "Publicar" at bounding box center [1504, 21] width 45 height 13
click at [1310, 17] on div "Configurações" at bounding box center [1279, 20] width 141 height 41
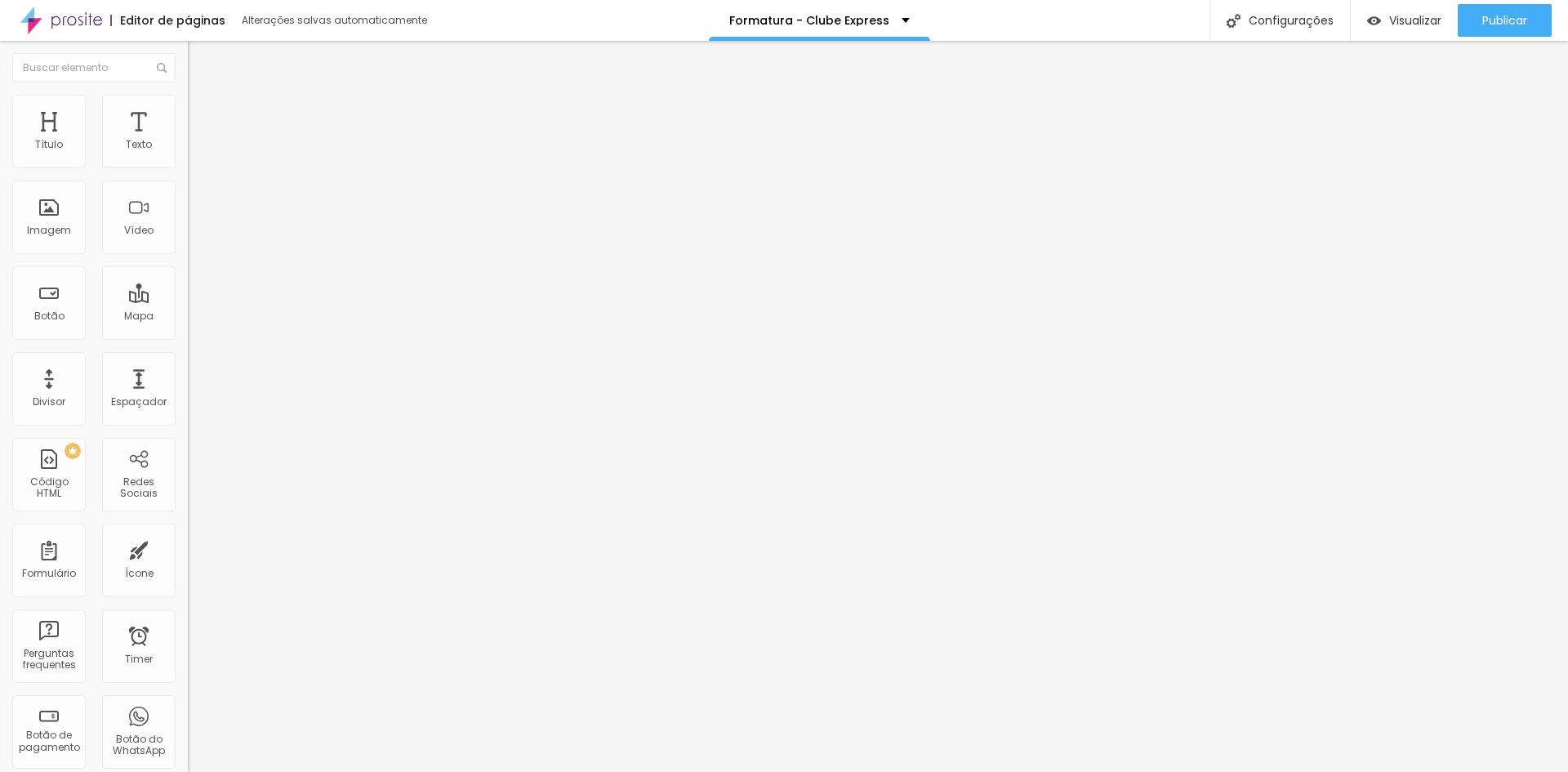
scroll to position [125, 0]
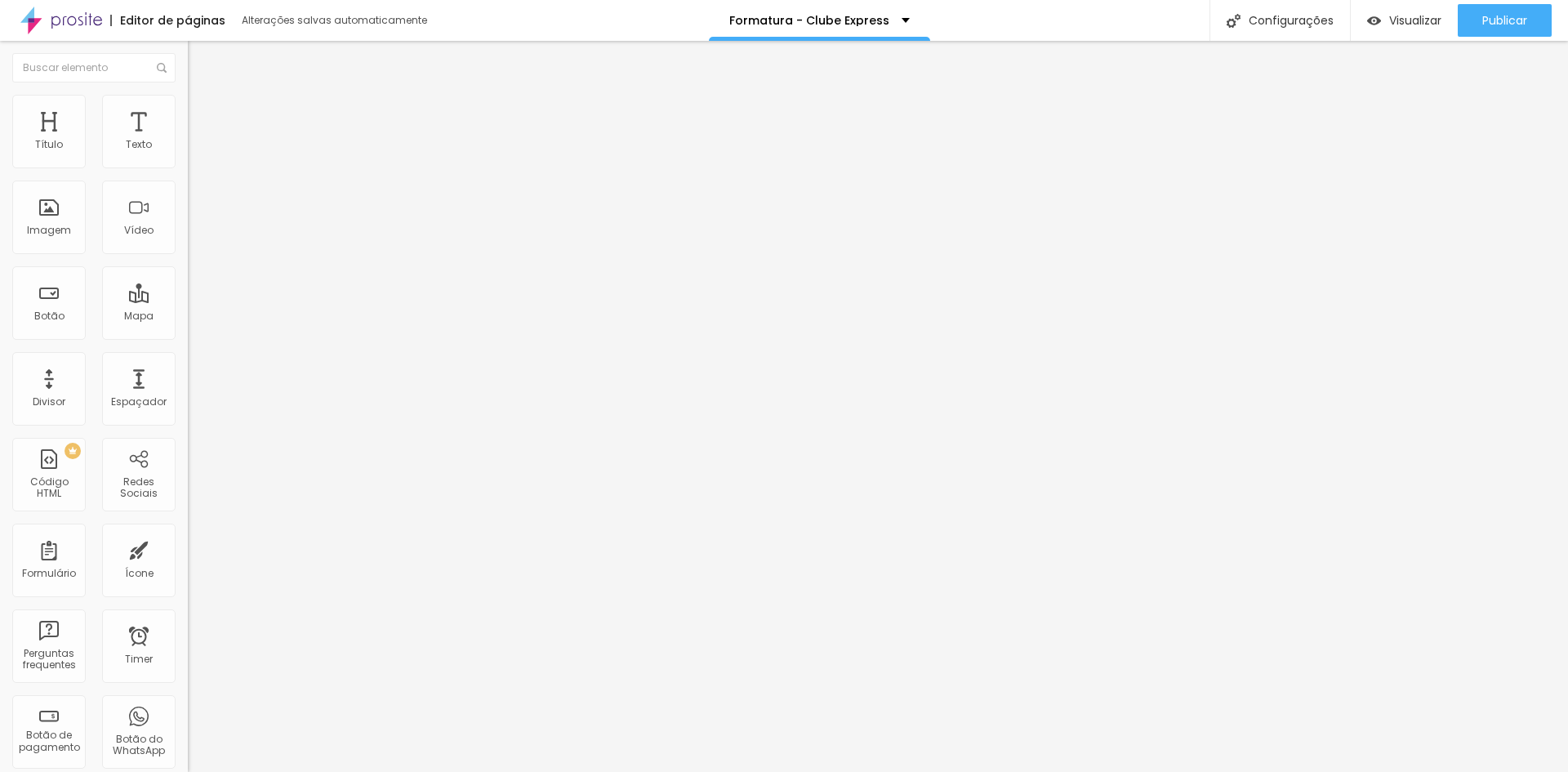
scroll to position [196, 0]
drag, startPoint x: 678, startPoint y: 340, endPoint x: 683, endPoint y: 286, distance: 54.2
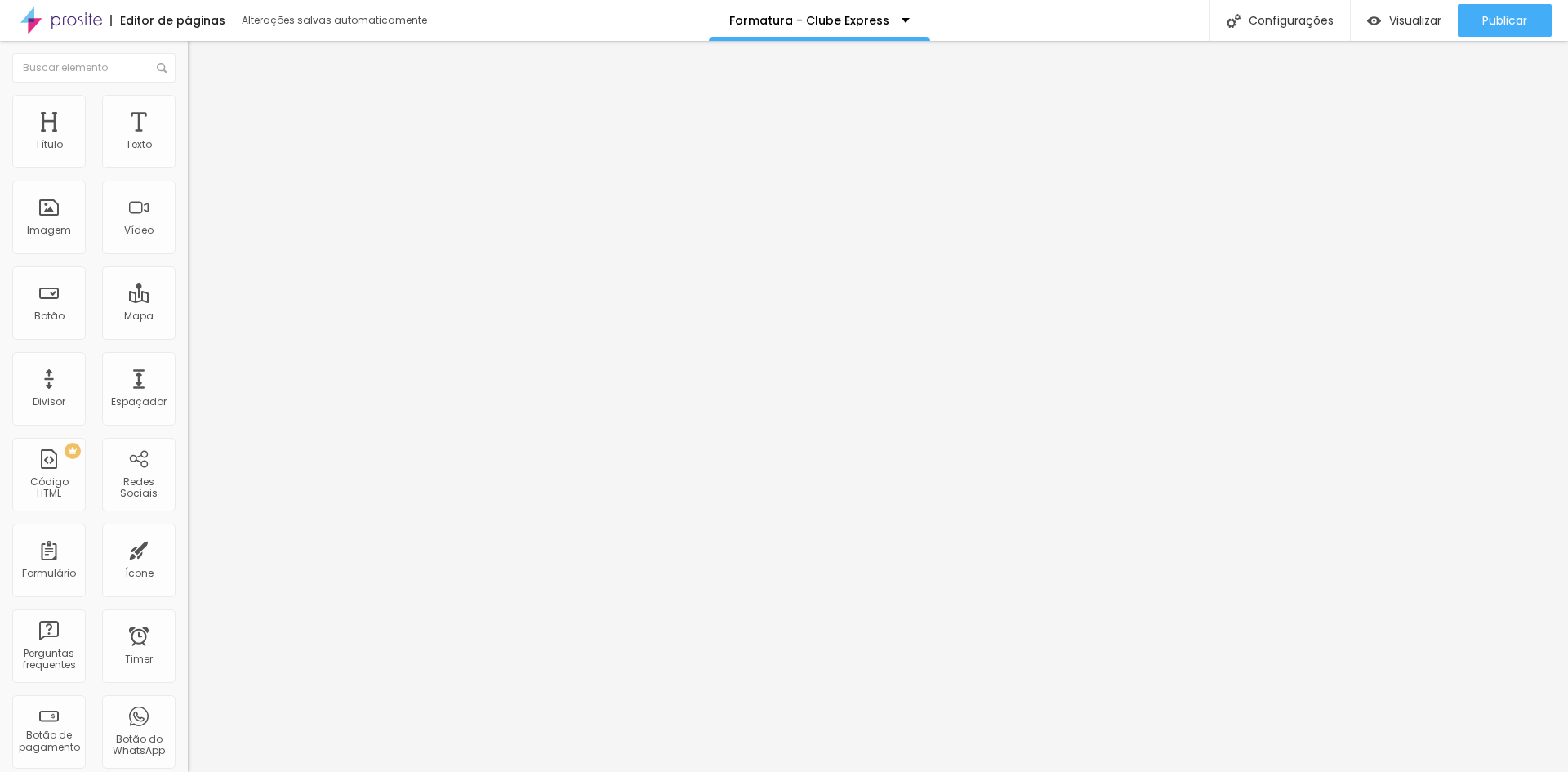
scroll to position [190, 0]
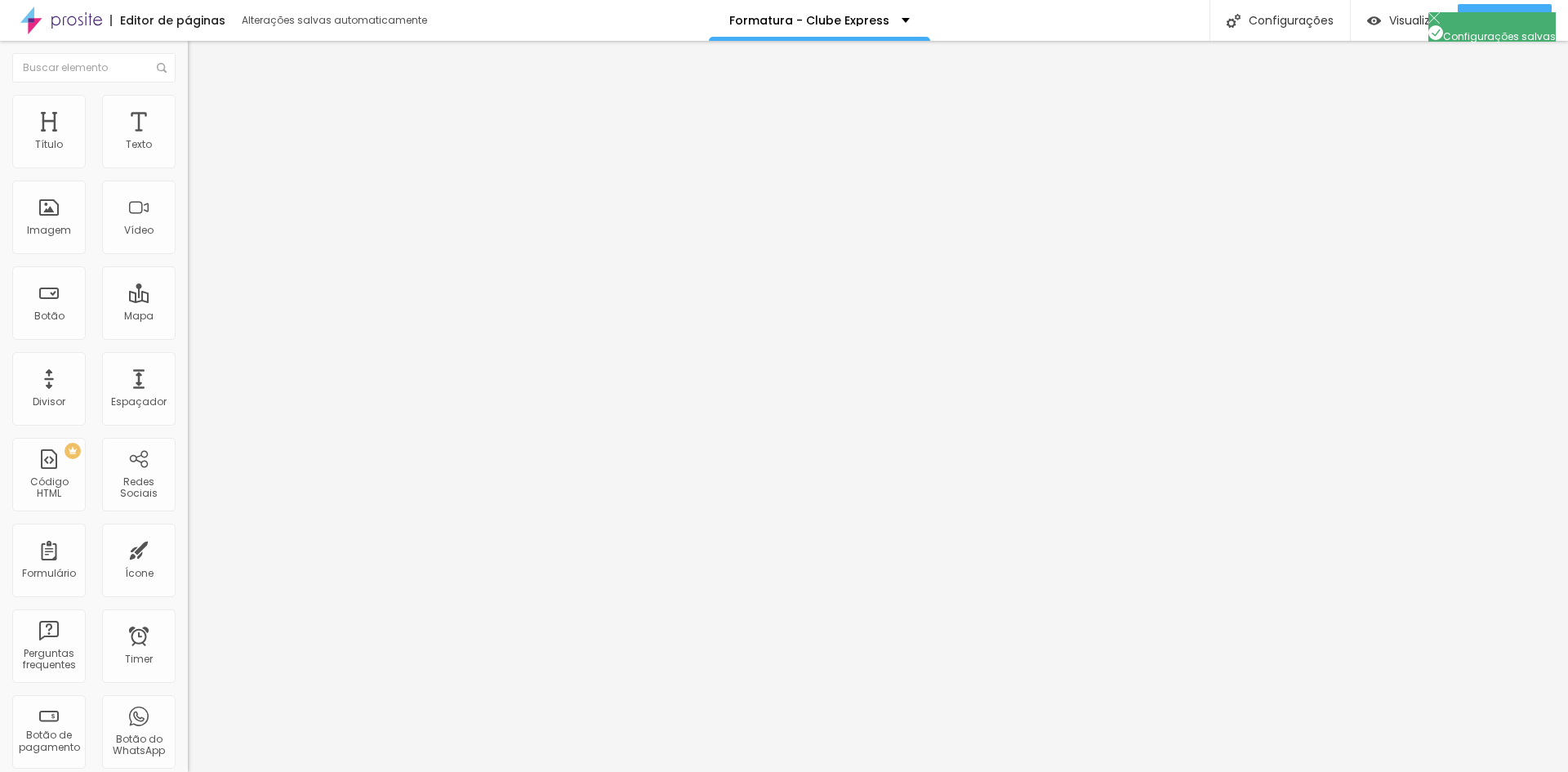
click at [188, 103] on li "Avançado" at bounding box center [281, 102] width 188 height 16
drag, startPoint x: 34, startPoint y: 551, endPoint x: 0, endPoint y: 513, distance: 51.0
click at [188, 513] on div "82 Espaço de cima 15 Espaço de baixo ID Html Classes Html Visível nos dispositi…" at bounding box center [281, 454] width 188 height 687
drag, startPoint x: 114, startPoint y: 556, endPoint x: 95, endPoint y: 557, distance: 19.0
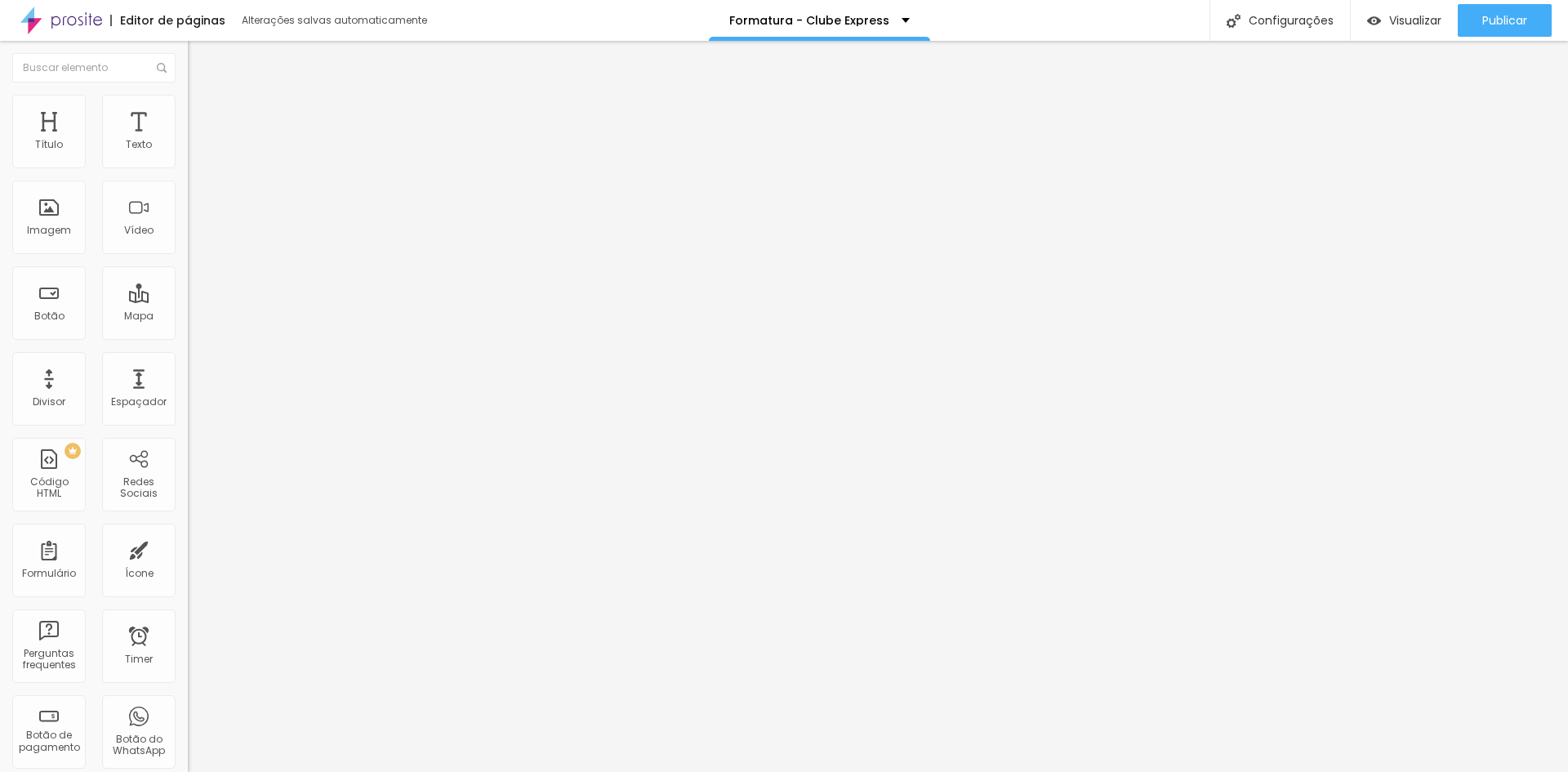
drag, startPoint x: 57, startPoint y: 557, endPoint x: 0, endPoint y: 521, distance: 67.4
click at [188, 521] on div "82 Espaço de cima 15 Espaço de baixo ID Html Classes Html Visível nos dispositi…" at bounding box center [281, 454] width 188 height 687
click at [188, 95] on li "Avançado" at bounding box center [281, 102] width 188 height 16
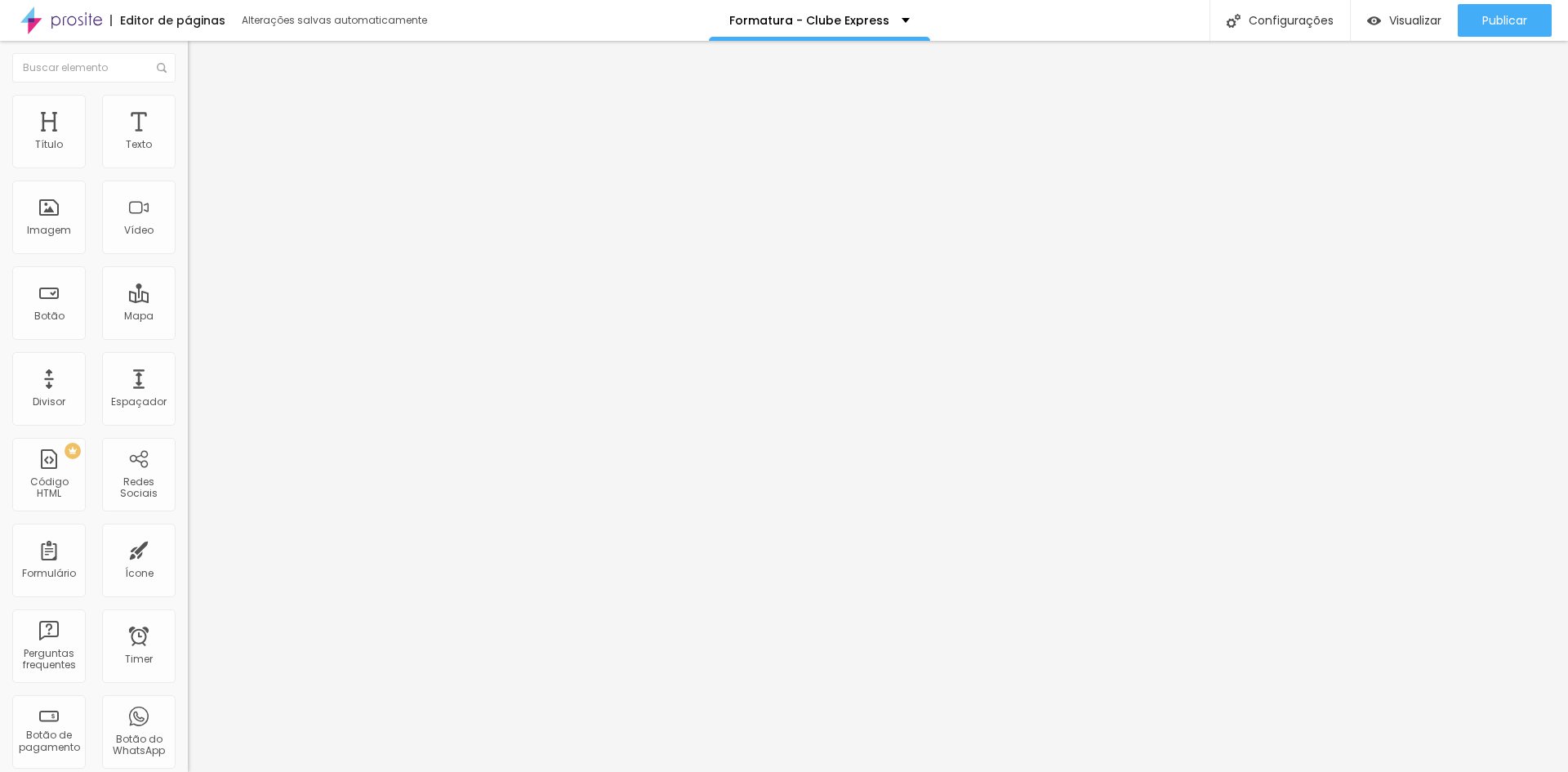
paste textarea
drag, startPoint x: 144, startPoint y: 521, endPoint x: 0, endPoint y: 504, distance: 145.0
click at [188, 504] on div "10 Espaço de cima 10 Espaço de baixo ID Html Classes Html Visível nos dispositi…" at bounding box center [281, 454] width 188 height 687
click at [1510, 16] on span "Publicar" at bounding box center [1504, 21] width 45 height 13
drag, startPoint x: 42, startPoint y: 509, endPoint x: 0, endPoint y: 508, distance: 42.0
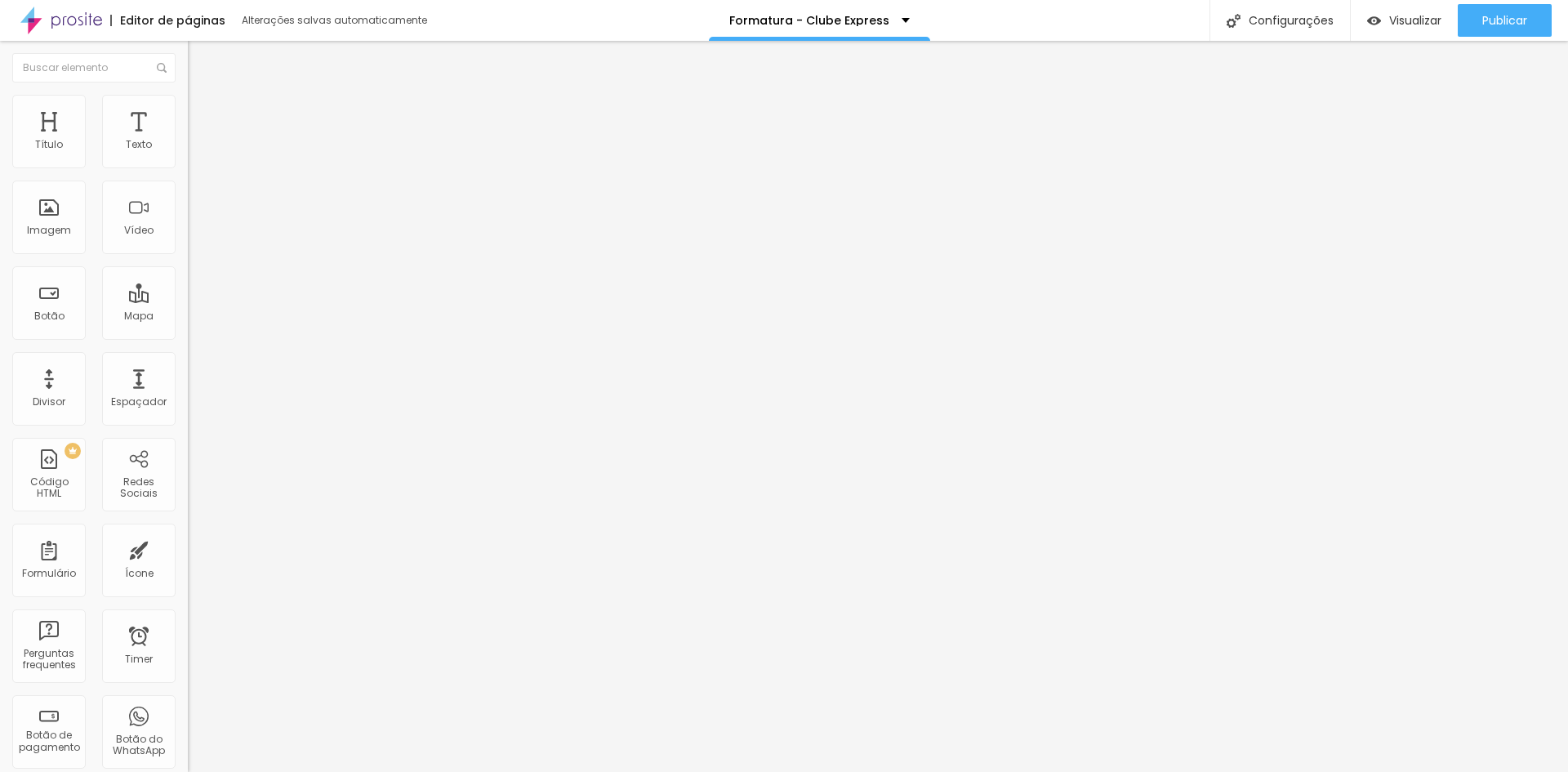
click at [188, 508] on div "10 Espaço de cima 10 Espaço de baixo ID Html Classes Html Visível nos dispositi…" at bounding box center [281, 454] width 188 height 687
click at [1482, 3] on div "Publicar Publicar alterações Clique para publicar as ultimas alterações reaizad…" at bounding box center [1505, 20] width 94 height 41
click at [1477, 34] on button "Publicar" at bounding box center [1505, 20] width 94 height 33
drag, startPoint x: 55, startPoint y: 525, endPoint x: 0, endPoint y: 487, distance: 66.9
click at [188, 487] on div "10 Espaço de cima 10 Espaço de baixo ID Html Classes Html Visível nos dispositi…" at bounding box center [281, 454] width 188 height 687
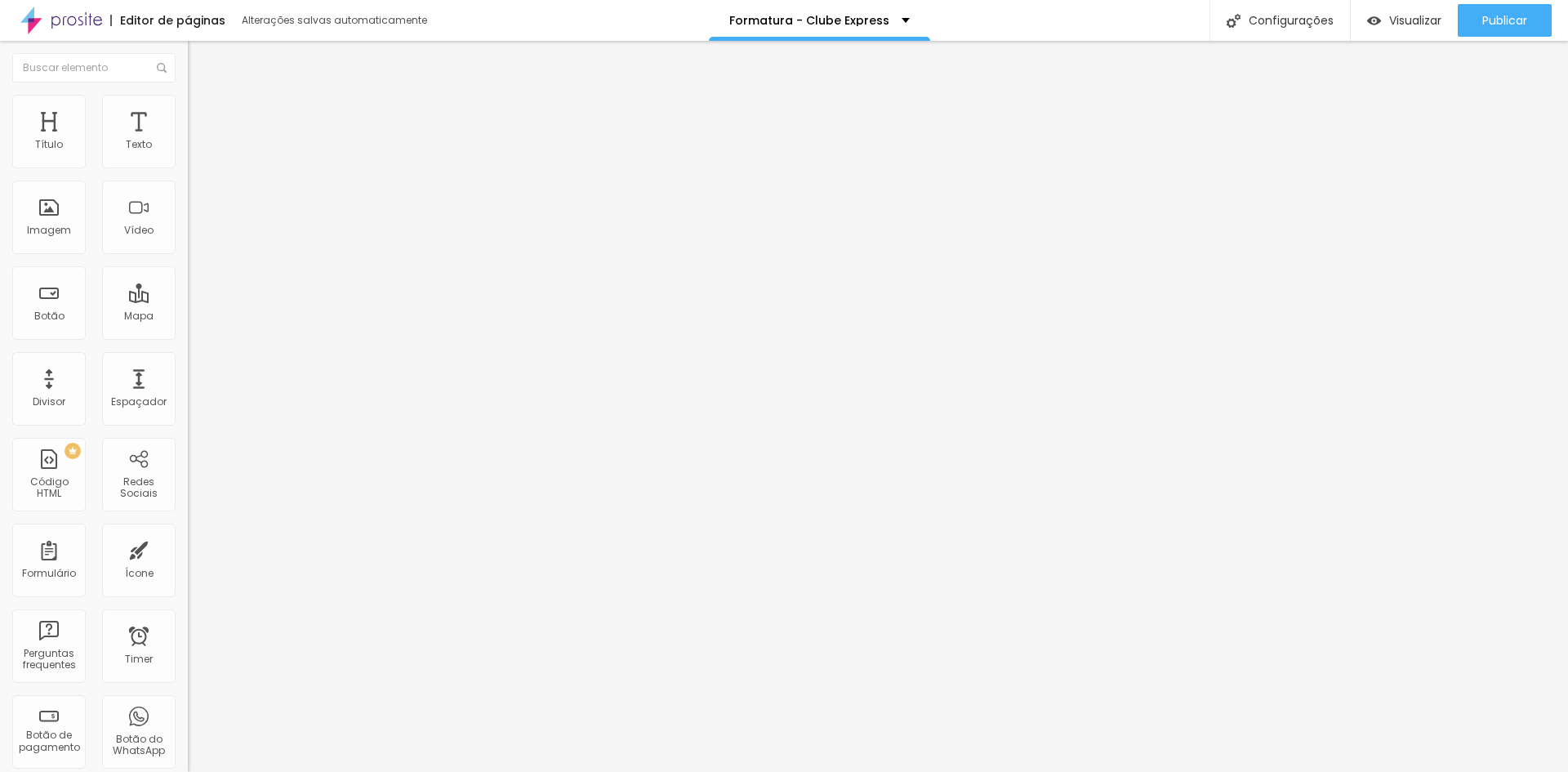
click at [188, 111] on li "Avançado" at bounding box center [281, 102] width 188 height 16
click at [203, 115] on span "Avançado" at bounding box center [230, 122] width 54 height 14
click at [1514, 31] on div "Publicar" at bounding box center [1504, 20] width 45 height 33
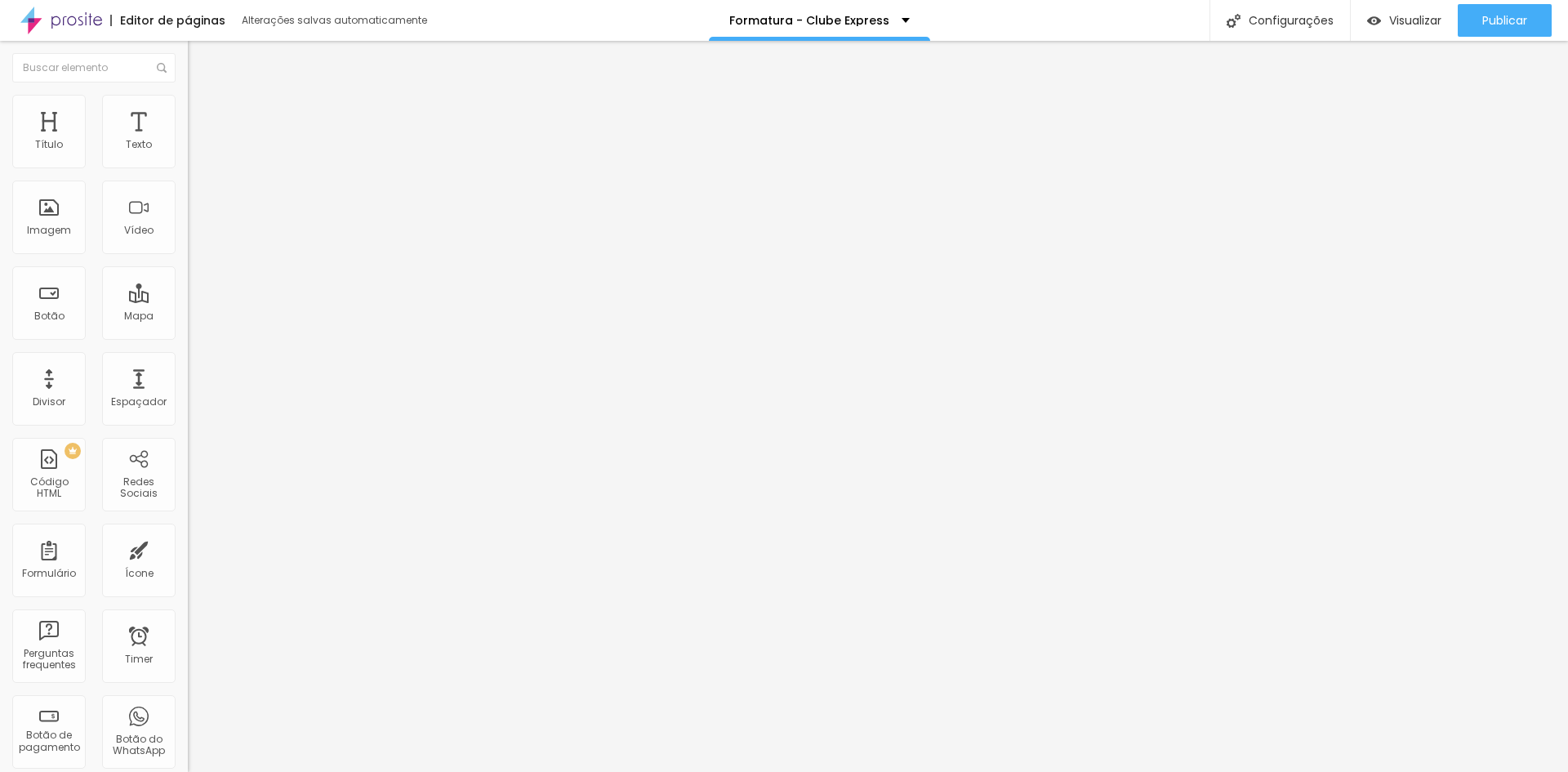
click at [203, 115] on span "Avançado" at bounding box center [230, 122] width 54 height 14
click at [188, 95] on li "Conteúdo" at bounding box center [281, 86] width 188 height 16
click at [203, 113] on span "Avançado" at bounding box center [230, 105] width 54 height 14
click at [188, 95] on li "Estilo" at bounding box center [281, 86] width 188 height 16
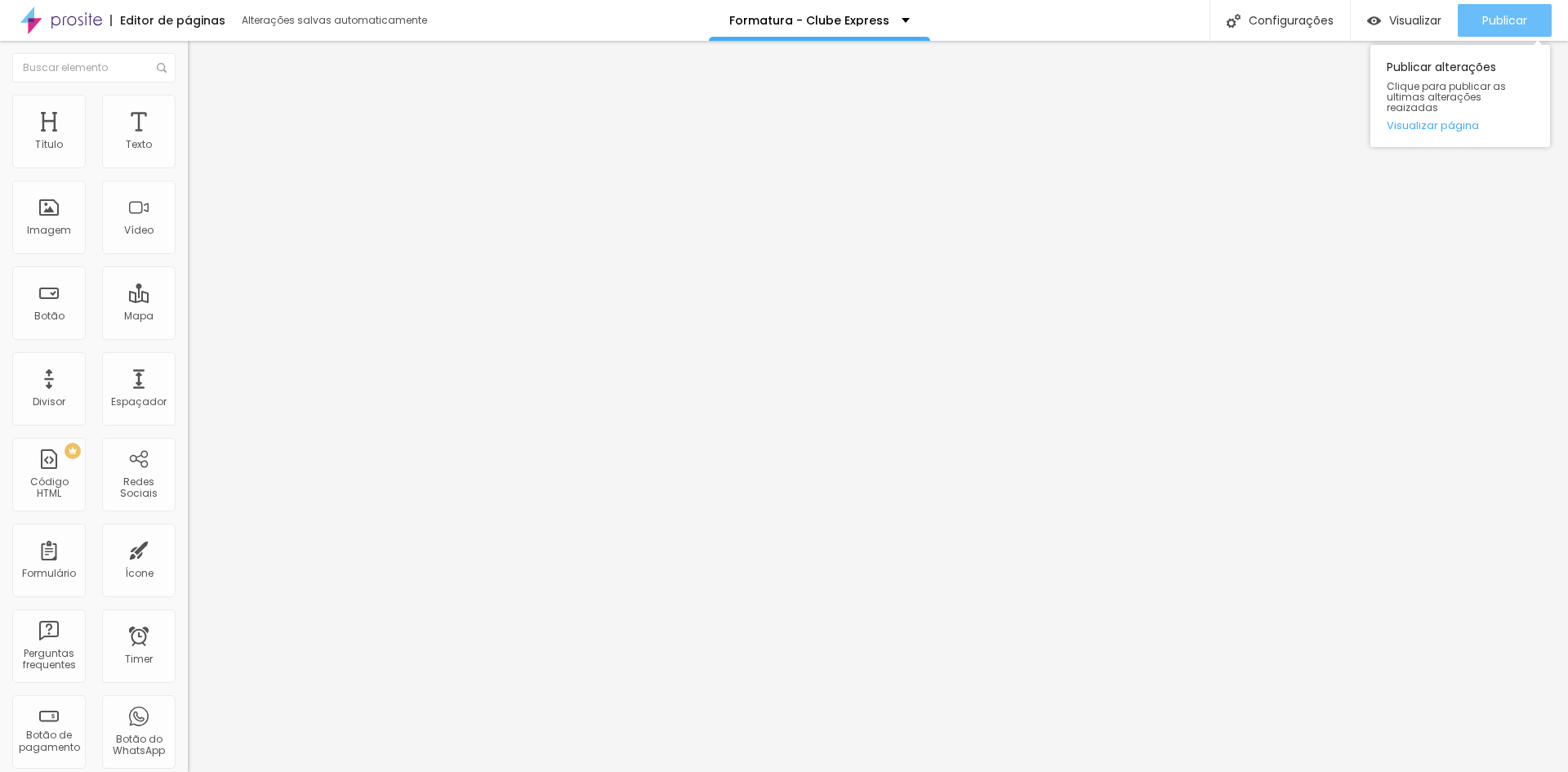
click at [1525, 15] on span "Publicar" at bounding box center [1504, 21] width 45 height 13
click at [1514, 10] on div "Publicar" at bounding box center [1504, 20] width 45 height 33
